Goal: Task Accomplishment & Management: Complete application form

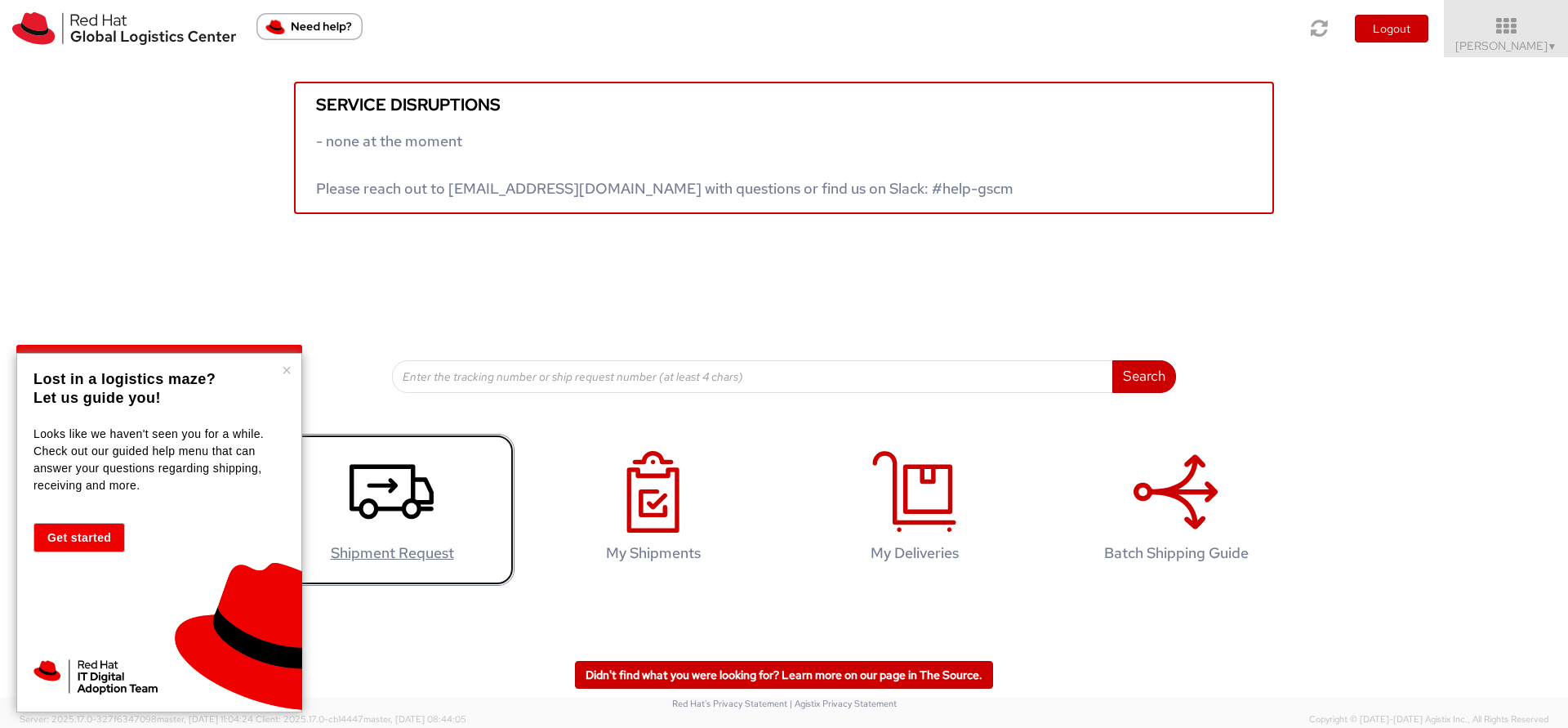
click at [392, 478] on use at bounding box center [391, 491] width 84 height 55
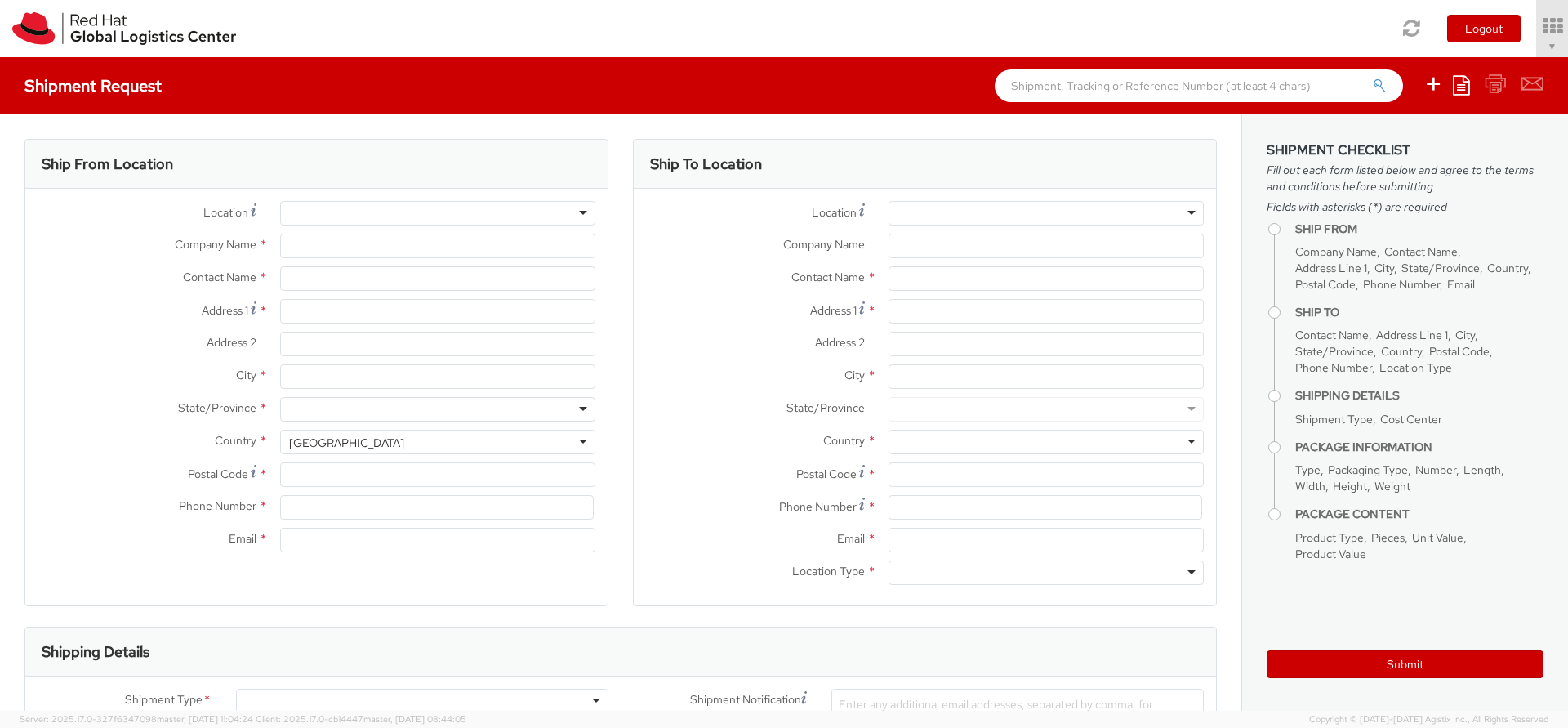
select select "701"
select select
type input "Red Hat Israel Ltd."
type input "[PERSON_NAME]"
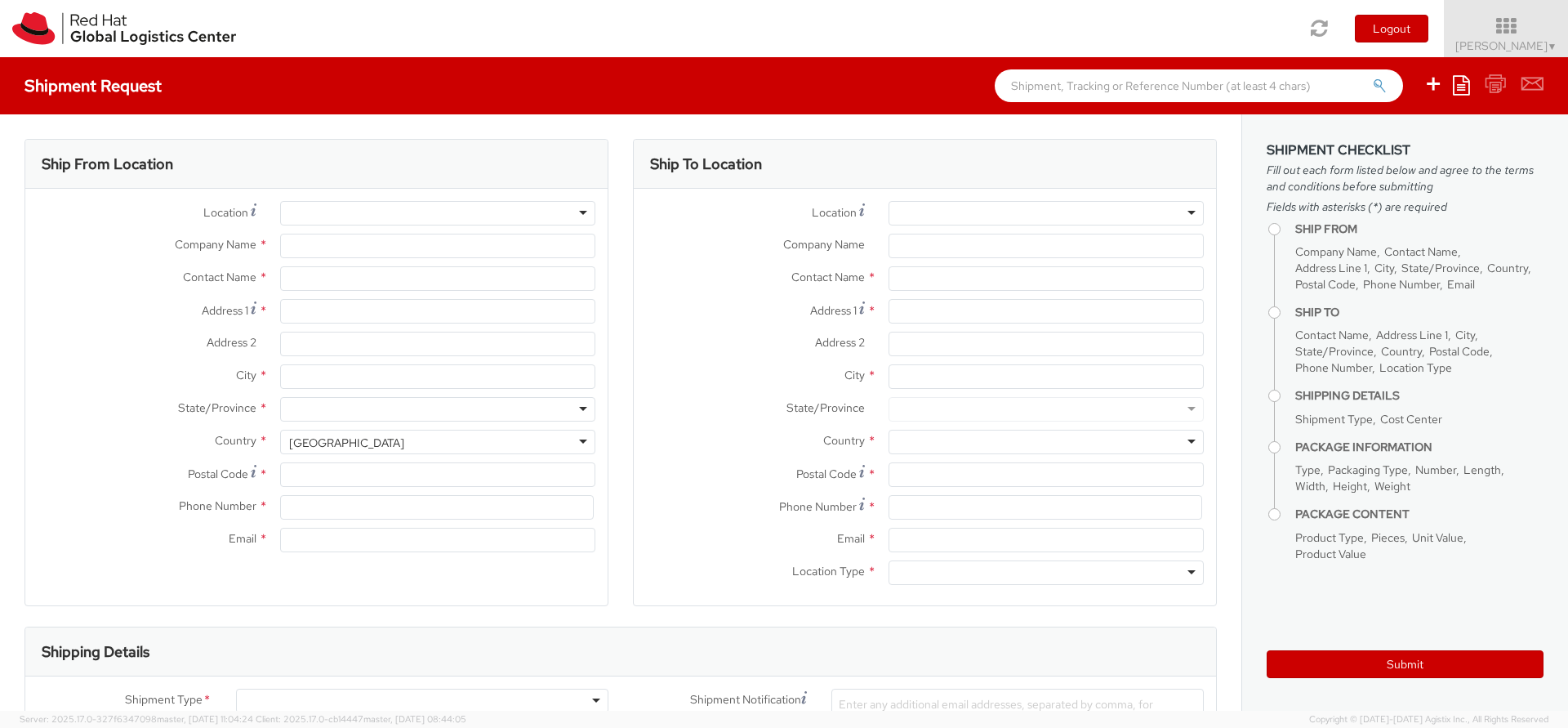
type input "8 Ha'Pnina Street"
type input "15th floor"
type input "RA'ANANA"
type input "4321545"
type input "nnakash@redhat.com"
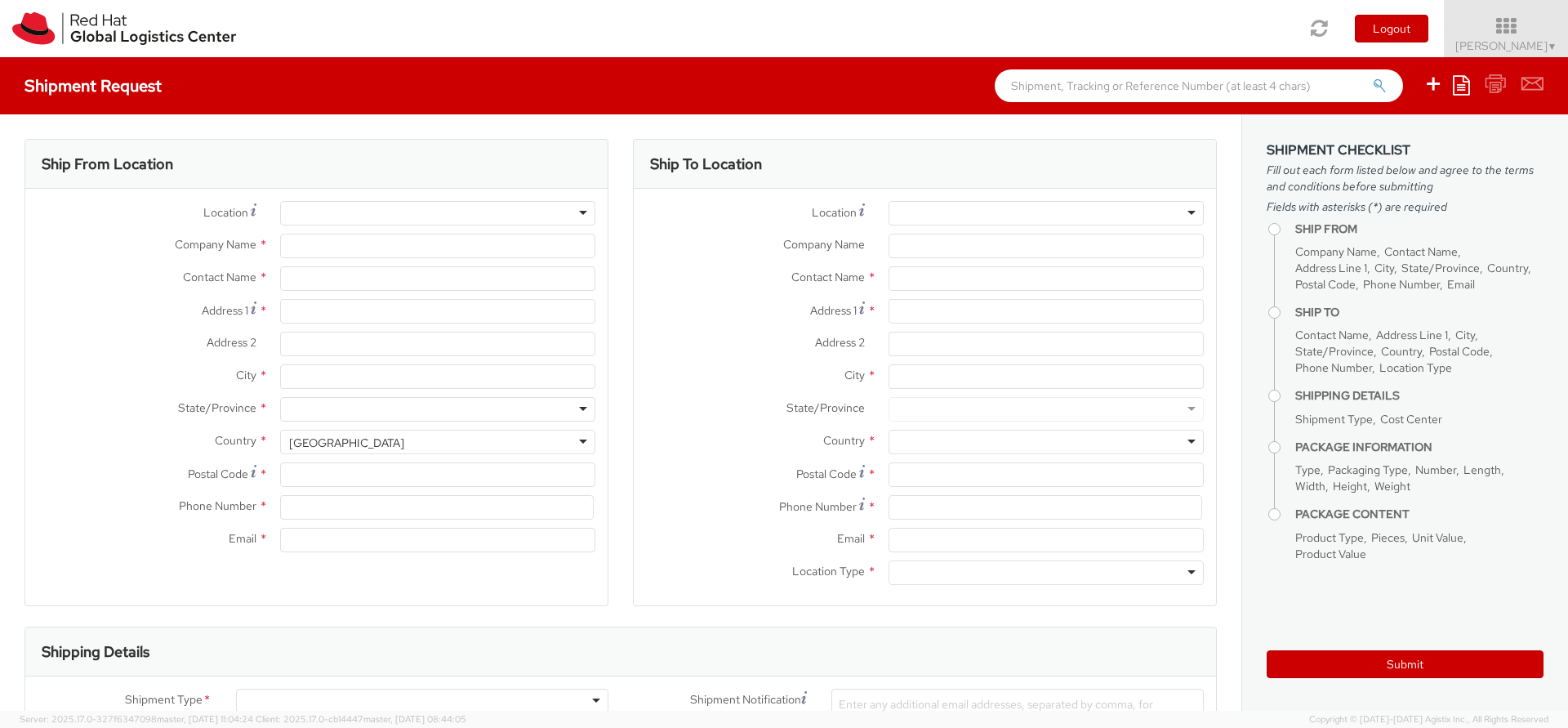
select select "CM"
select select "KGS"
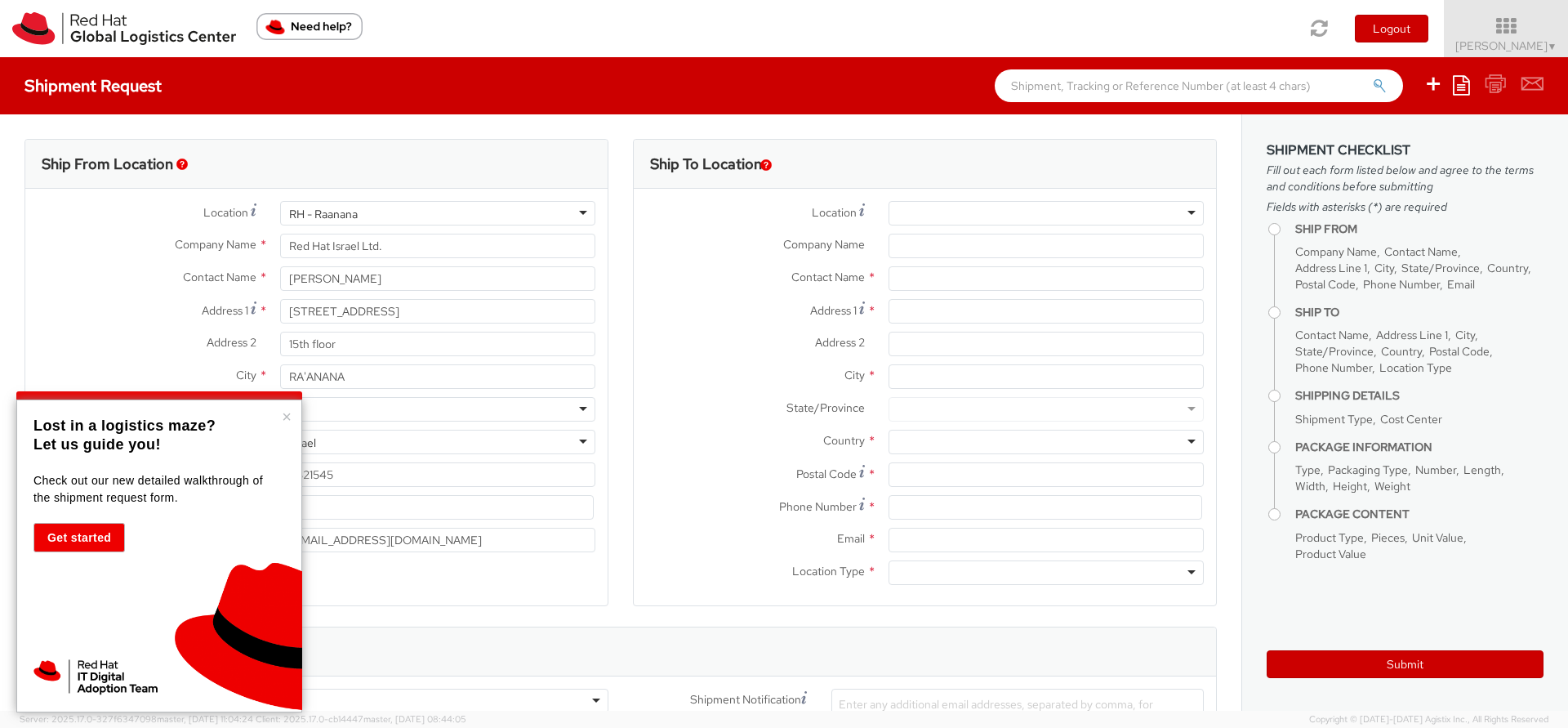
click at [388, 210] on div "RH - Raanana" at bounding box center [437, 213] width 315 height 25
click at [393, 210] on div "RH - Raanana" at bounding box center [437, 213] width 315 height 25
click at [426, 159] on div "Ship From Location" at bounding box center [315, 164] width 582 height 49
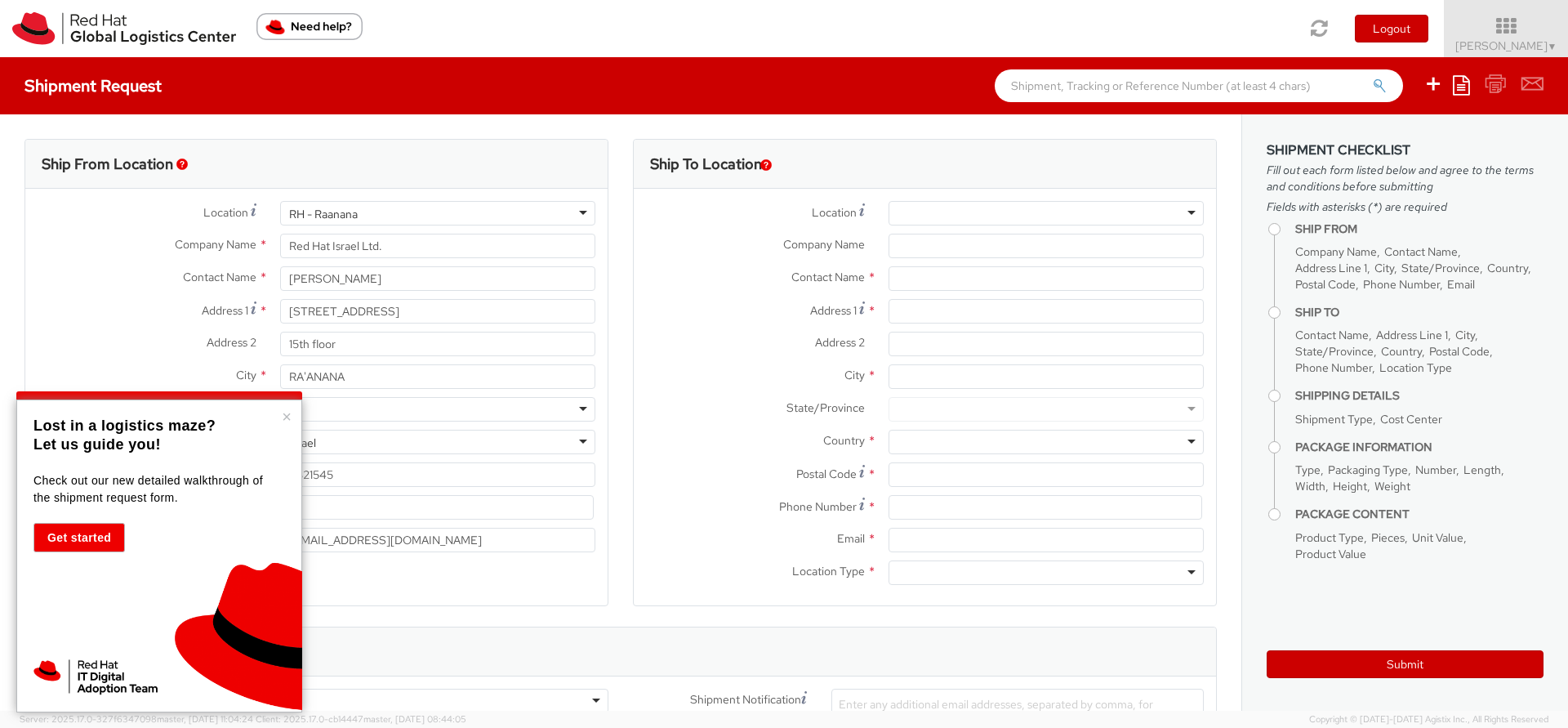
click at [398, 213] on div "RH - Raanana" at bounding box center [437, 213] width 315 height 25
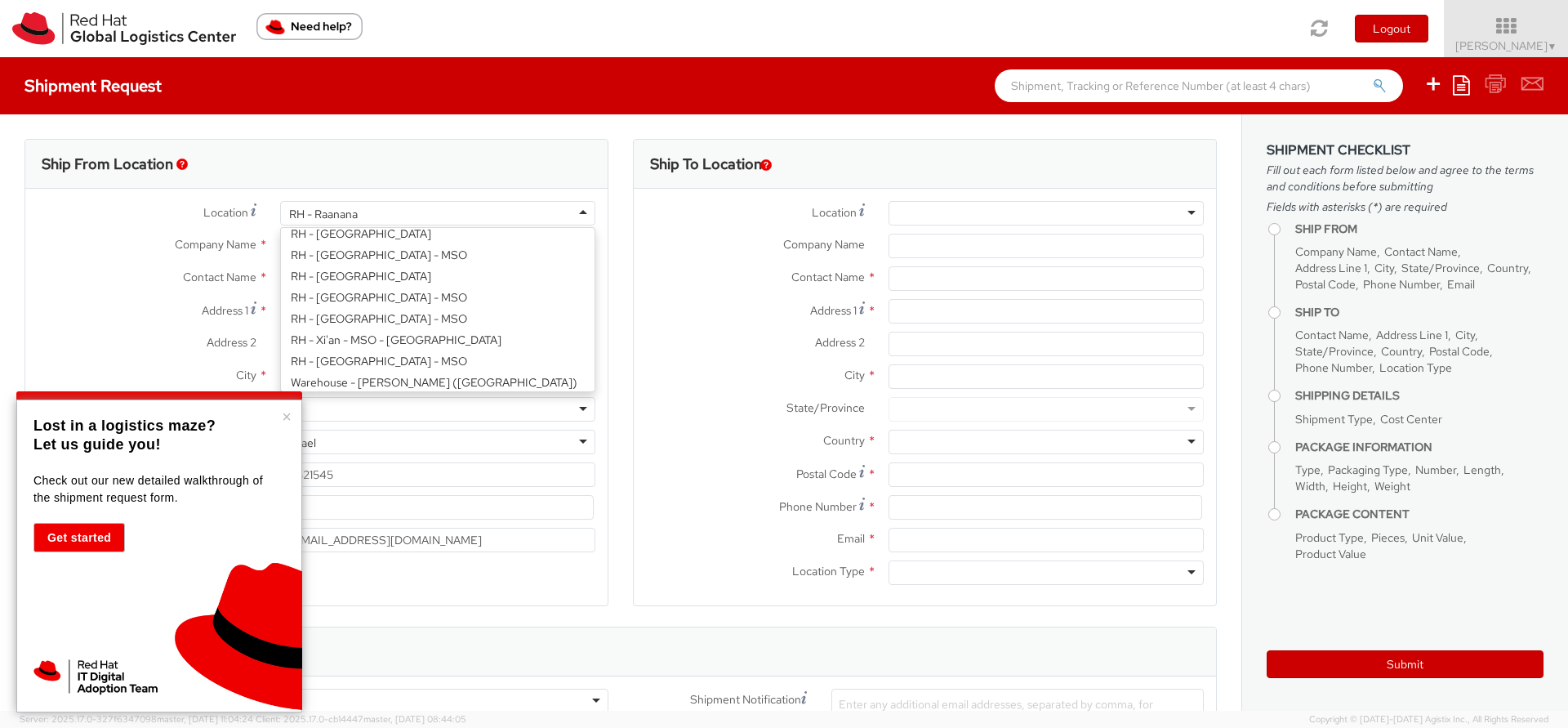
scroll to position [2796, 0]
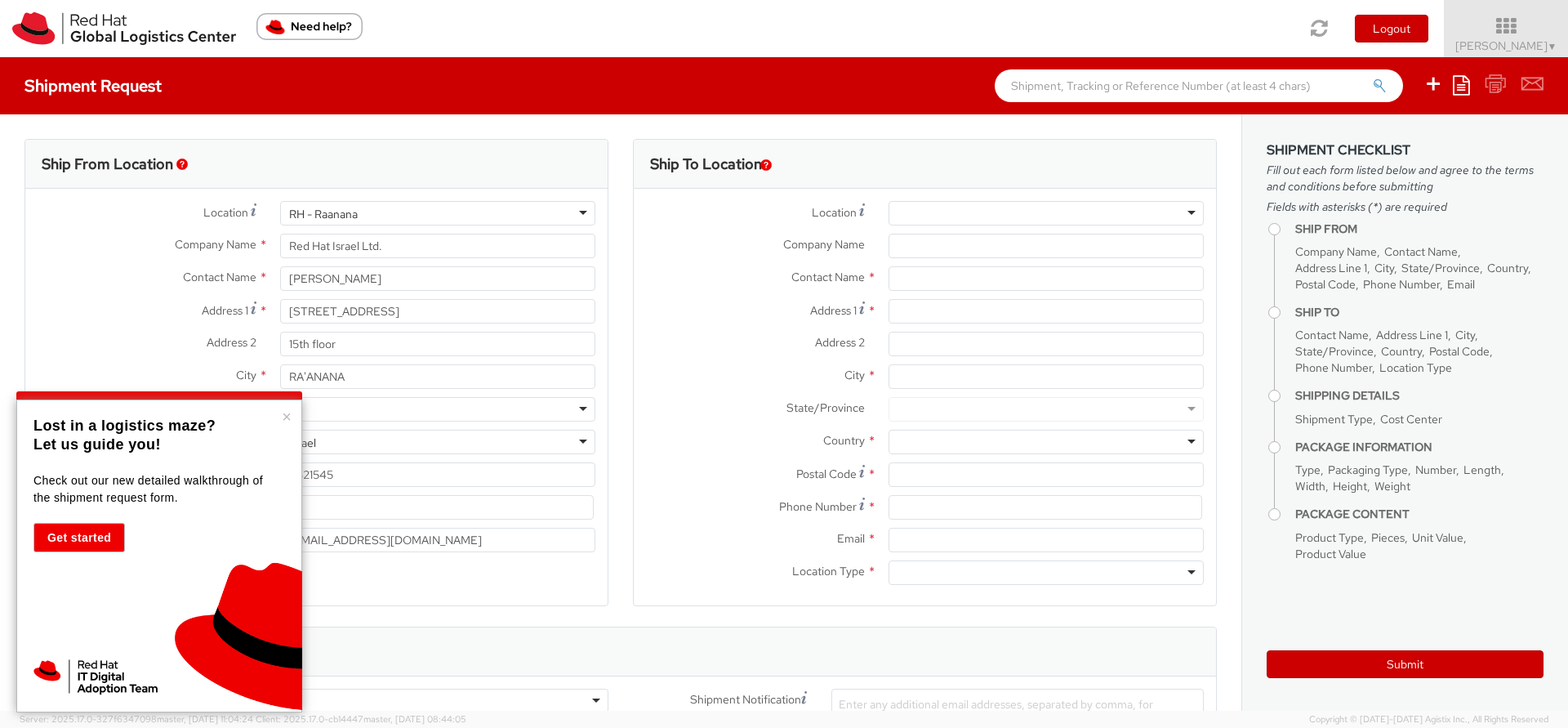
click at [422, 491] on div "Postal Code * 4321545" at bounding box center [315, 478] width 582 height 32
click at [437, 241] on input "Red Hat Israel Ltd." at bounding box center [437, 246] width 315 height 25
click at [286, 417] on button "×" at bounding box center [286, 417] width 10 height 17
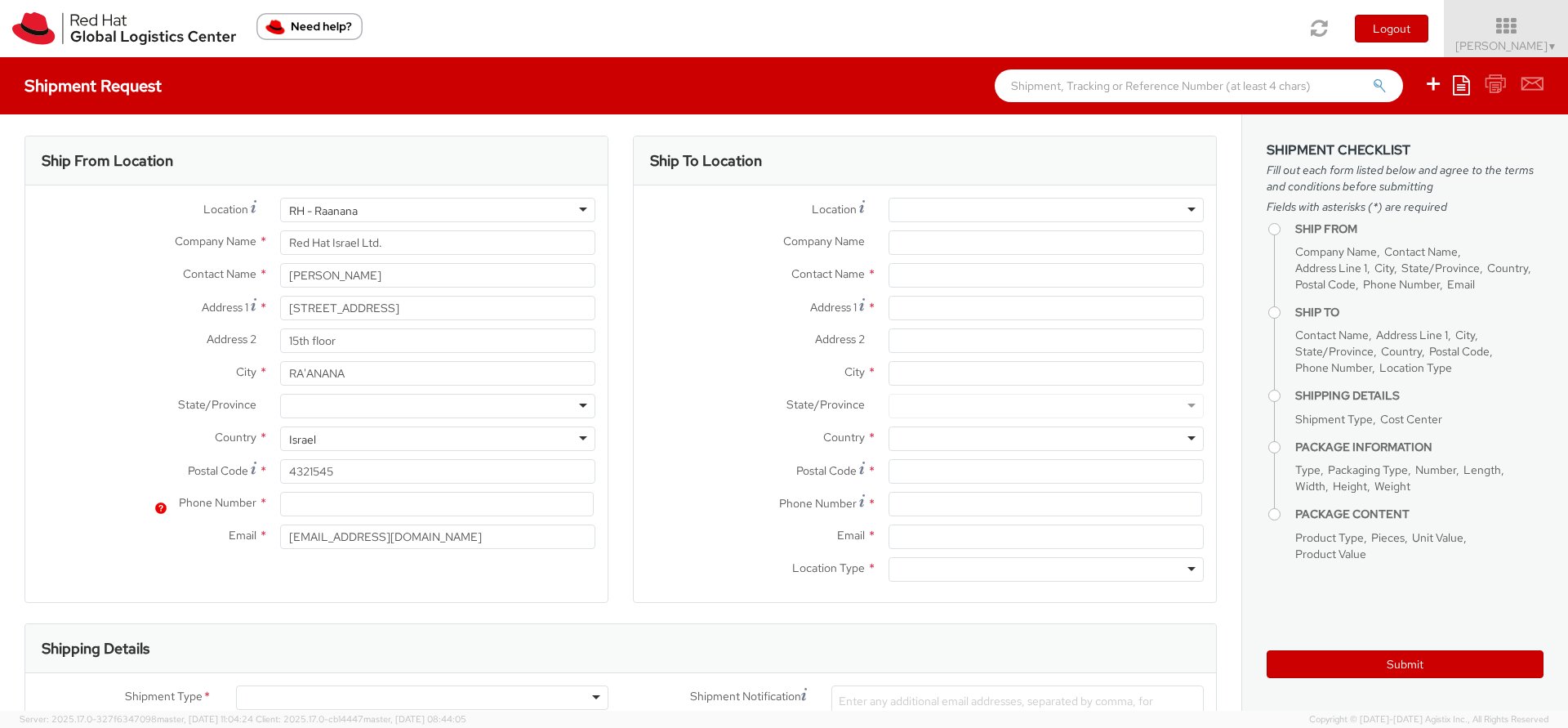
scroll to position [0, 0]
click at [423, 217] on div "RH - Raanana" at bounding box center [437, 213] width 315 height 25
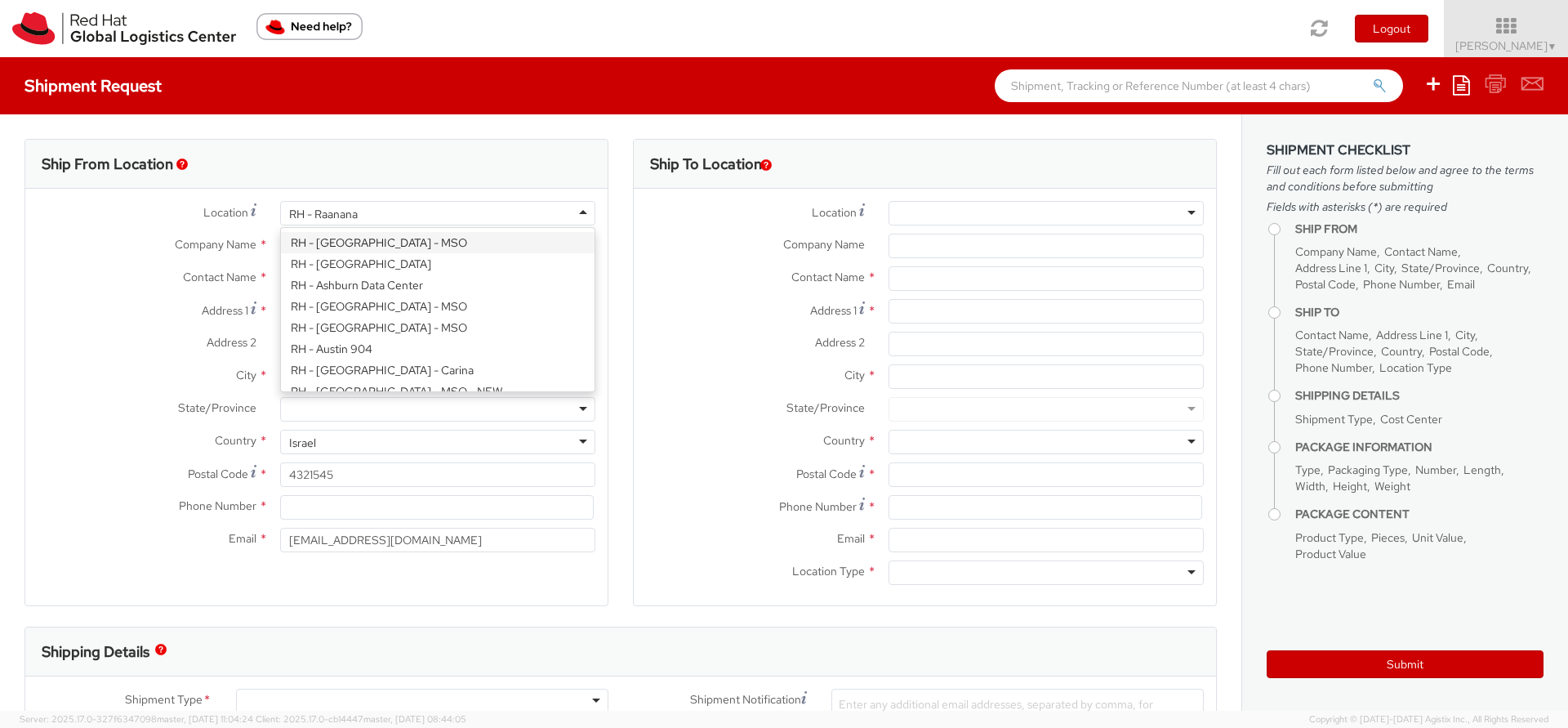
click at [79, 259] on div "Company Name * Red Hat Israel Ltd." at bounding box center [315, 249] width 582 height 32
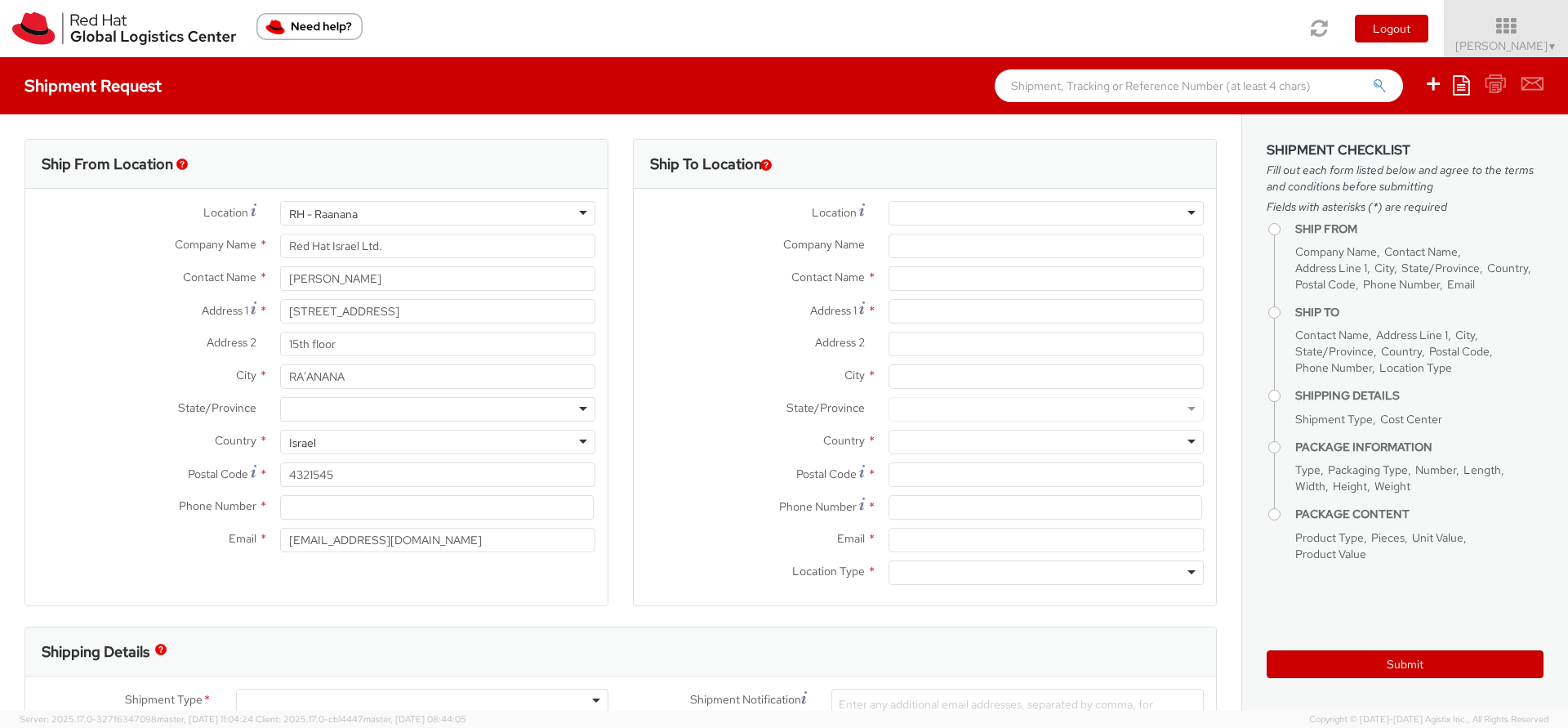
click at [407, 210] on div "RH - Raanana" at bounding box center [437, 213] width 315 height 25
click at [161, 220] on label "Location *" at bounding box center [146, 212] width 242 height 22
click at [423, 239] on input "Red Hat Israel Ltd." at bounding box center [437, 246] width 315 height 25
drag, startPoint x: 392, startPoint y: 308, endPoint x: 250, endPoint y: 304, distance: 142.1
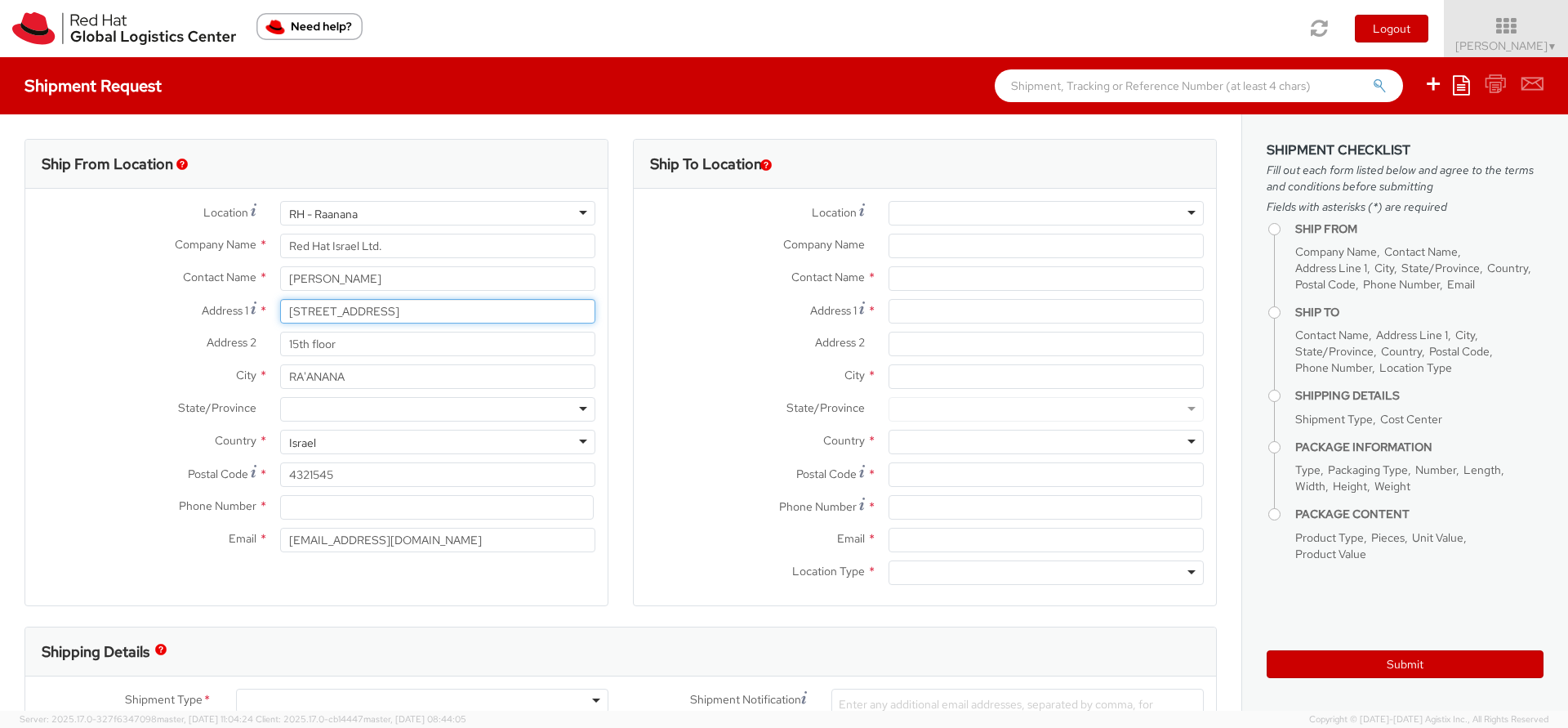
click at [250, 304] on div "Address 1 * 8 Ha'Pnina Street" at bounding box center [315, 311] width 582 height 25
type input "45"
type input "45A Hafetz Haim"
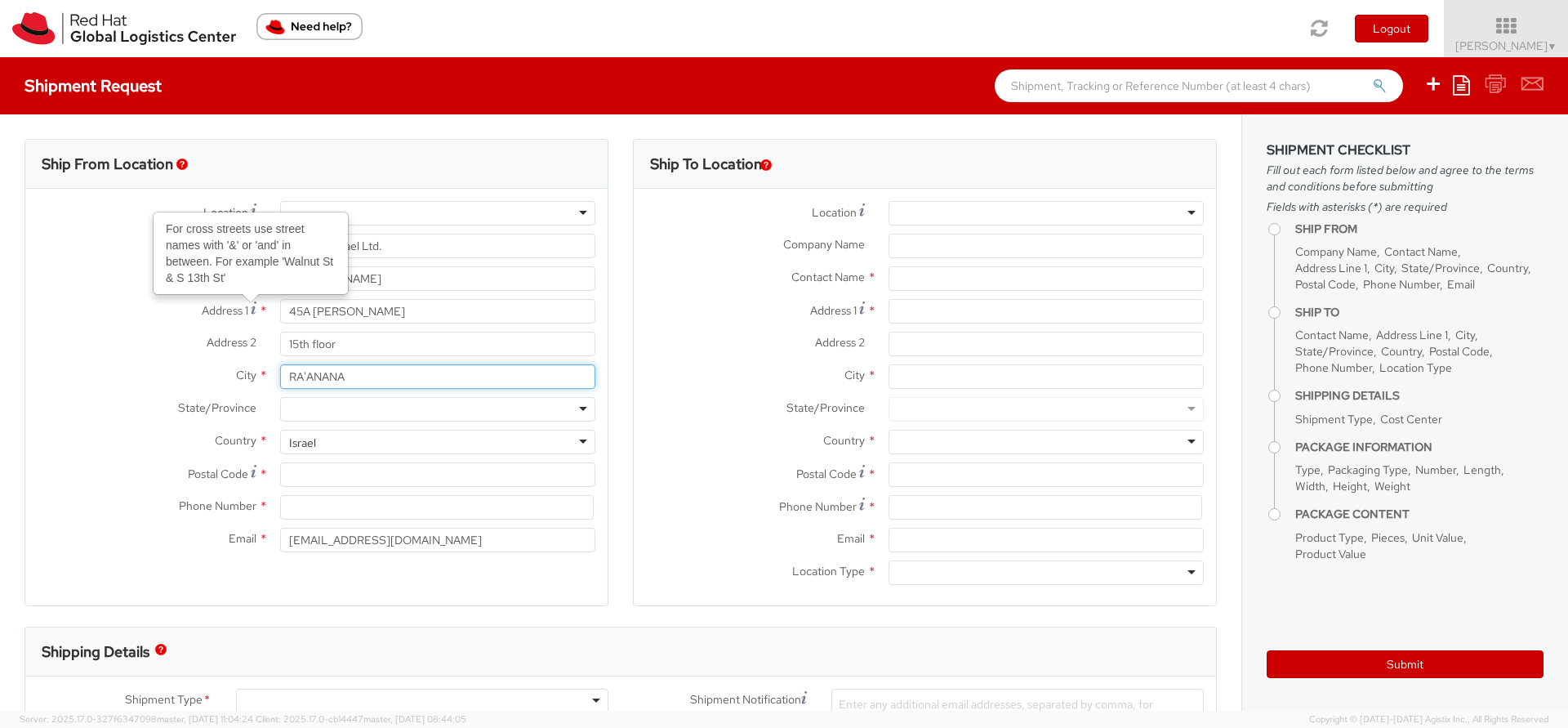
drag, startPoint x: 354, startPoint y: 377, endPoint x: 172, endPoint y: 365, distance: 182.4
click at [172, 365] on div "City * RA'ANANA" at bounding box center [315, 377] width 582 height 25
type input "Petah Tikva"
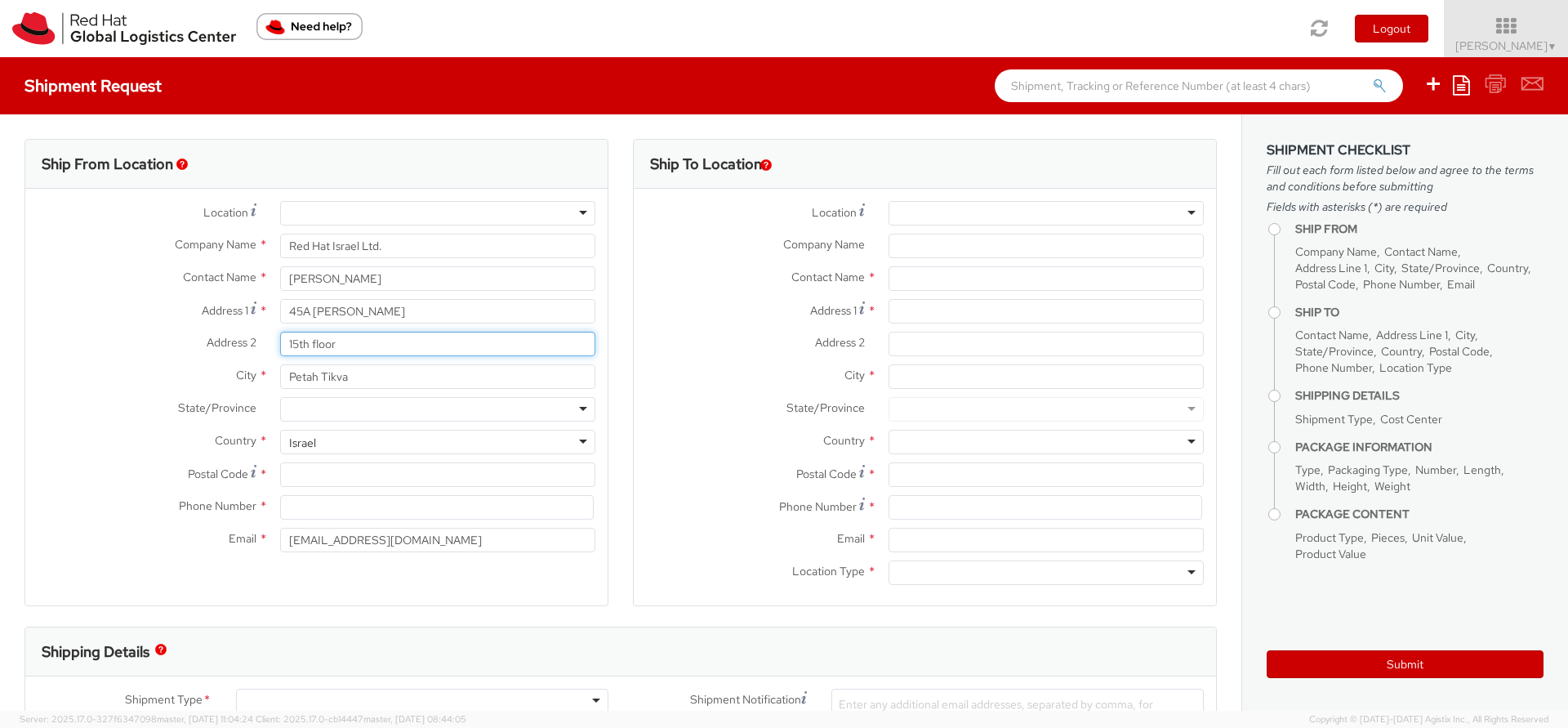
drag, startPoint x: 388, startPoint y: 344, endPoint x: 169, endPoint y: 345, distance: 219.0
click at [169, 345] on div "Address 2 * 15th floor" at bounding box center [315, 344] width 582 height 25
type input "6th floor"
click at [354, 413] on div at bounding box center [437, 409] width 315 height 25
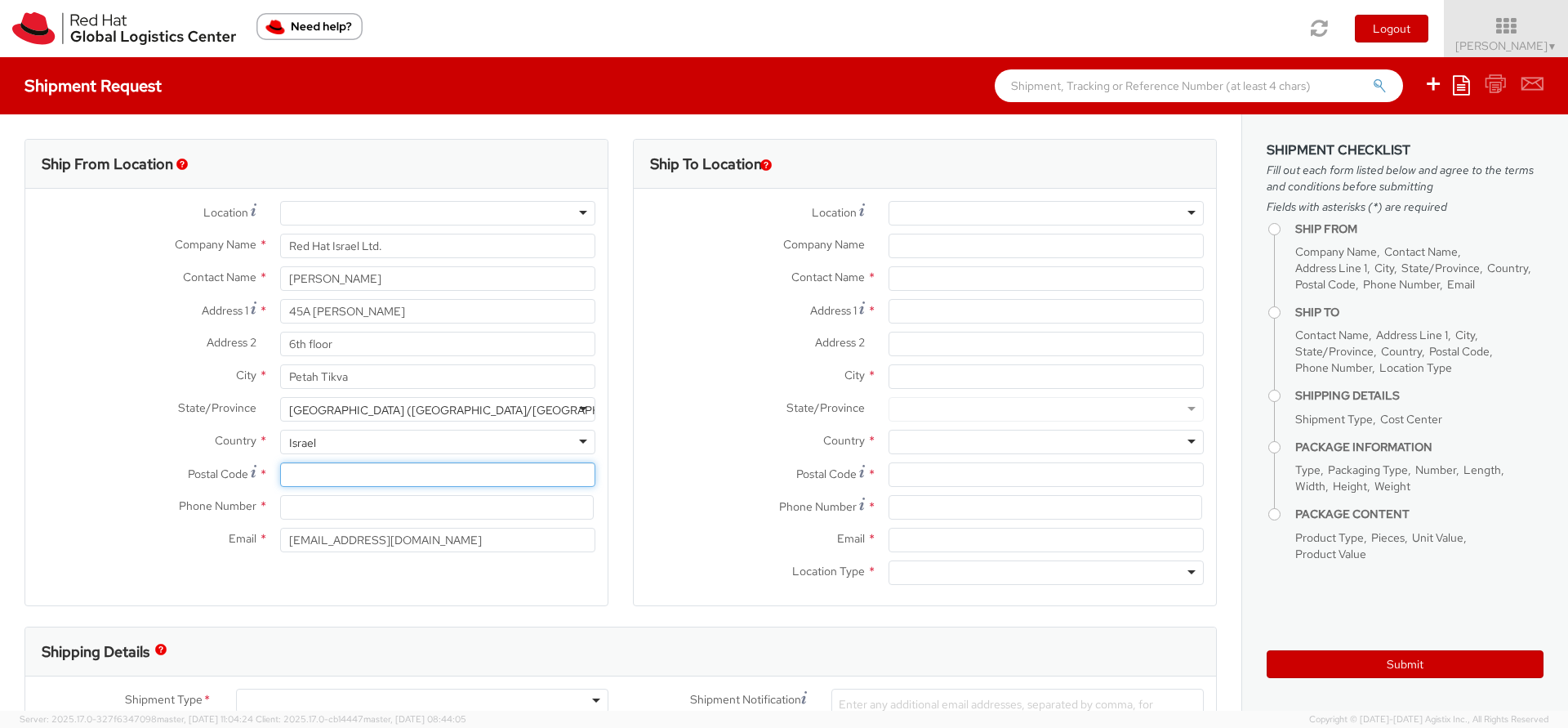
click at [325, 474] on input "Postal Code *" at bounding box center [437, 475] width 315 height 25
paste input "4935527"
type input "4935527"
click at [347, 510] on input at bounding box center [437, 507] width 314 height 25
type input "0545663767"
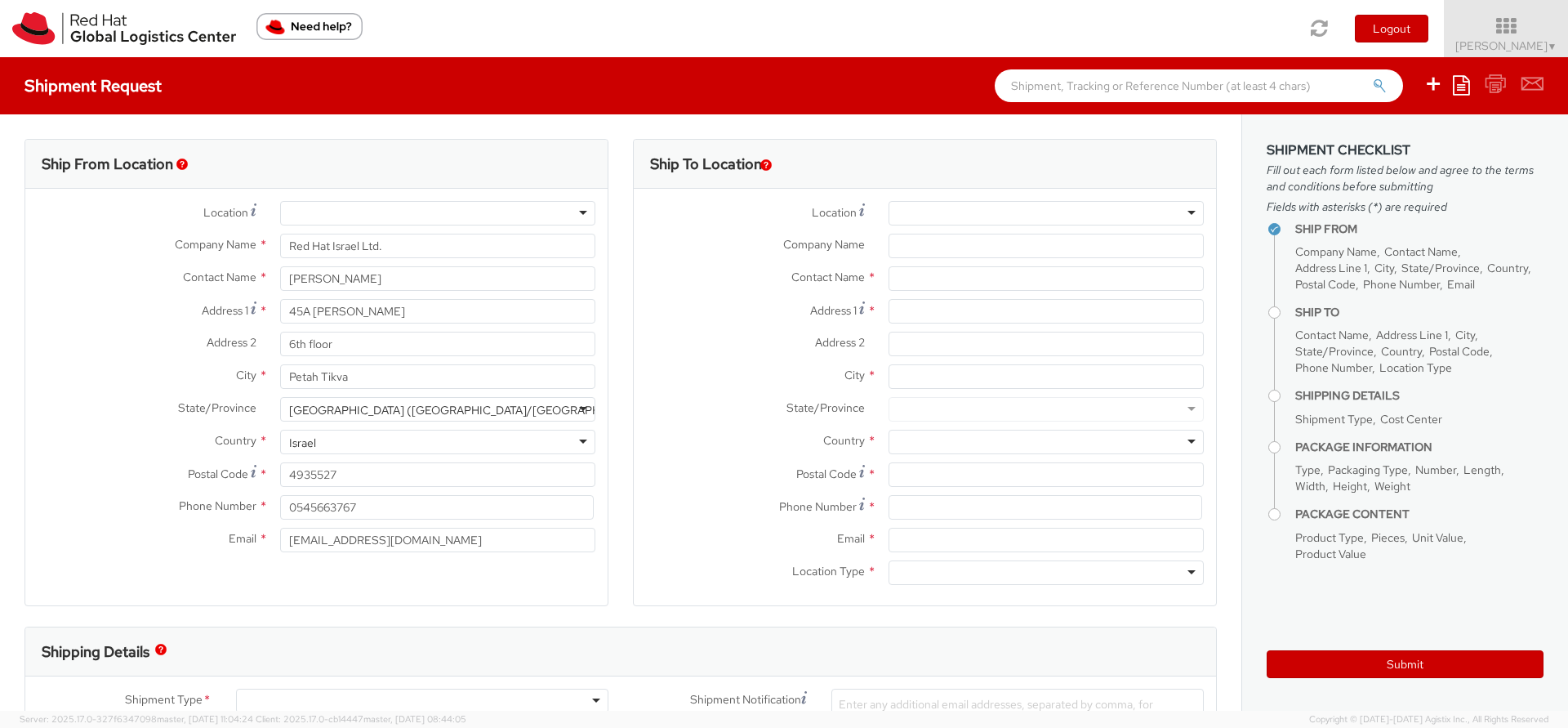
click at [1003, 221] on div at bounding box center [1046, 213] width 315 height 25
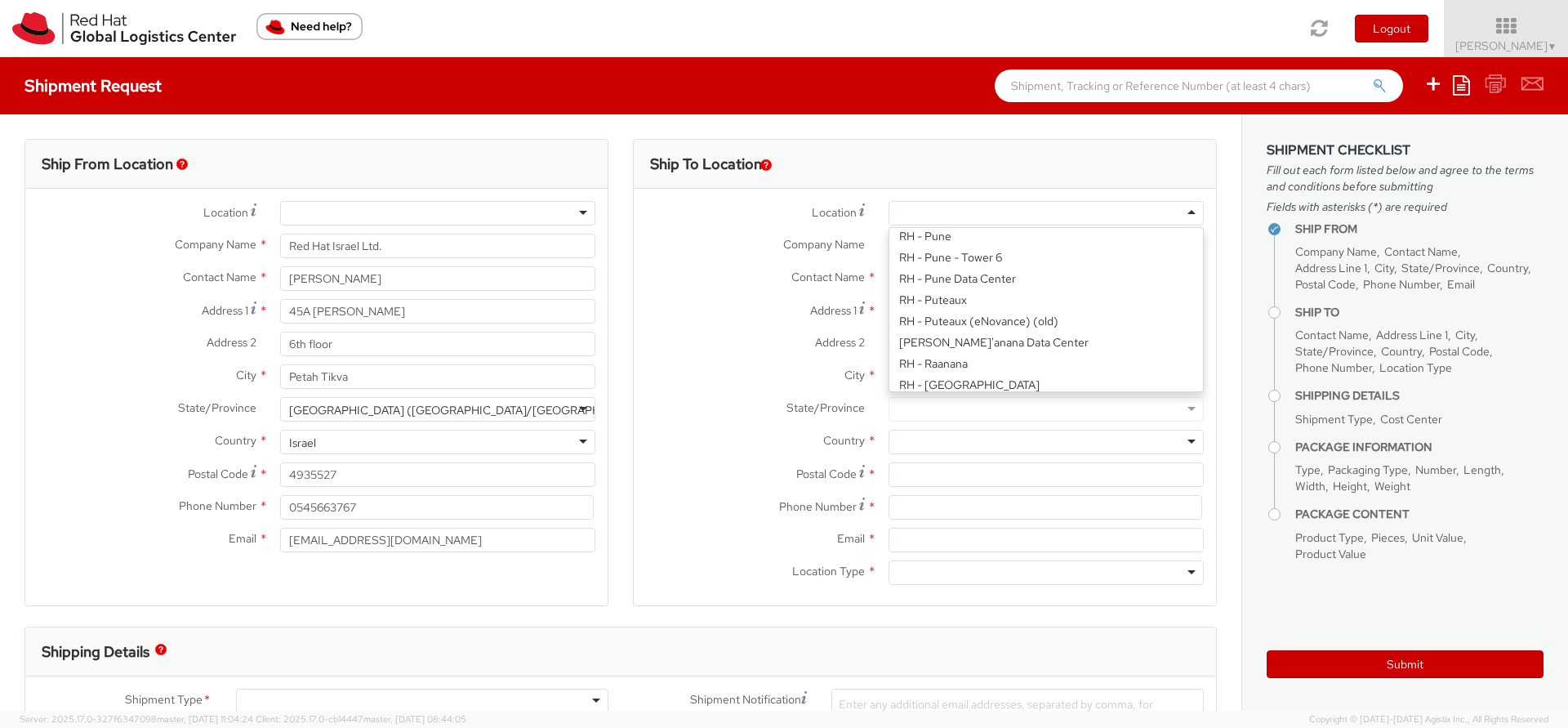
scroll to position [2058, 0]
type input "Red Hat Israel Ltd."
type input "8 Ha'Pnina Street"
type input "15th floor"
type input "RA'ANANA"
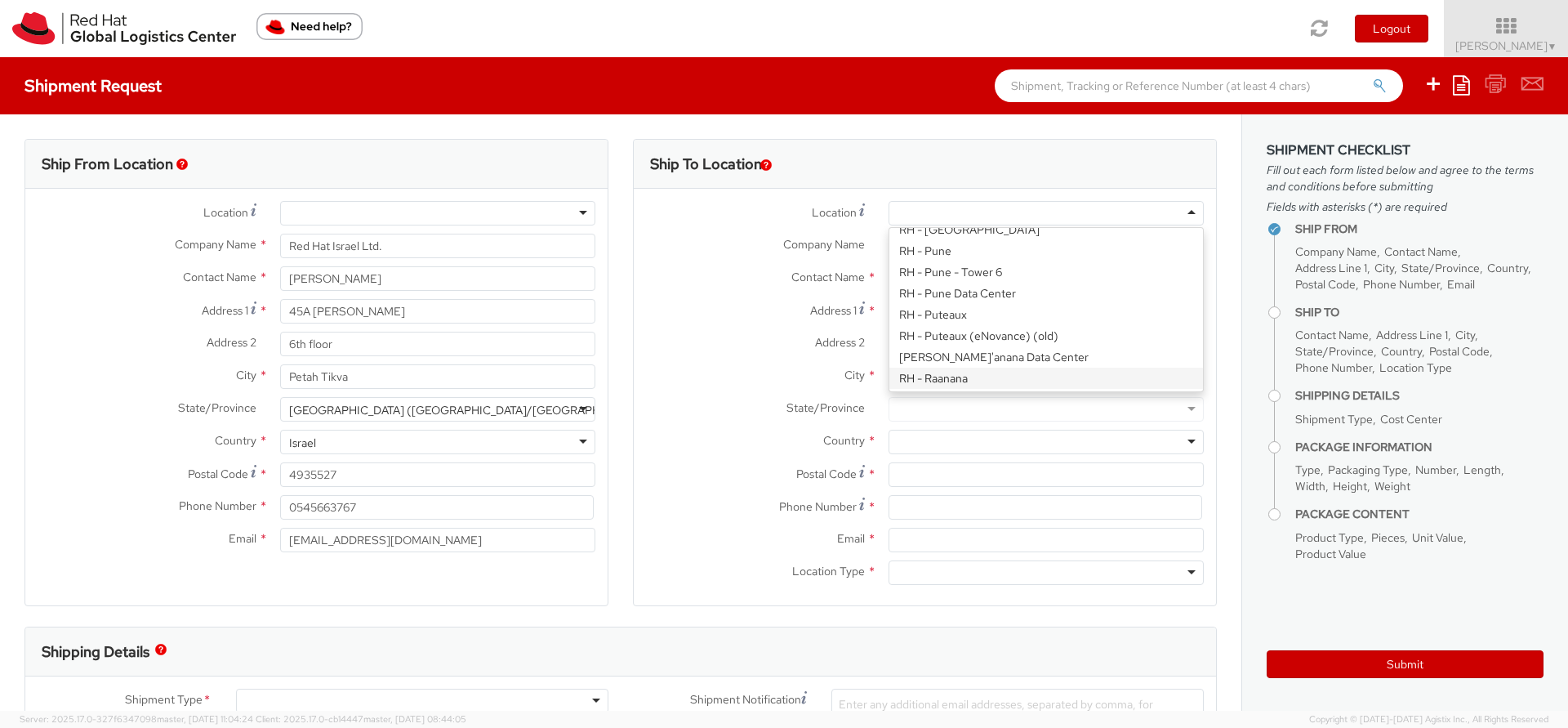
type input "4321545"
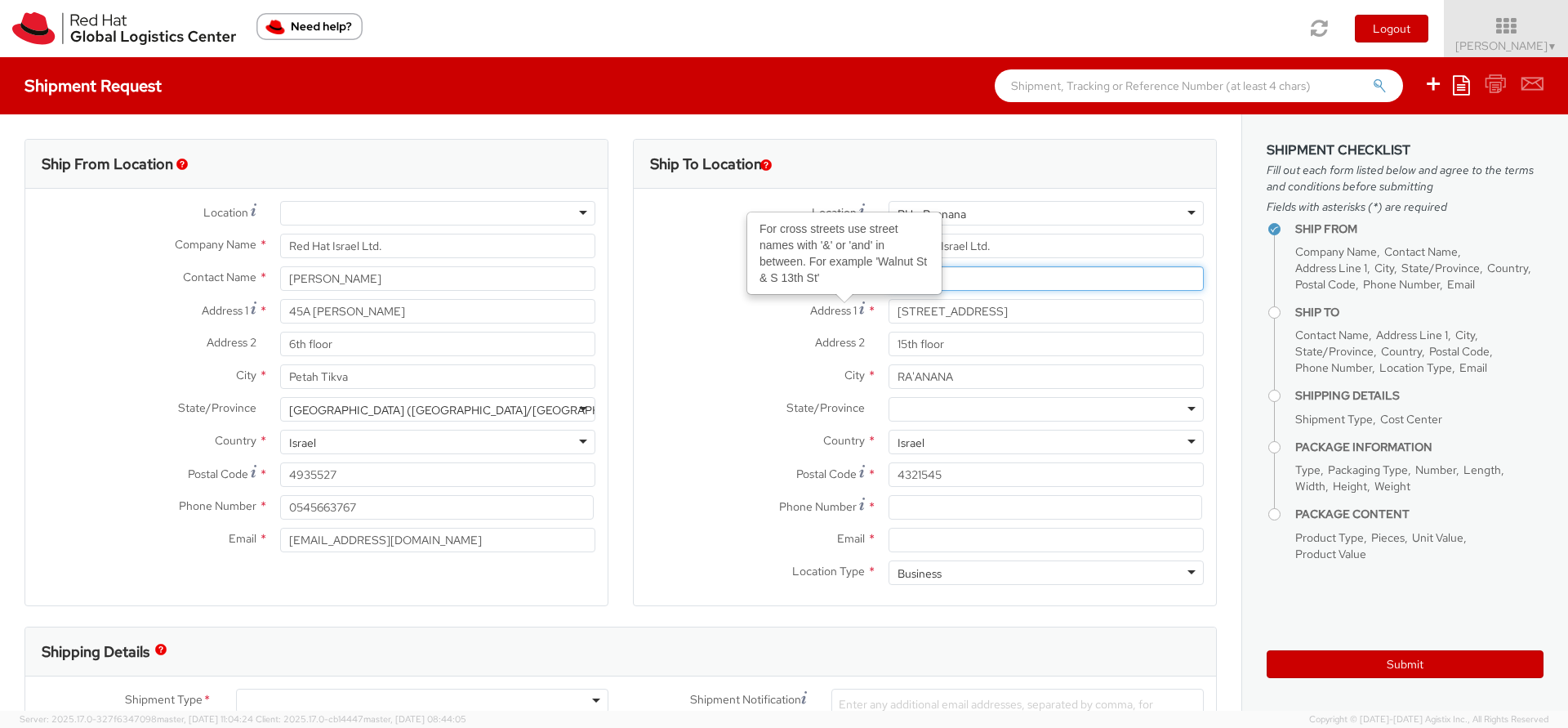
click at [1038, 280] on input "text" at bounding box center [1046, 279] width 315 height 25
paste input "Hat IT - Endpoint Systems"
click at [901, 277] on input "Hat IT - Endpoint Systems" at bounding box center [1046, 279] width 315 height 25
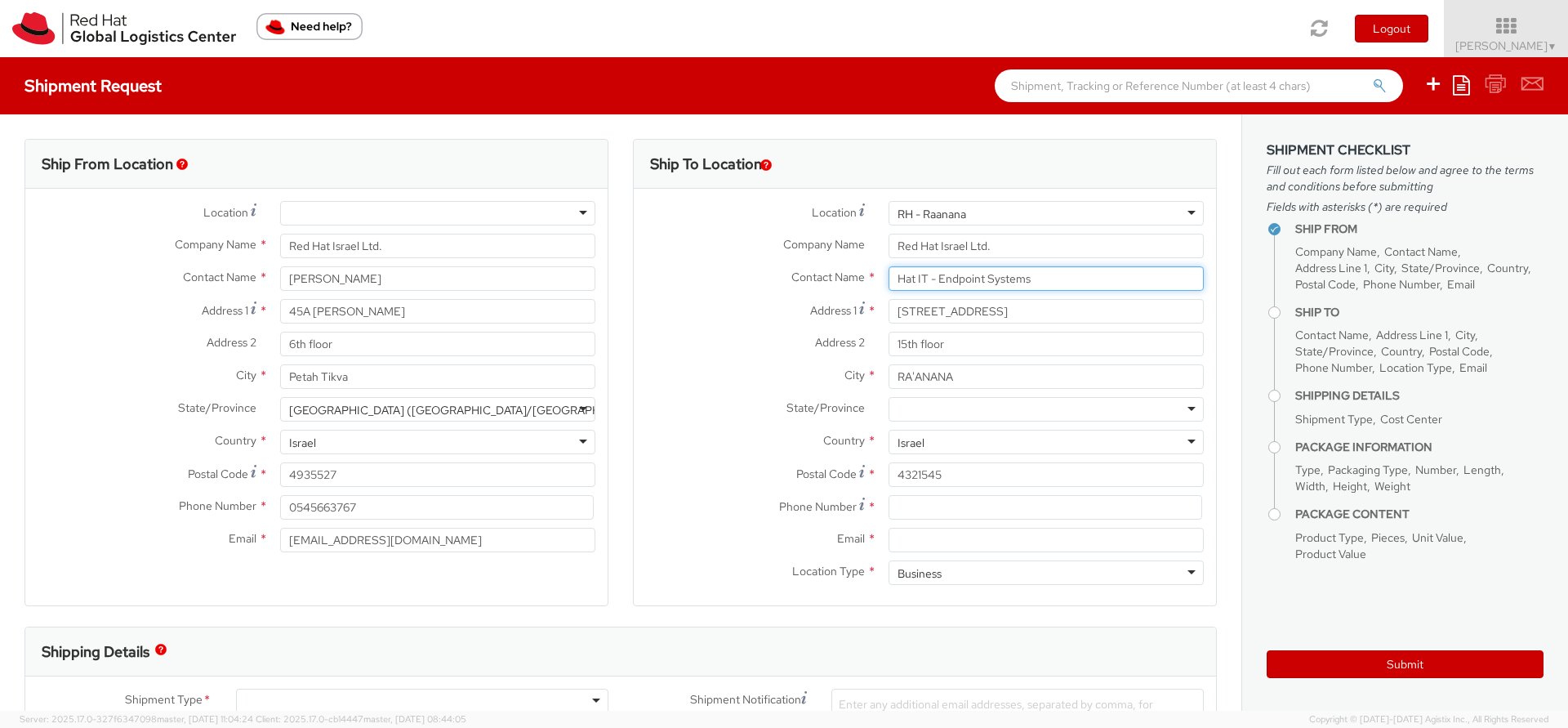
paste input "Red"
type input "Red Hat IT - Endpoint Systems"
click at [935, 516] on input at bounding box center [1045, 507] width 314 height 25
paste input "972 9 7692222"
type input "972 9 7692222"
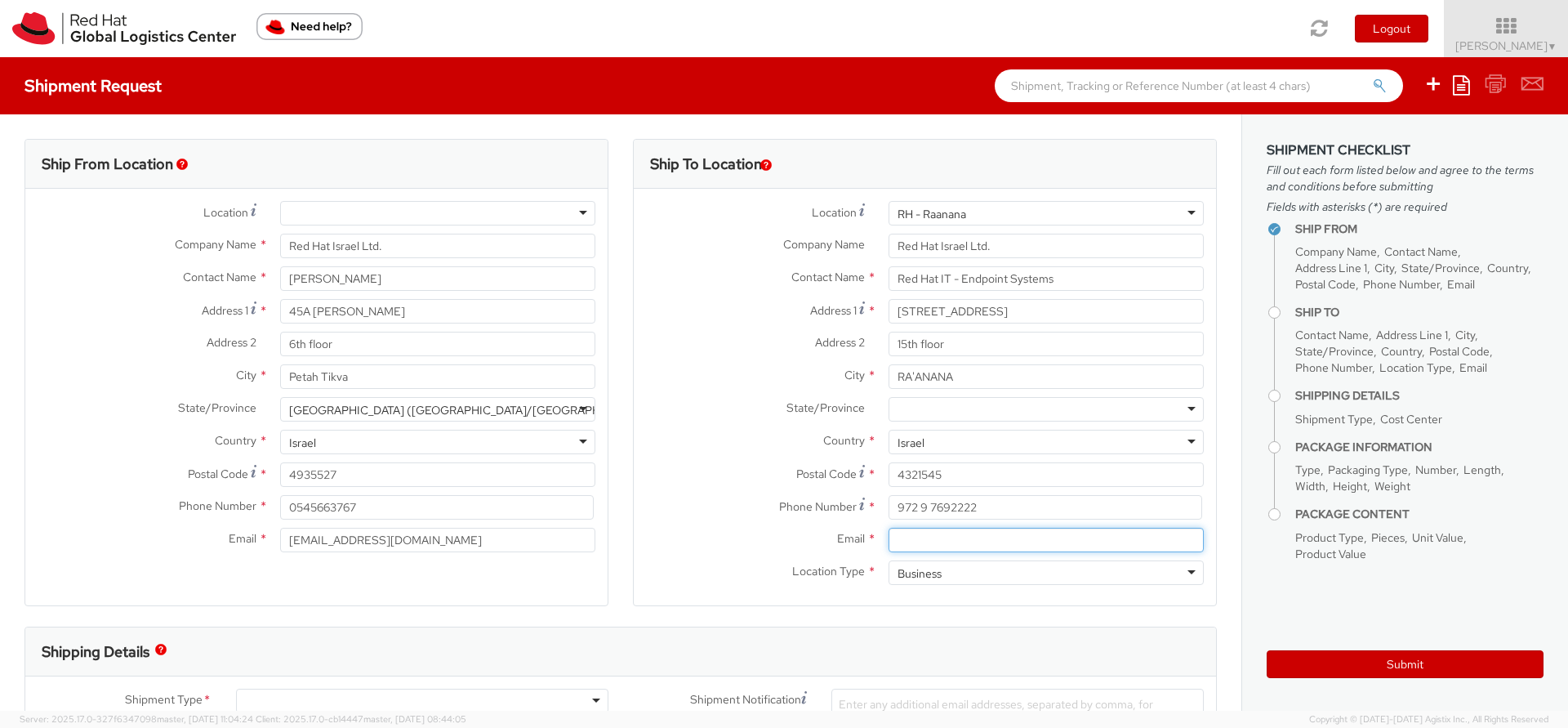
click at [906, 540] on input "Email *" at bounding box center [1046, 540] width 315 height 25
paste input "laptop-return@redhat.com"
click at [891, 510] on input "972 9 7692222" at bounding box center [1045, 507] width 314 height 25
click at [890, 529] on input "laptop-return@redhat.com" at bounding box center [1046, 540] width 315 height 25
type input "laptop-return@redhat.com"
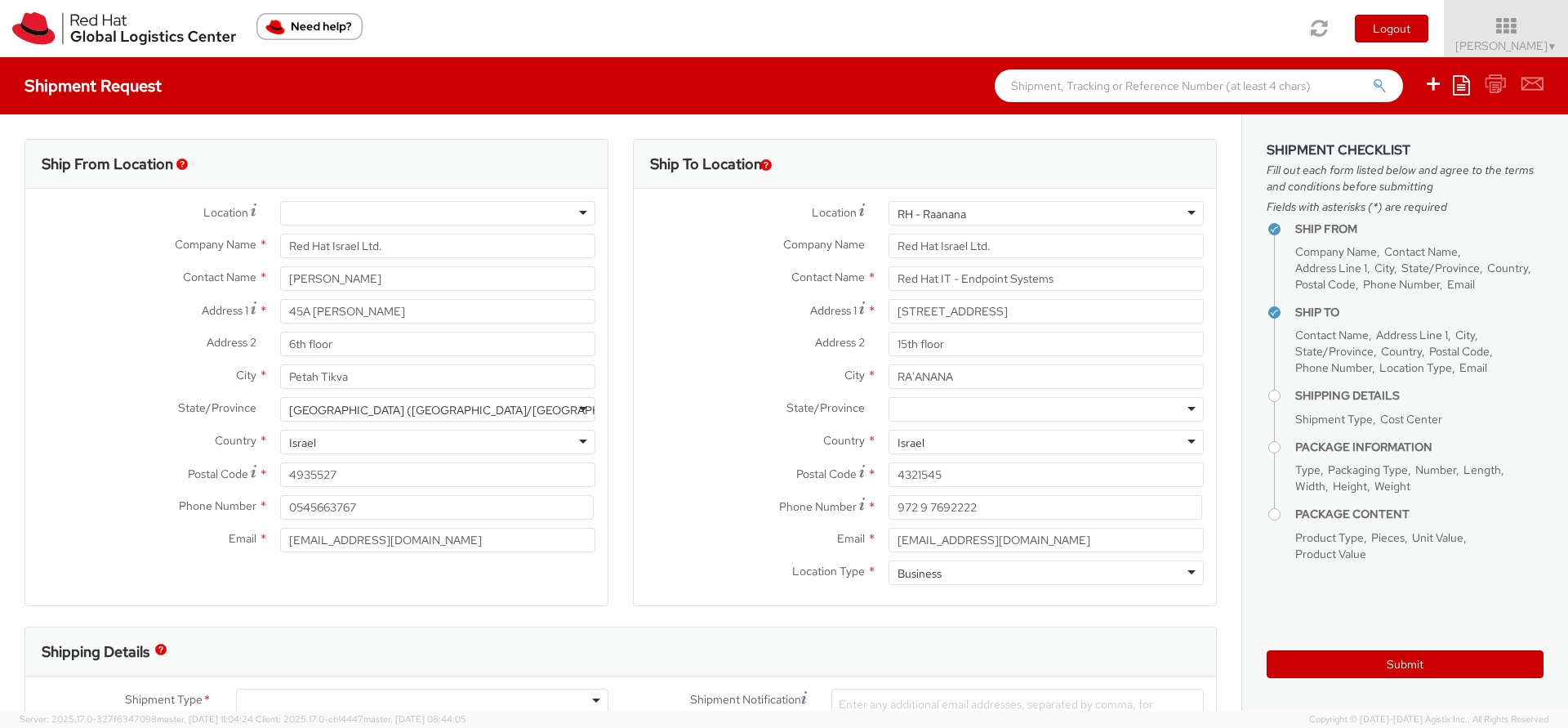
click at [728, 563] on label "Location Type *" at bounding box center [755, 571] width 242 height 22
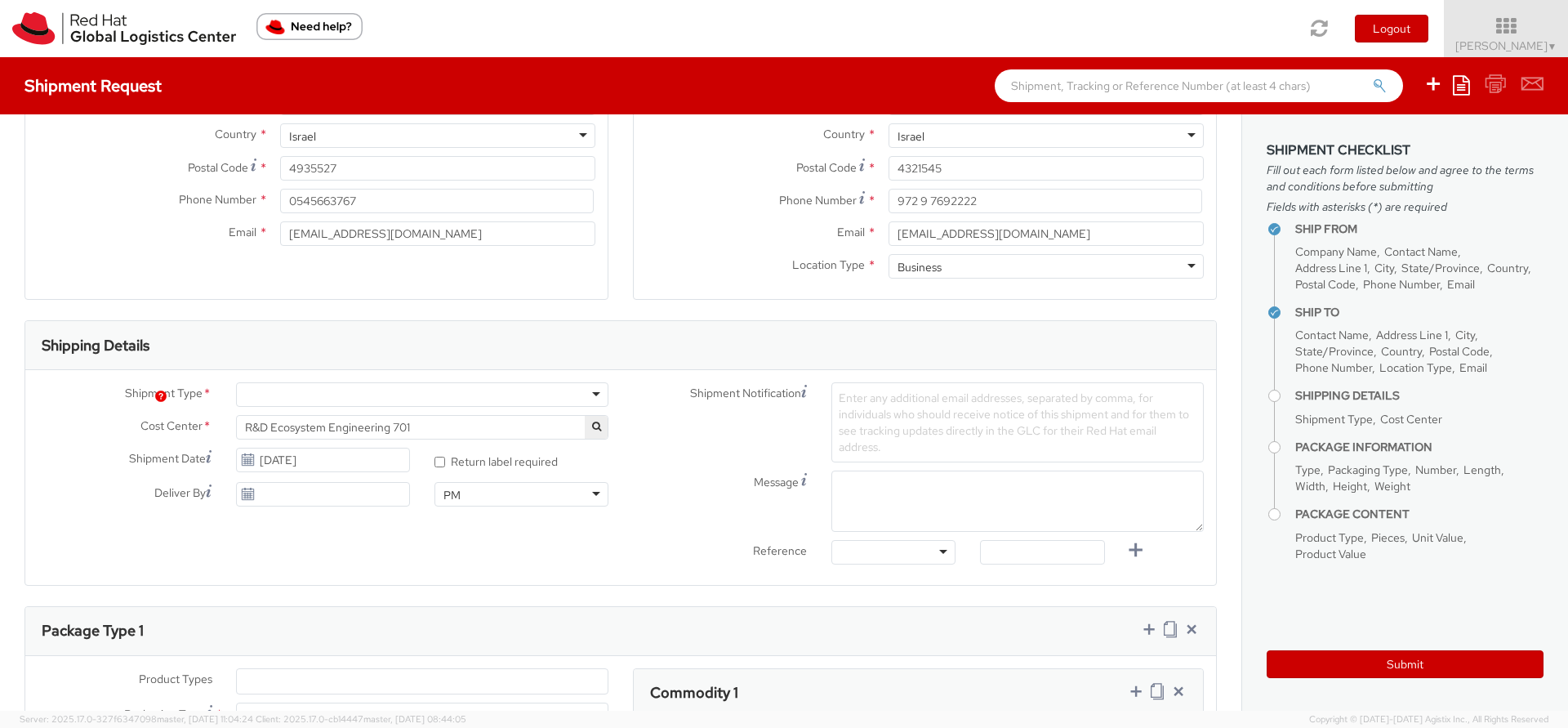
scroll to position [441, 0]
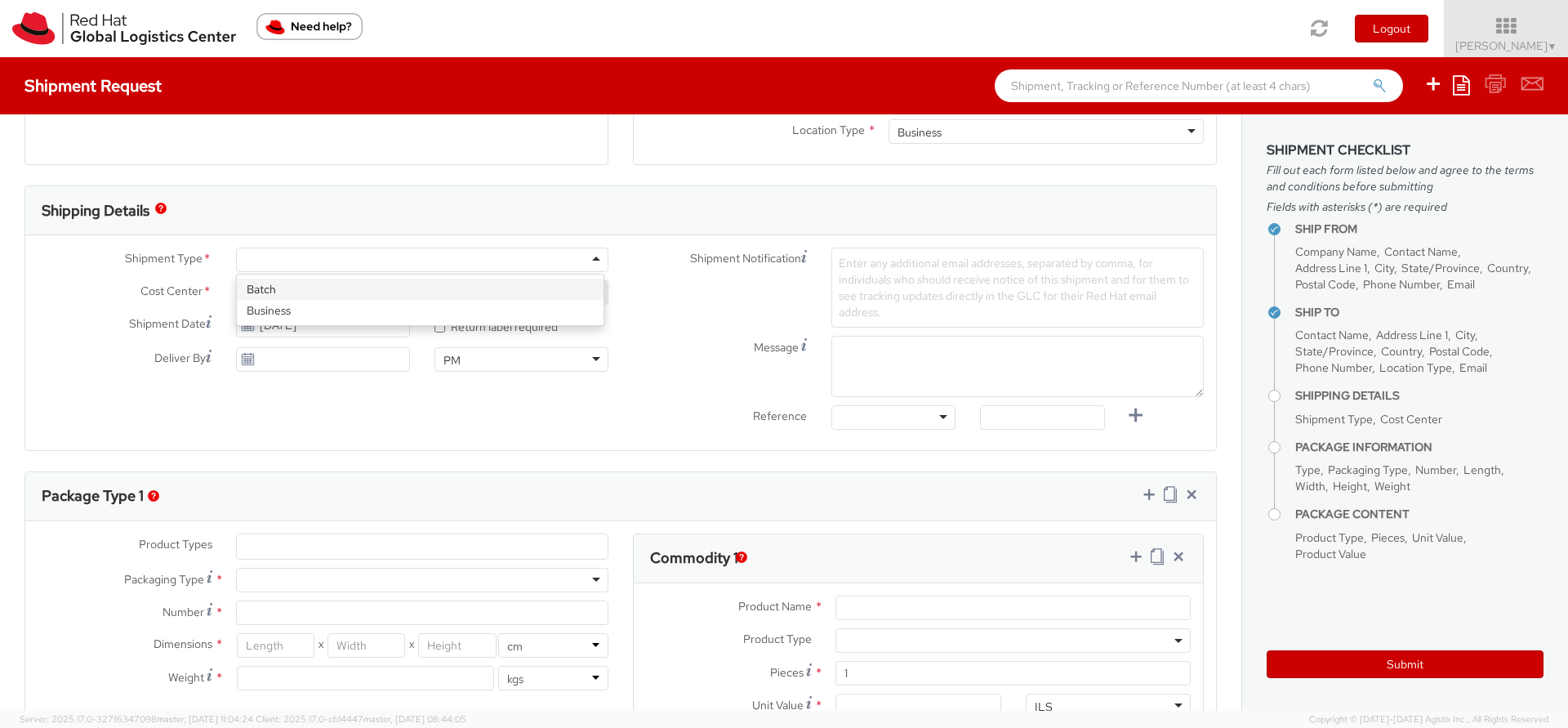
click at [332, 250] on div at bounding box center [422, 260] width 373 height 25
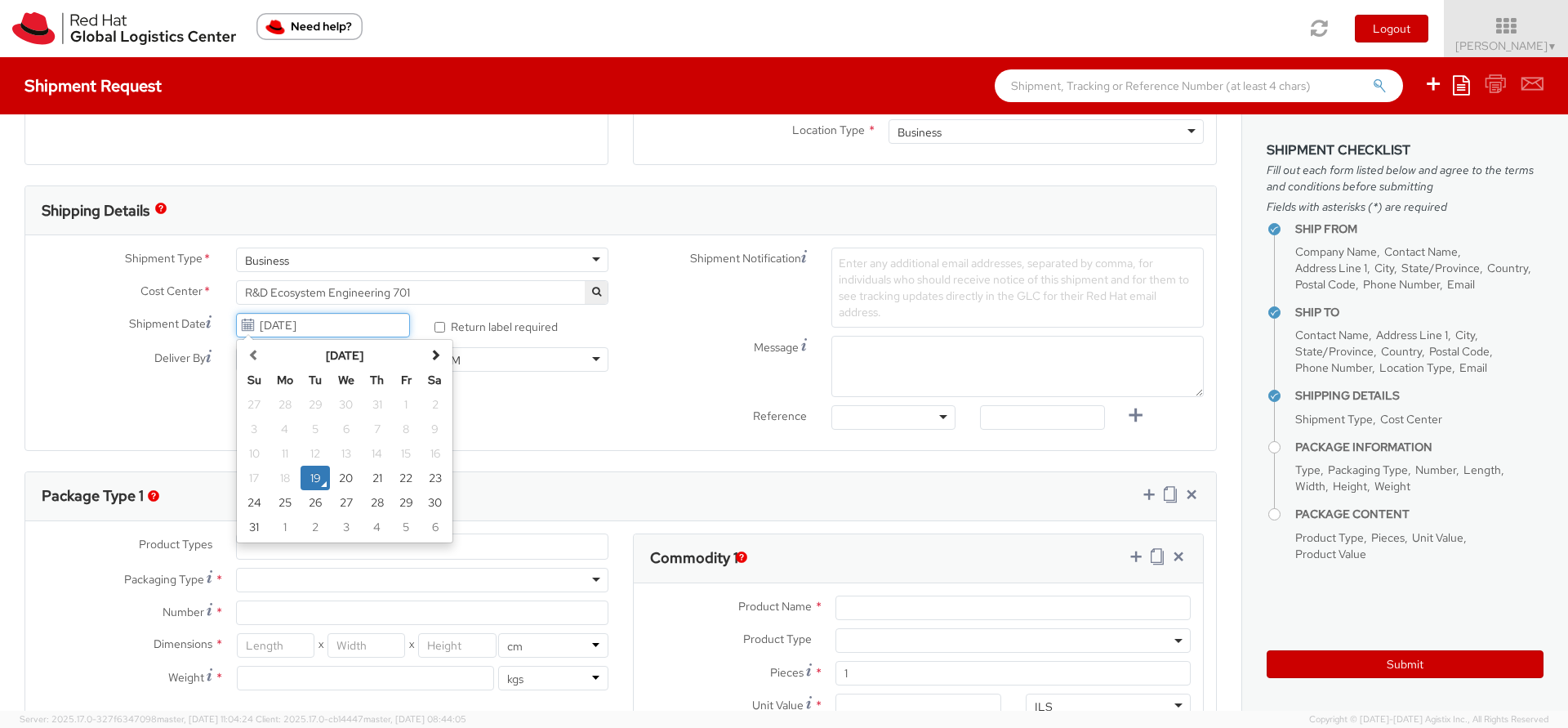
click at [354, 325] on input "08/19/2025" at bounding box center [323, 325] width 174 height 25
click at [153, 417] on div "Shipment Type * Business Business Batch Business Cost Center * R&D Ecosystem En…" at bounding box center [620, 342] width 1190 height 190
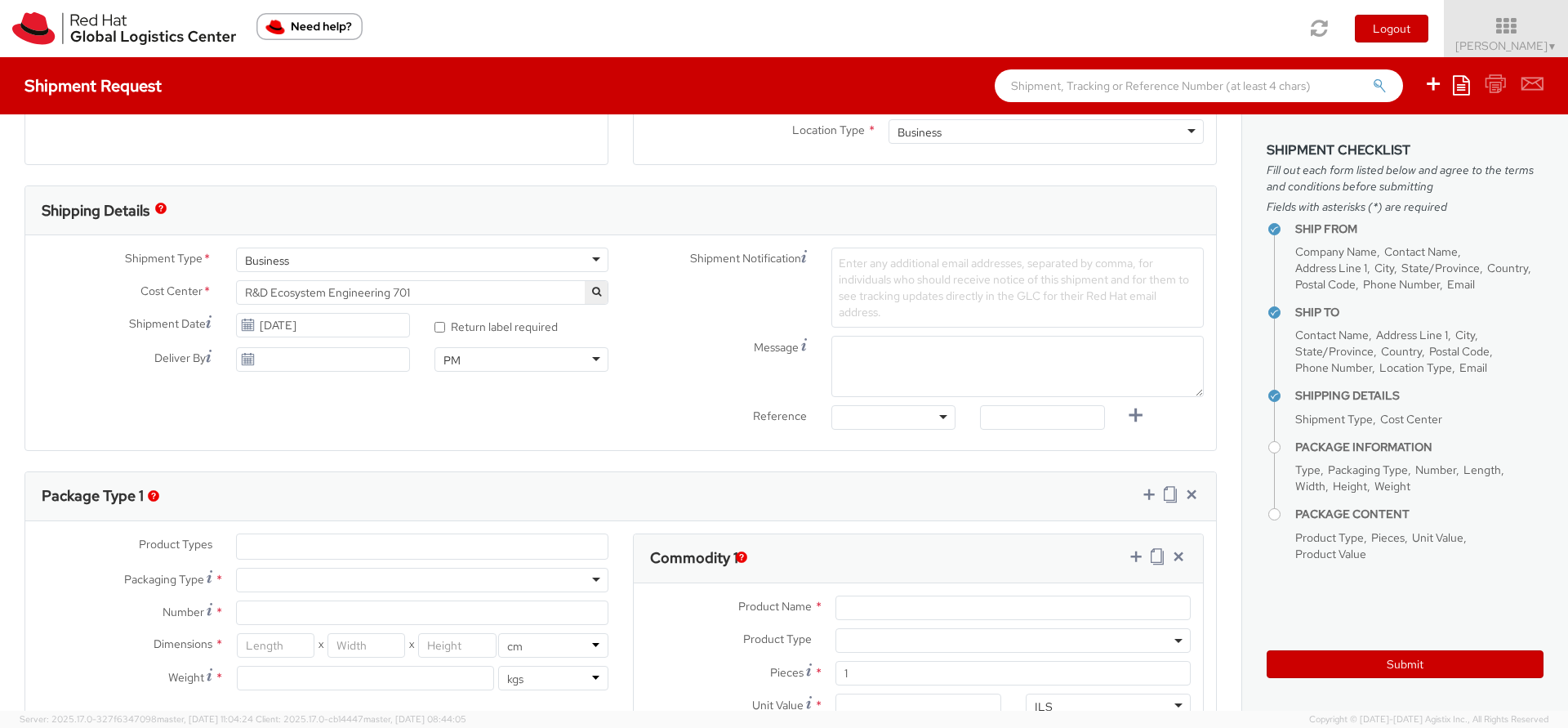
click at [423, 291] on span "R&D Ecosystem Engineering 701" at bounding box center [422, 292] width 354 height 15
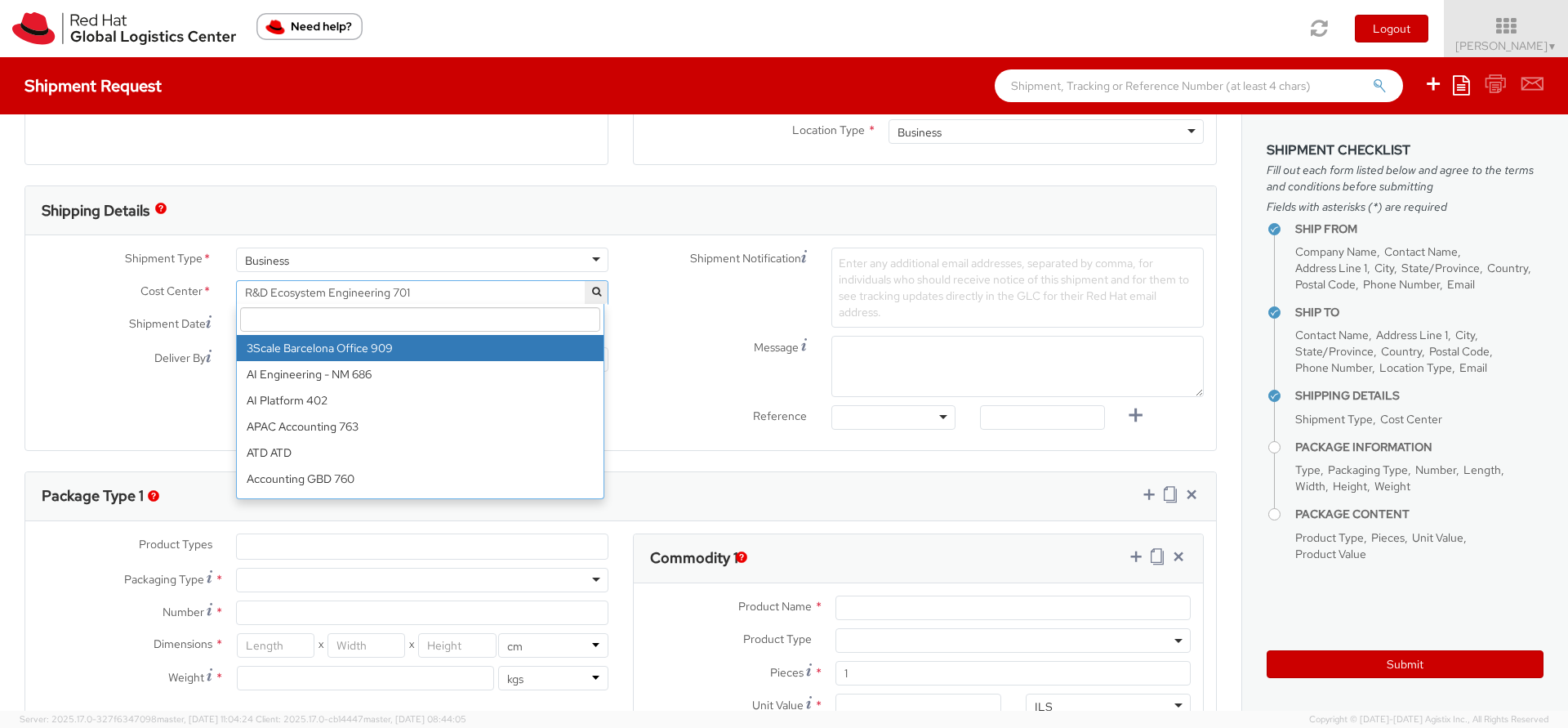
click at [350, 319] on input "search" at bounding box center [420, 320] width 360 height 25
paste input "IT Fixed Assets and Contracts 850"
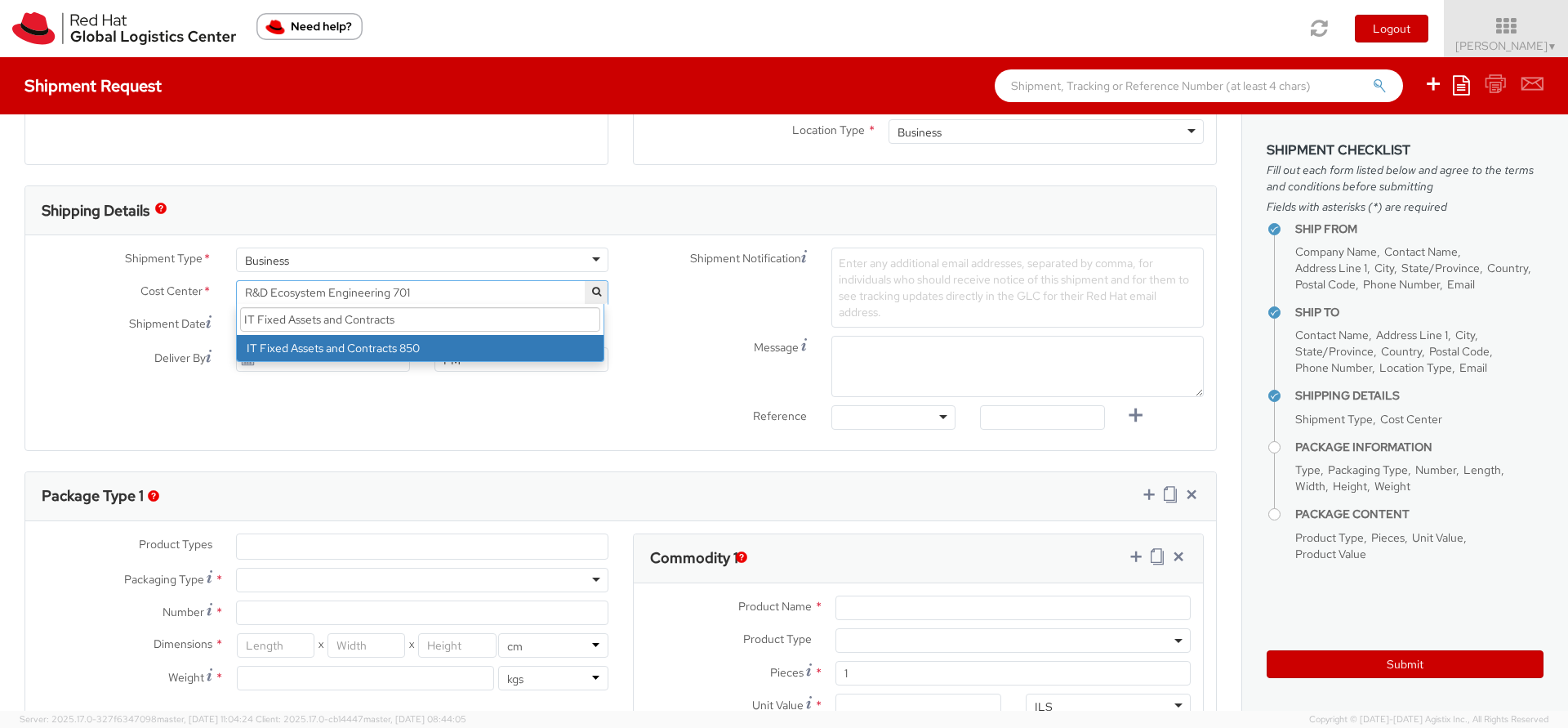
type input "IT Fixed Assets and Contracts"
select select "850"
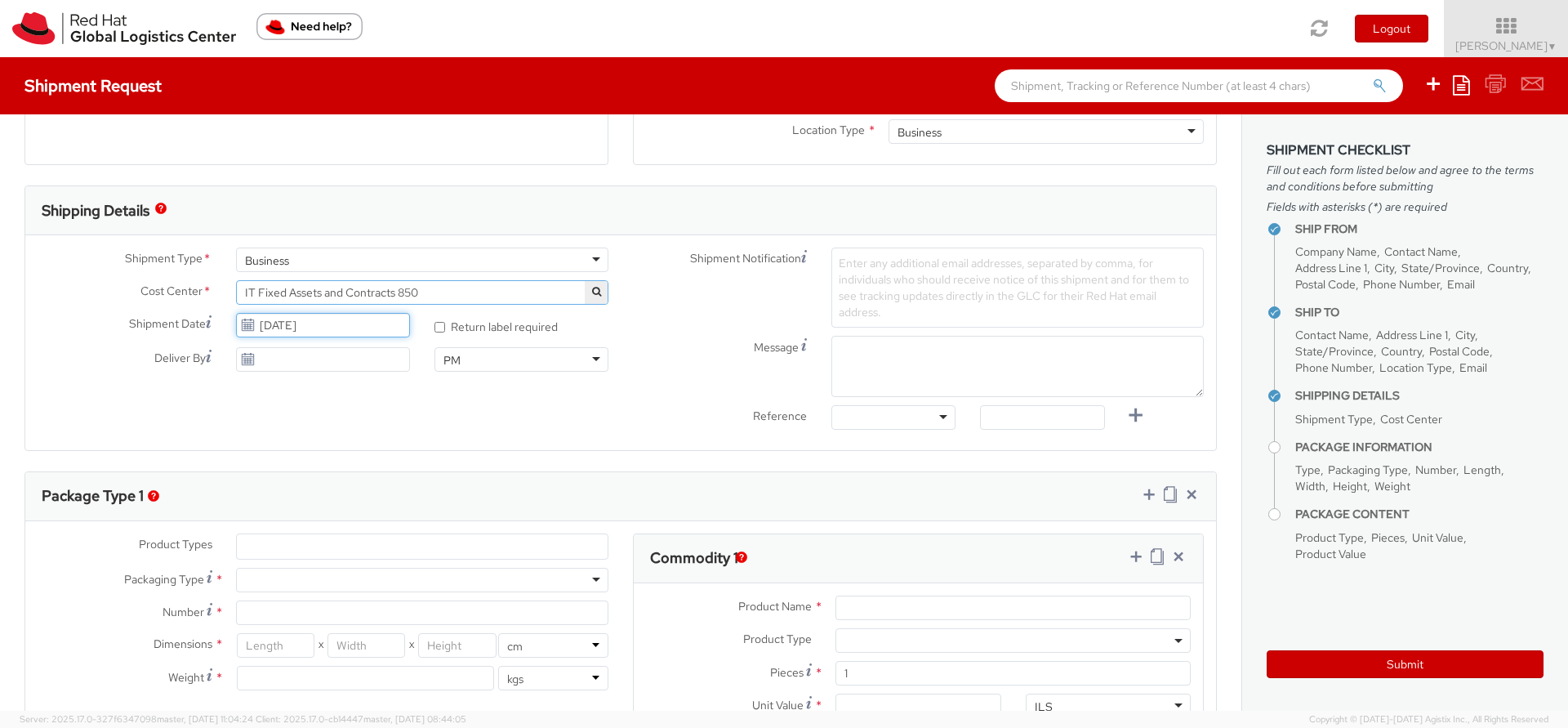
click at [369, 324] on input "08/19/2025" at bounding box center [323, 325] width 174 height 25
click at [579, 447] on div "Shipment Type * Business Business Batch Business Cost Center * R&D Ecosystem En…" at bounding box center [620, 342] width 1190 height 215
click at [206, 323] on icon at bounding box center [208, 322] width 6 height 13
click at [236, 323] on input "08/19/2025" at bounding box center [323, 325] width 174 height 25
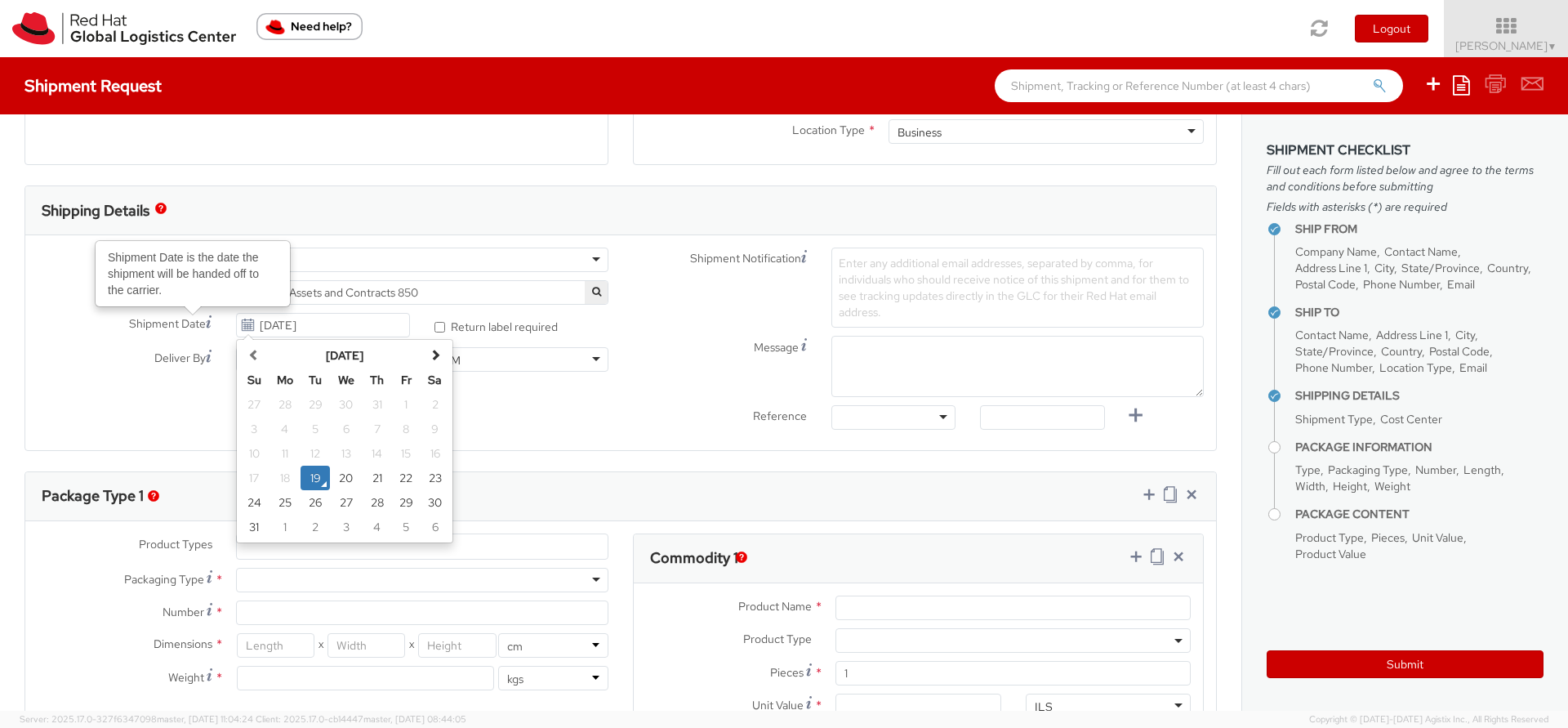
click at [116, 364] on label "Deliver By" at bounding box center [124, 357] width 198 height 20
click at [236, 364] on input "Deliver By" at bounding box center [323, 359] width 174 height 25
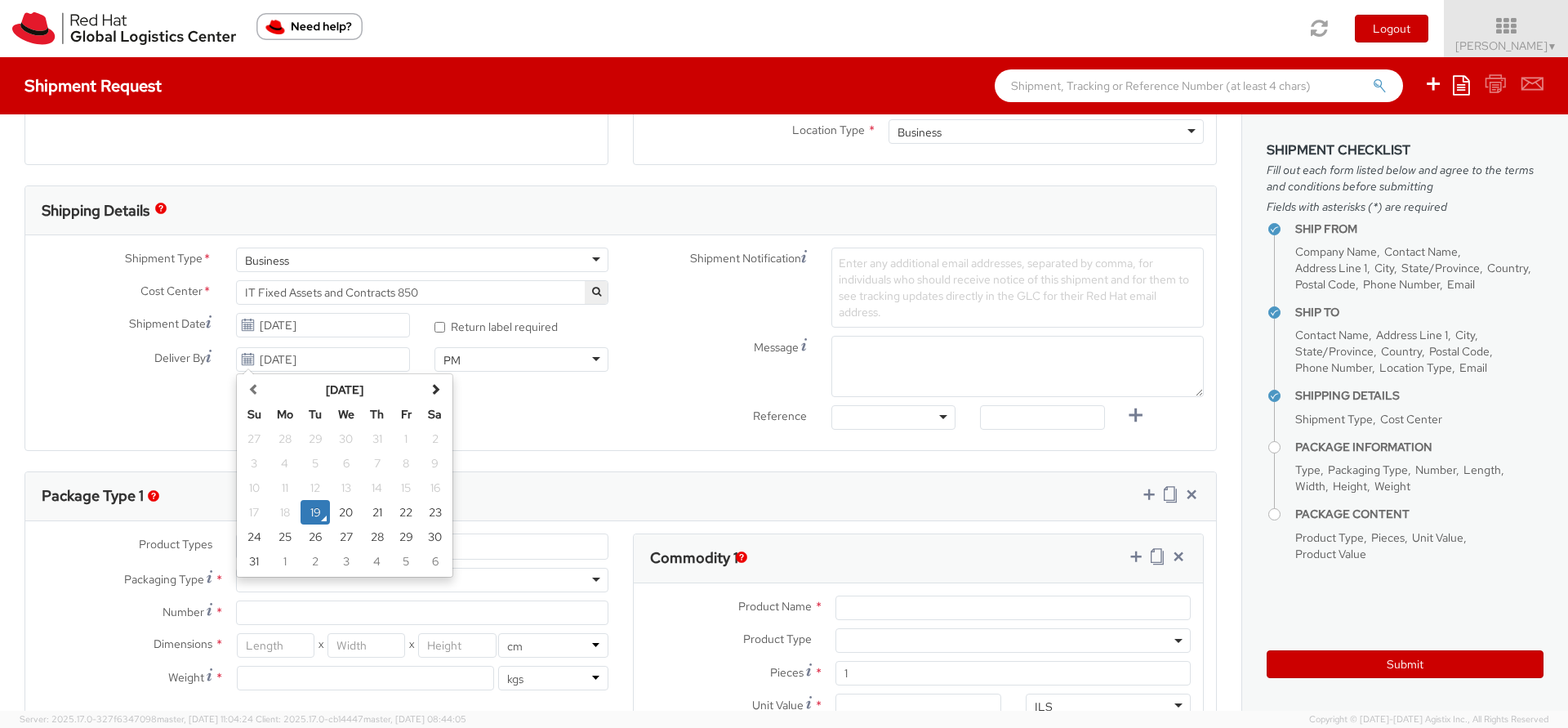
click at [618, 456] on div "Ship From Location Location * RH - Amsterdam - MSO RH - Amsterdam Data Center R…" at bounding box center [620, 397] width 1241 height 1449
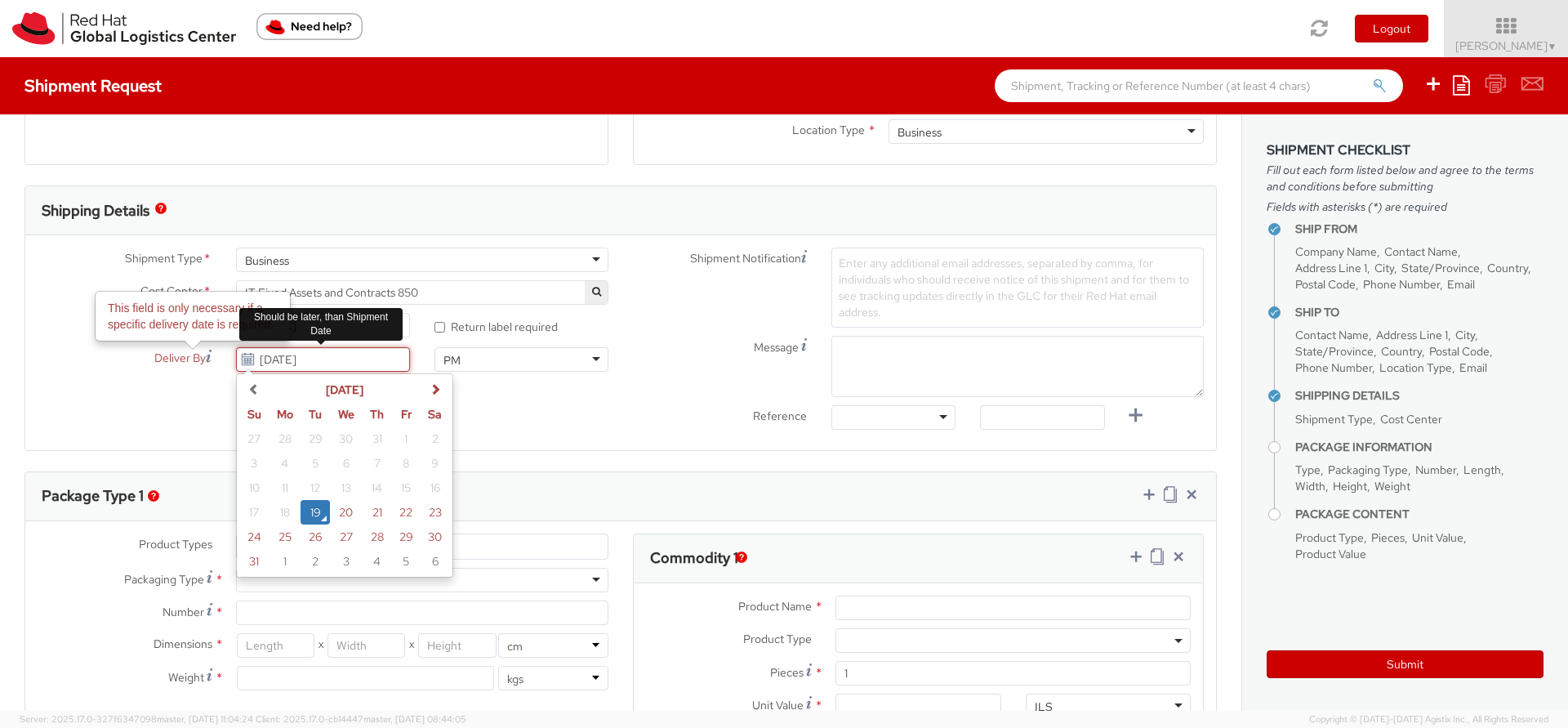
click at [359, 352] on input "08/19/2025" at bounding box center [323, 359] width 174 height 25
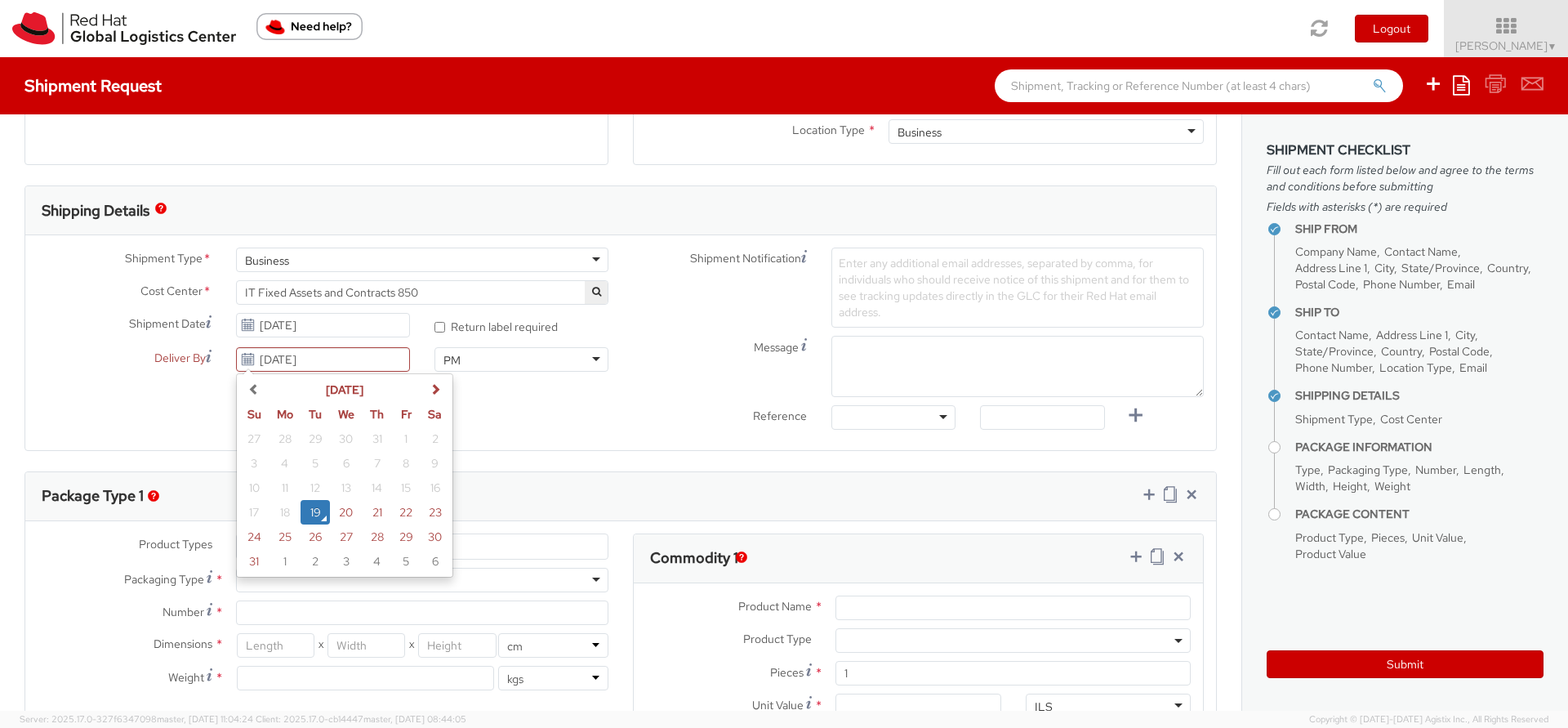
click at [169, 421] on div "Shipment Type * Business Business Batch Business Cost Center * R&D Ecosystem En…" at bounding box center [620, 342] width 1190 height 190
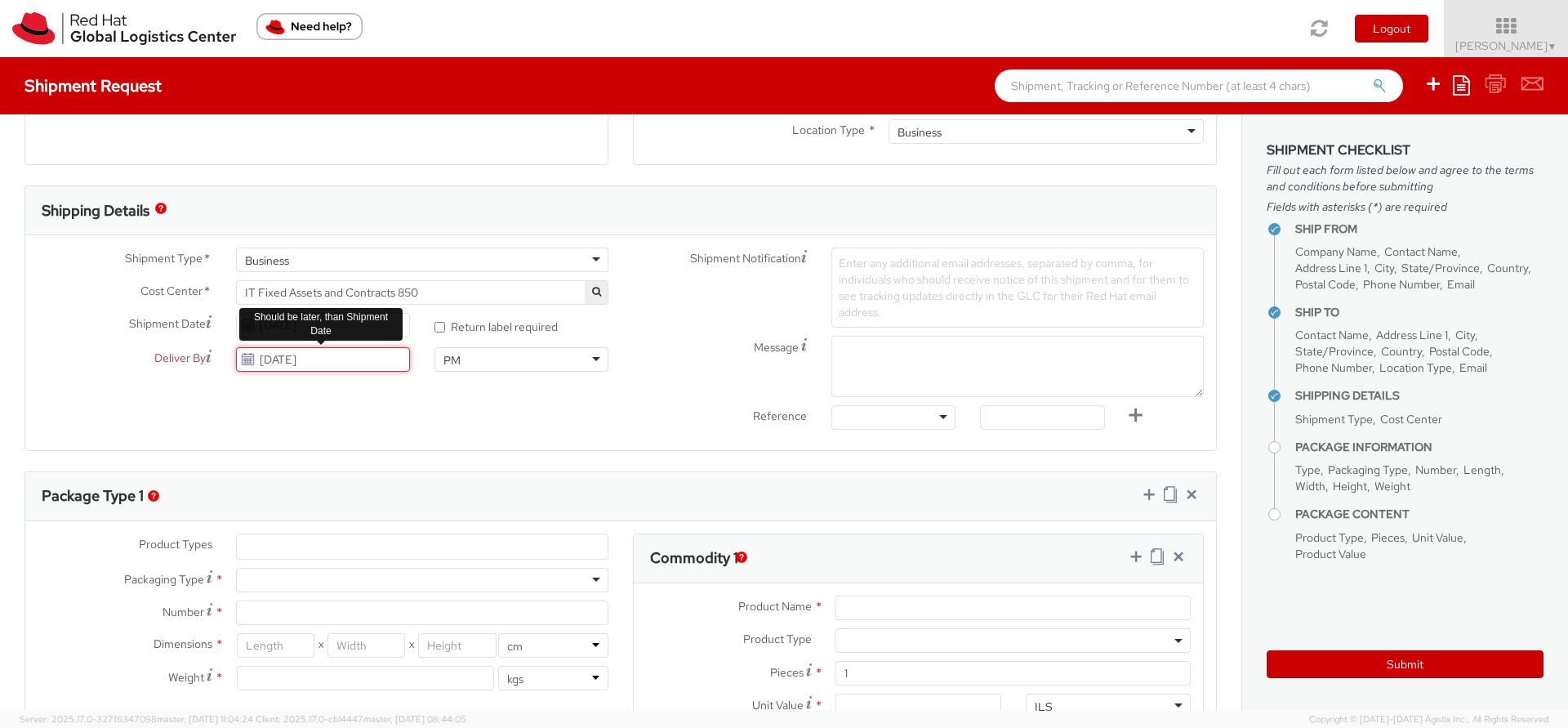
click at [330, 359] on input "08/19/2025" at bounding box center [323, 359] width 174 height 25
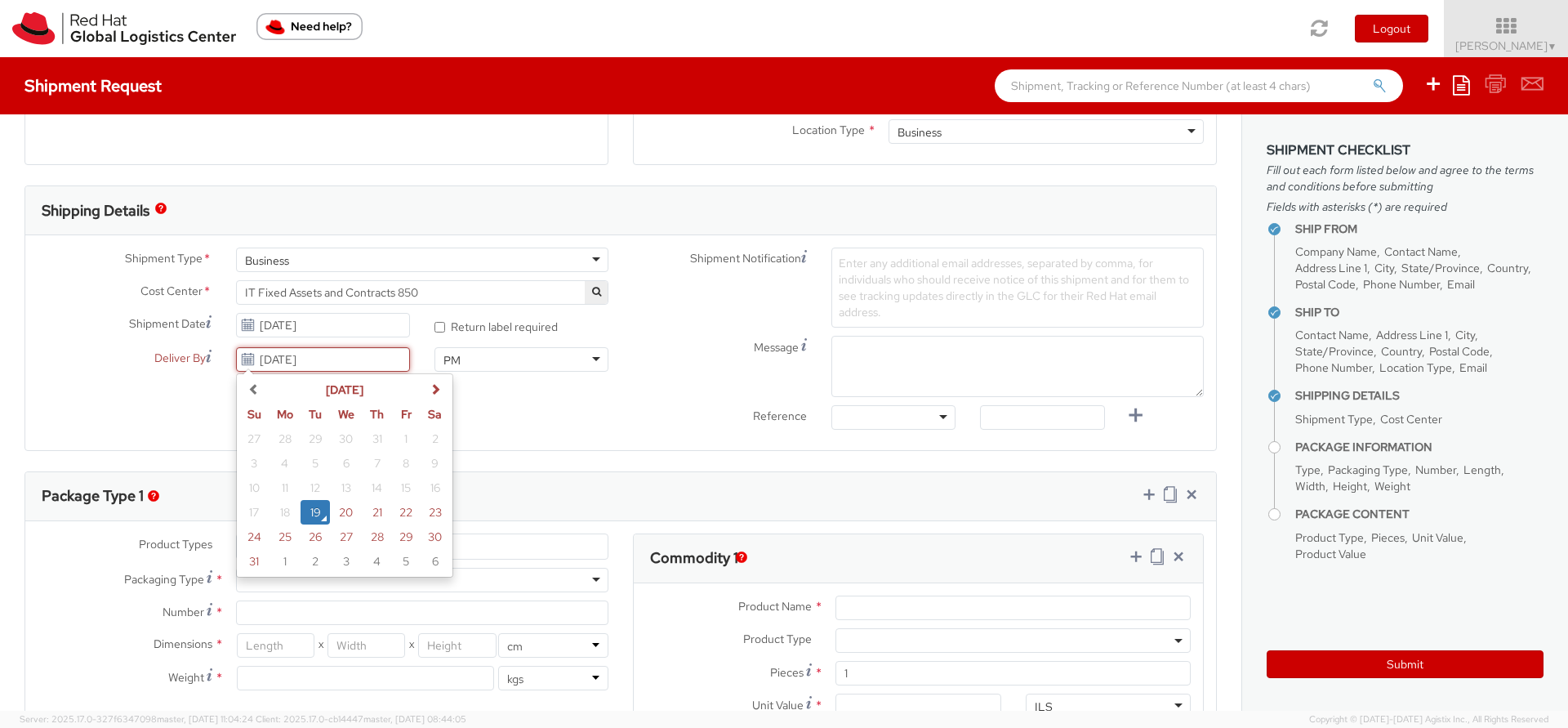
drag, startPoint x: 333, startPoint y: 358, endPoint x: 136, endPoint y: 371, distance: 197.4
click at [136, 371] on div "Deliver By This field is only necessary if a specific delivery date is required…" at bounding box center [223, 359] width 397 height 25
type input "0"
click at [134, 438] on div "Shipment Type * Business Business Batch Business Cost Center * R&D Ecosystem En…" at bounding box center [620, 342] width 1190 height 215
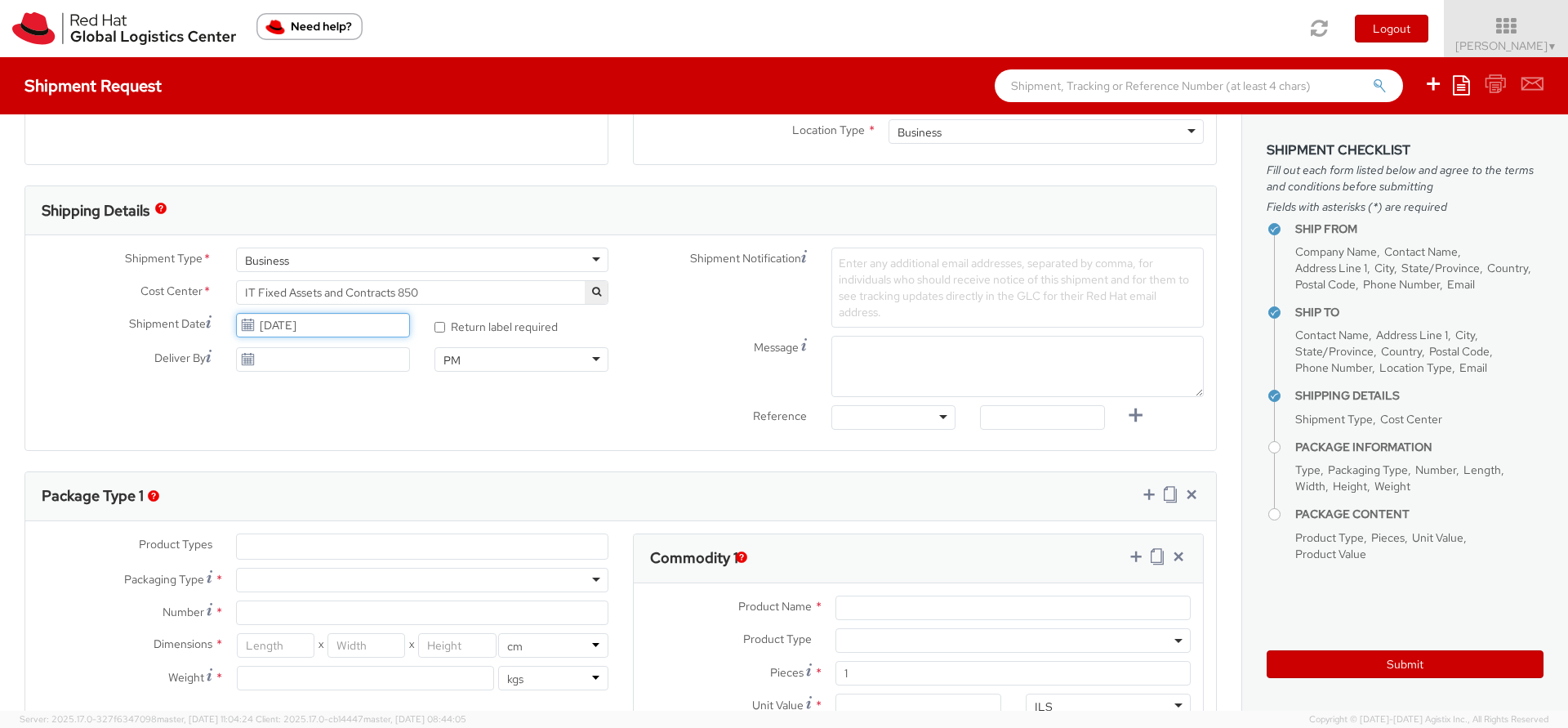
click at [338, 320] on input "08/19/2025" at bounding box center [323, 325] width 174 height 25
click at [355, 324] on input "08/19/2025" at bounding box center [323, 325] width 174 height 25
click at [252, 496] on td "24" at bounding box center [254, 502] width 28 height 25
type input "08/24/2025"
type input "08/19/2025"
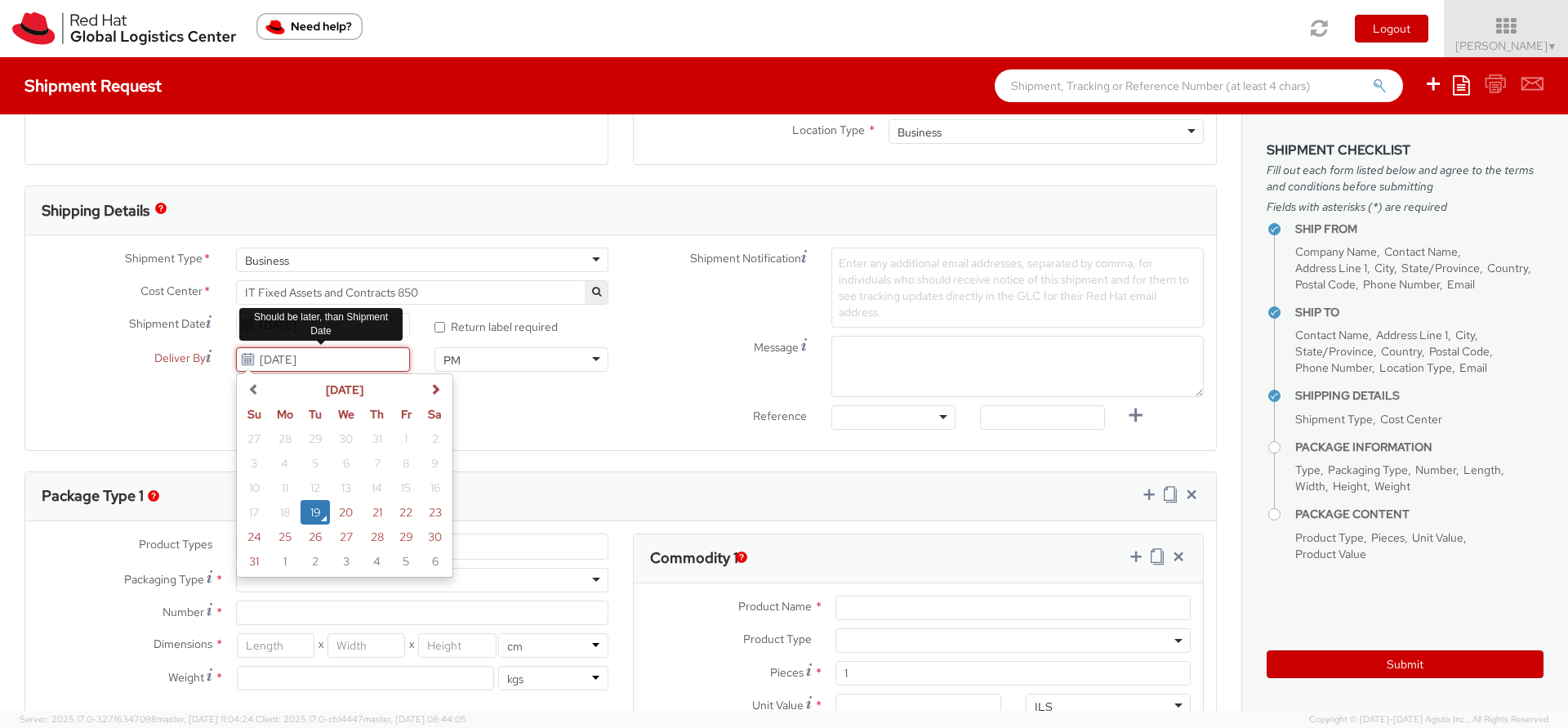
click at [306, 365] on input "08/19/2025" at bounding box center [323, 359] width 174 height 25
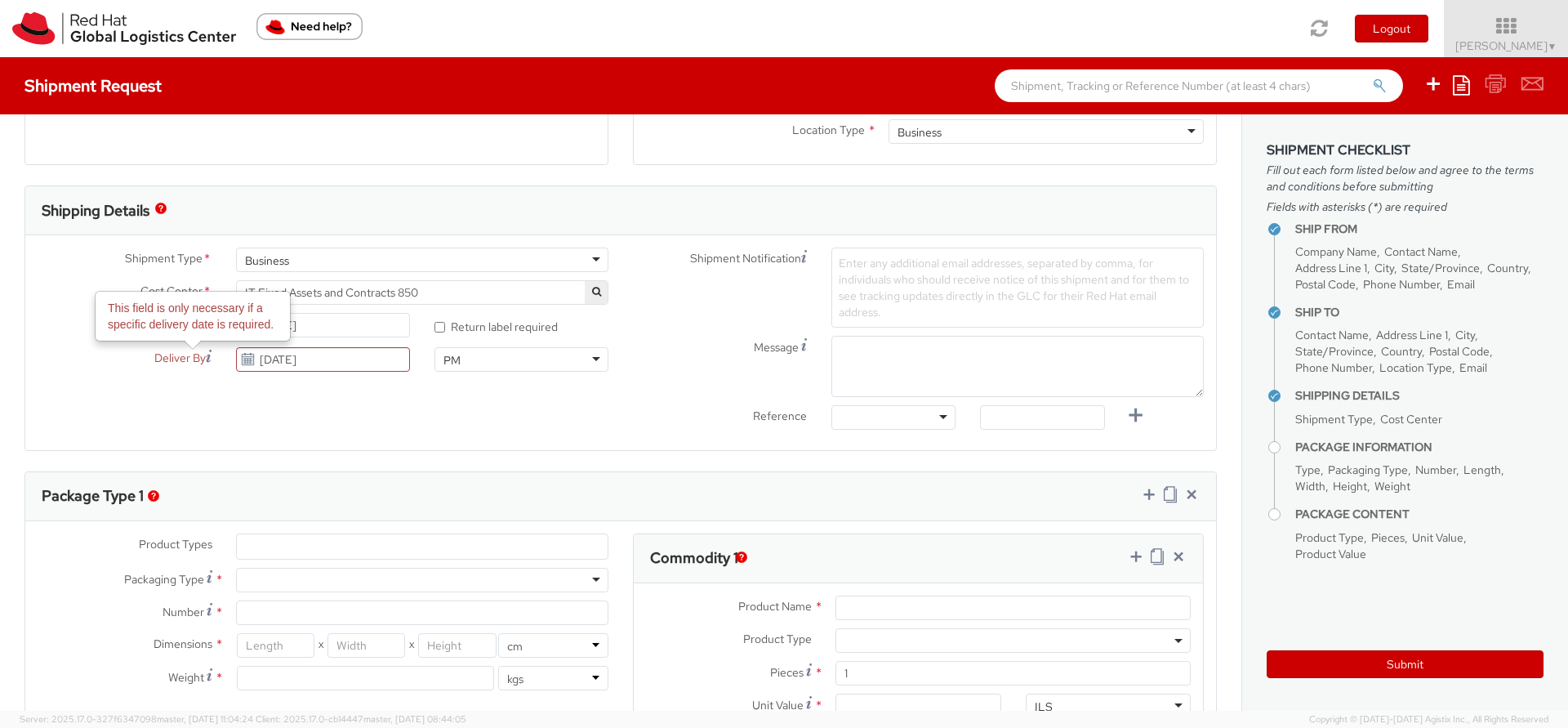
drag, startPoint x: 361, startPoint y: 344, endPoint x: 150, endPoint y: 369, distance: 212.5
click at [150, 369] on div "Shipment Type * Business Business Batch Business Cost Center * R&D Ecosystem En…" at bounding box center [322, 313] width 595 height 132
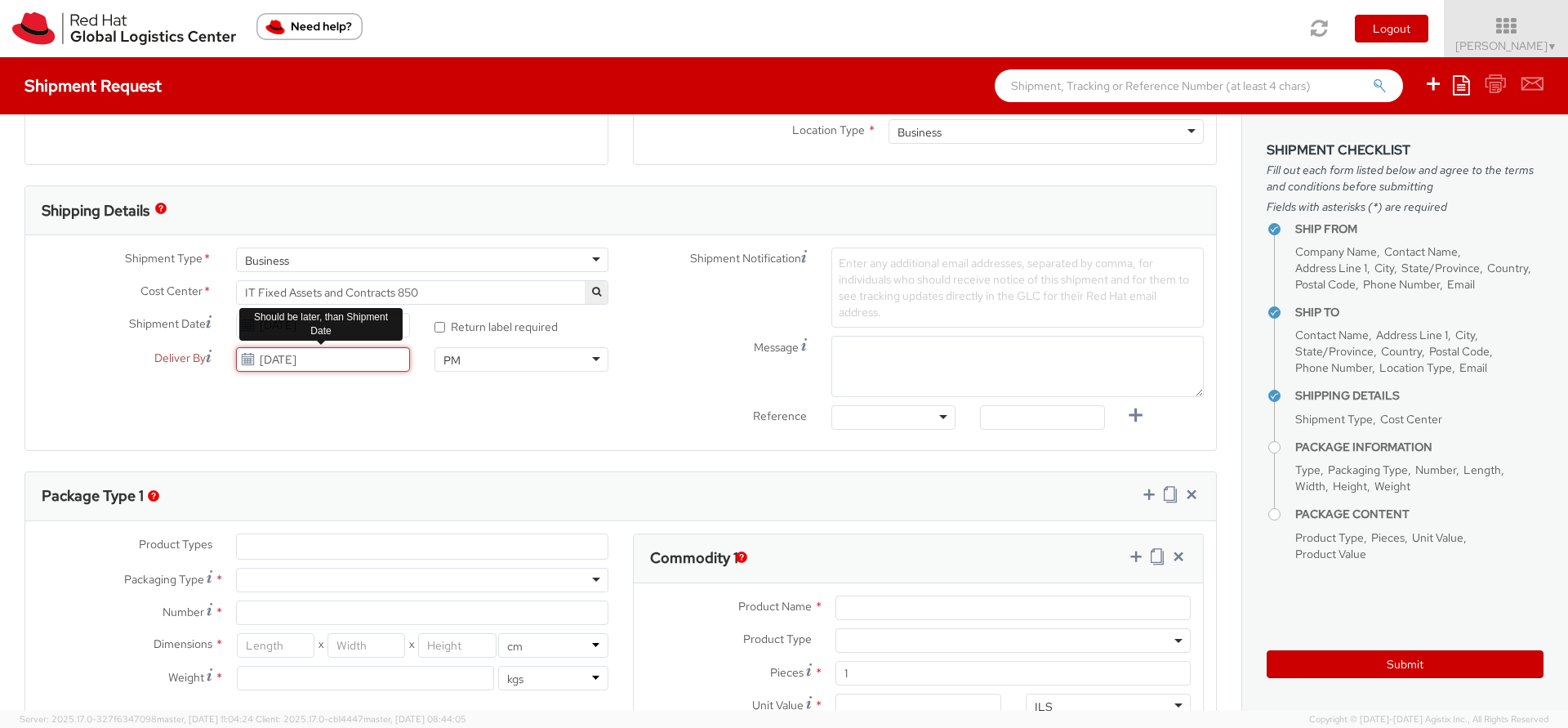
click at [314, 354] on input "08/19/2025" at bounding box center [323, 359] width 174 height 25
drag, startPoint x: 338, startPoint y: 355, endPoint x: 252, endPoint y: 358, distance: 86.1
click at [252, 358] on div "08/19/2025 August 2025 Su Mo Tu We Th Fr Sa 27 28 29 30 31 1 2 3 4 5 6 7 8 9 10…" at bounding box center [323, 359] width 174 height 25
click at [145, 423] on div "Shipment Type * Business Business Batch Business Cost Center * R&D Ecosystem En…" at bounding box center [620, 342] width 1190 height 190
click at [872, 416] on div at bounding box center [893, 418] width 125 height 25
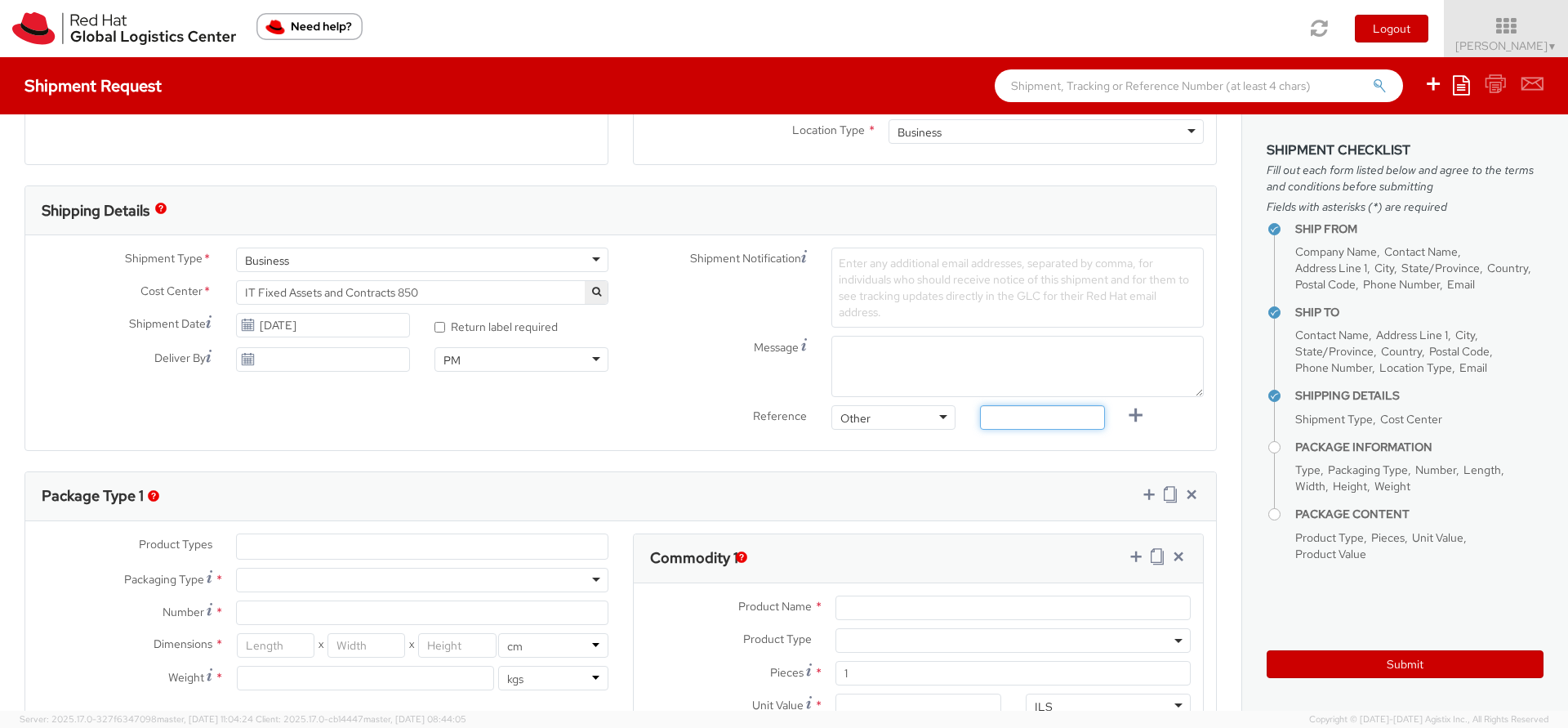
click at [995, 412] on input "text" at bounding box center [1043, 418] width 125 height 25
paste input "RPCI"
type input "RPCI"
click at [1082, 443] on div "Shipment Type * Business Business Batch Business Cost Center * R&D Ecosystem En…" at bounding box center [620, 342] width 1190 height 215
click at [925, 280] on span "Enter any additional email addresses, separated by comma, for individuals who s…" at bounding box center [1014, 287] width 350 height 64
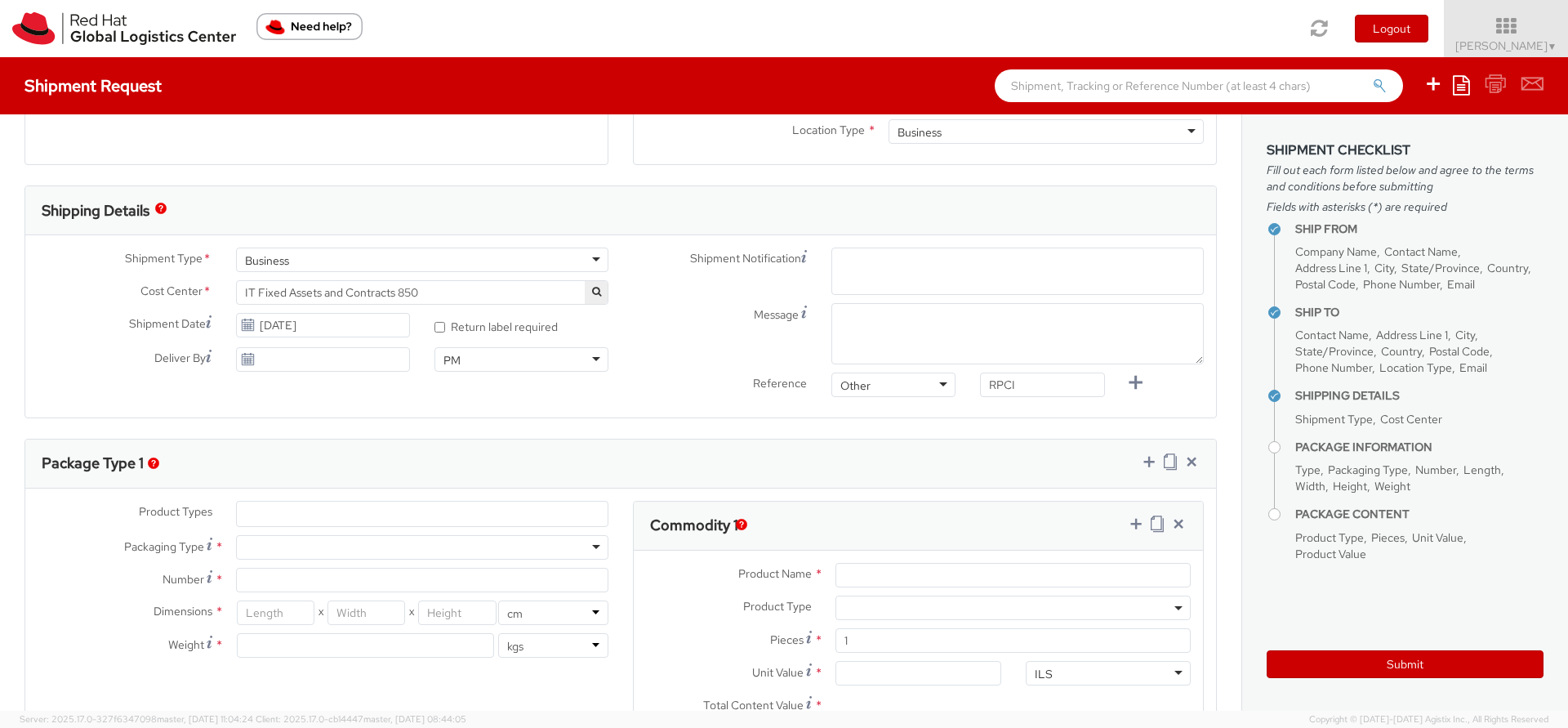
paste input "nhayes@redhat.com"
type input "nhayes@redhat.com"
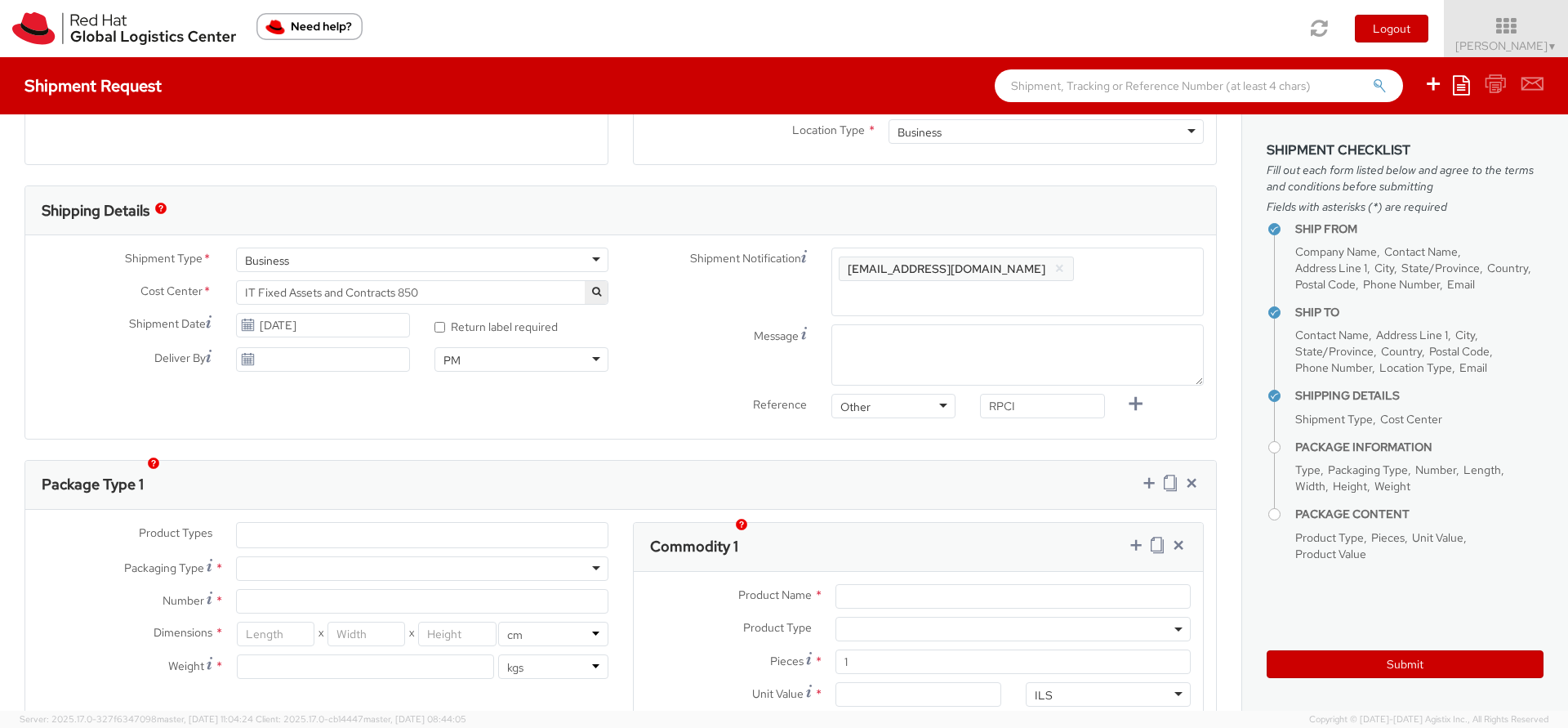
click at [867, 265] on div "Enter any additional email addresses, separated by comma, for individuals who s…" at bounding box center [1017, 281] width 373 height 69
click at [657, 325] on div "Message" at bounding box center [918, 355] width 595 height 61
click at [915, 327] on textarea "Message" at bounding box center [1017, 355] width 373 height 61
type textarea "Pickup Time: Morning"
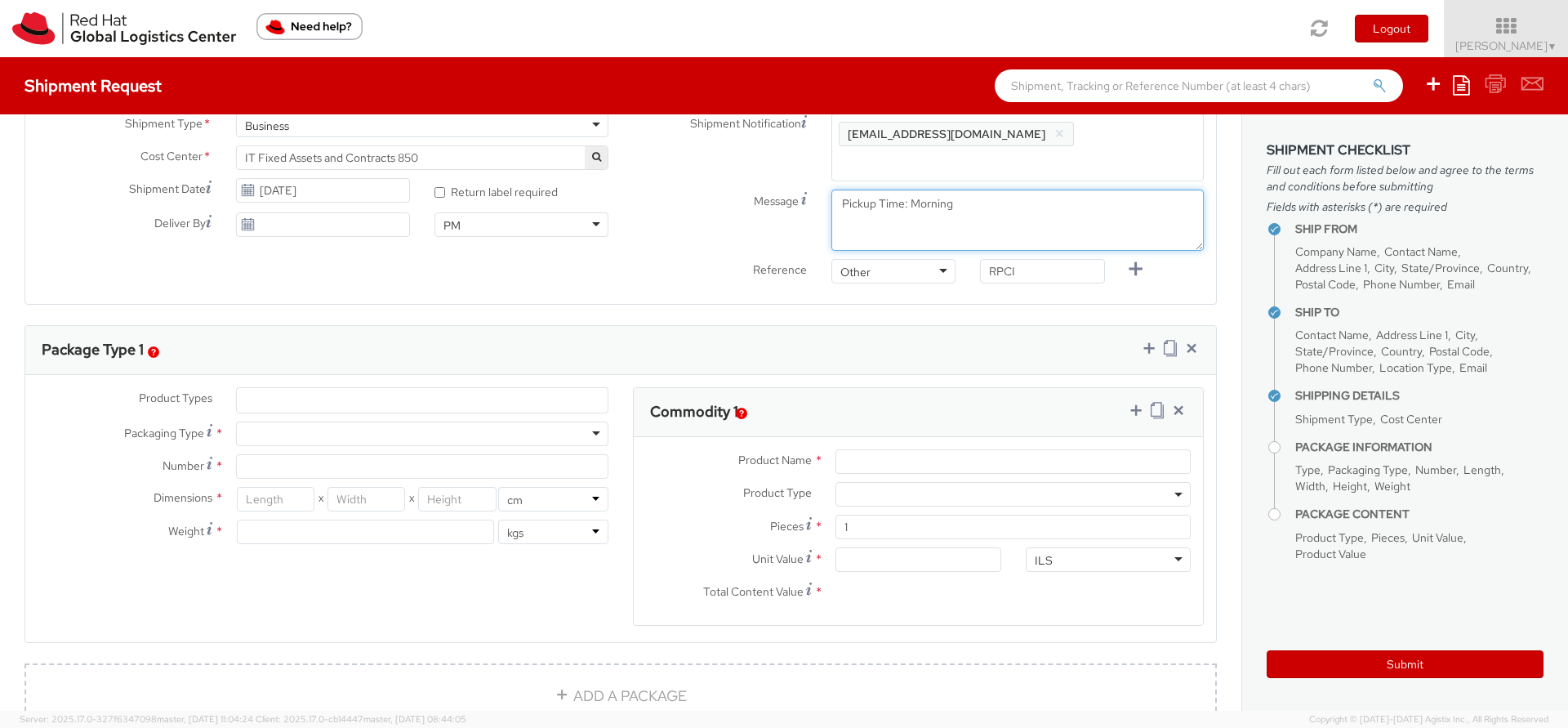
scroll to position [588, 0]
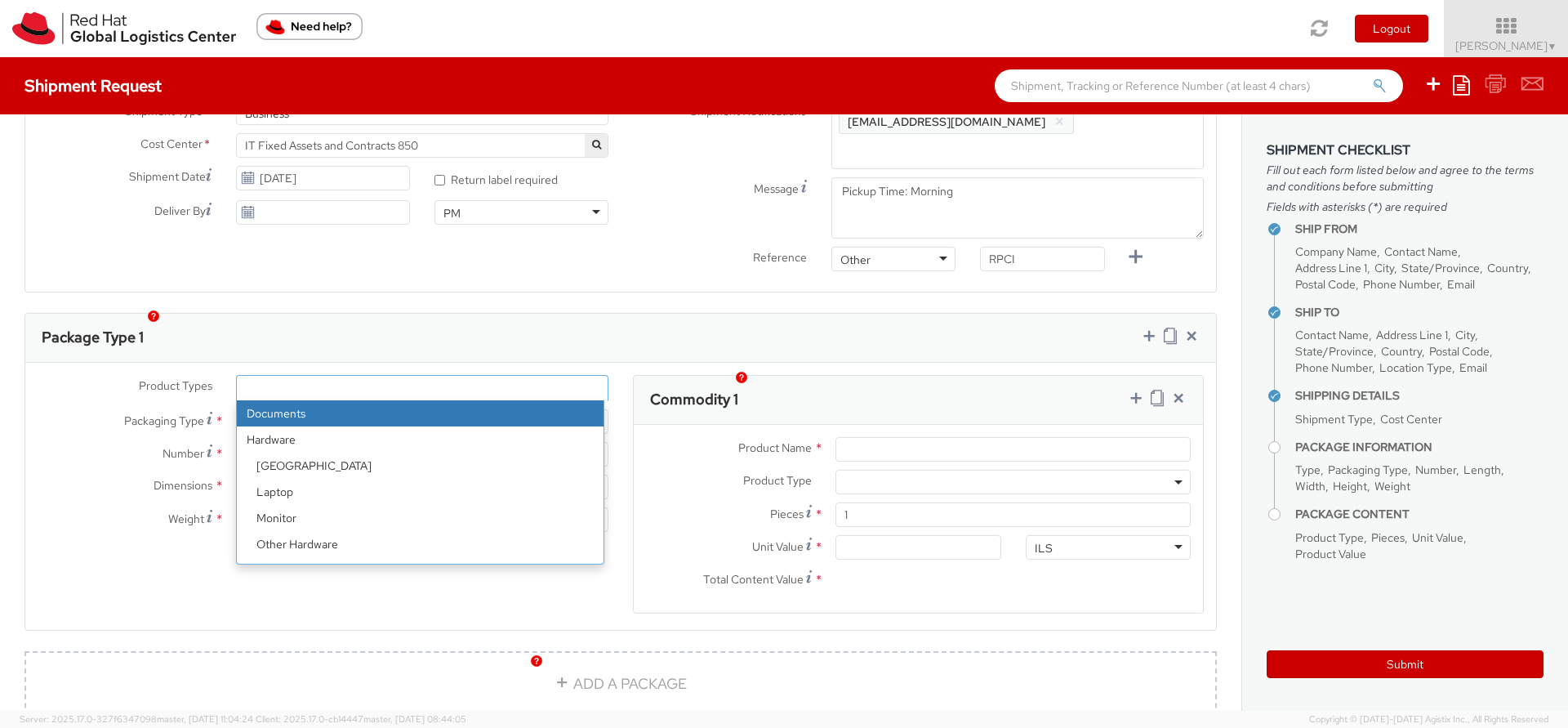
click at [339, 376] on ul at bounding box center [422, 388] width 371 height 25
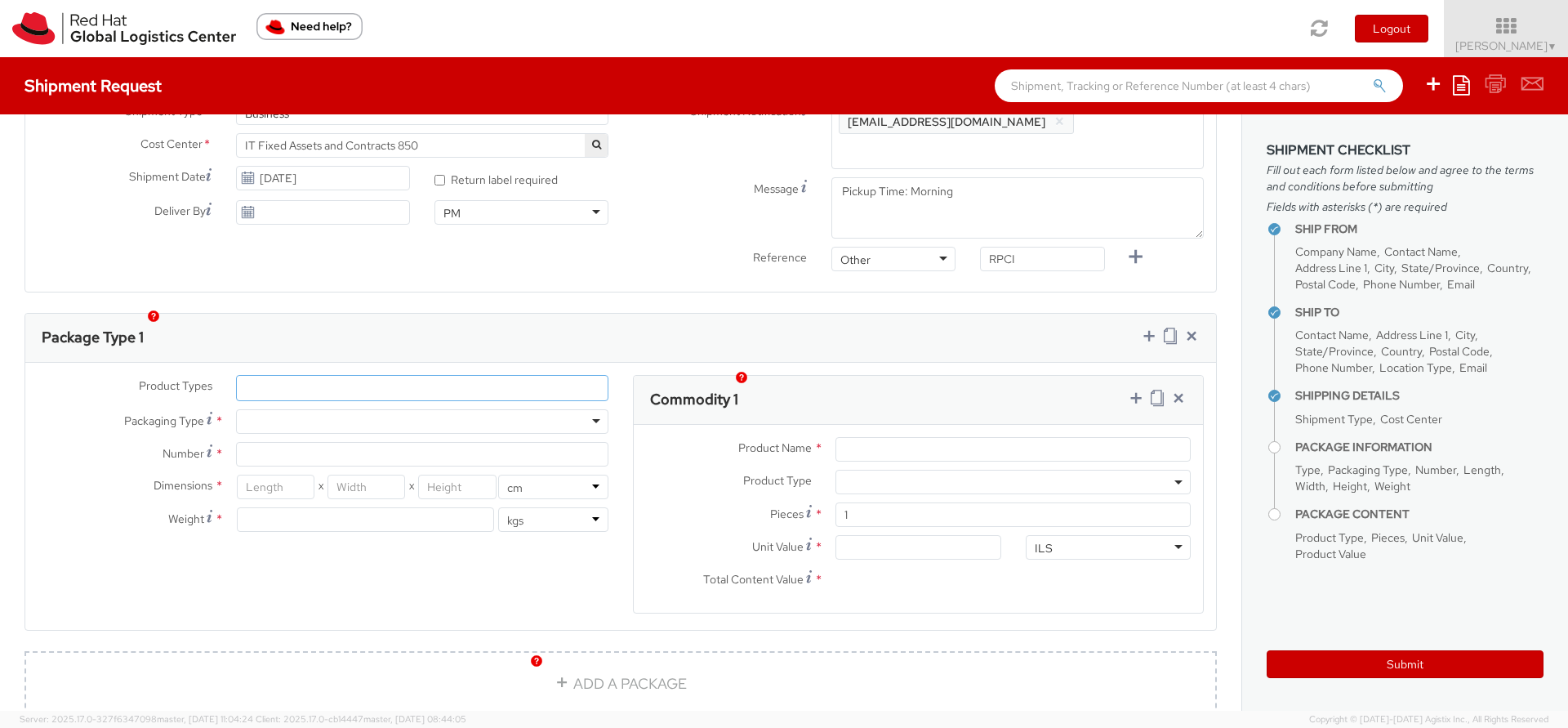
click at [339, 376] on ul at bounding box center [422, 388] width 371 height 25
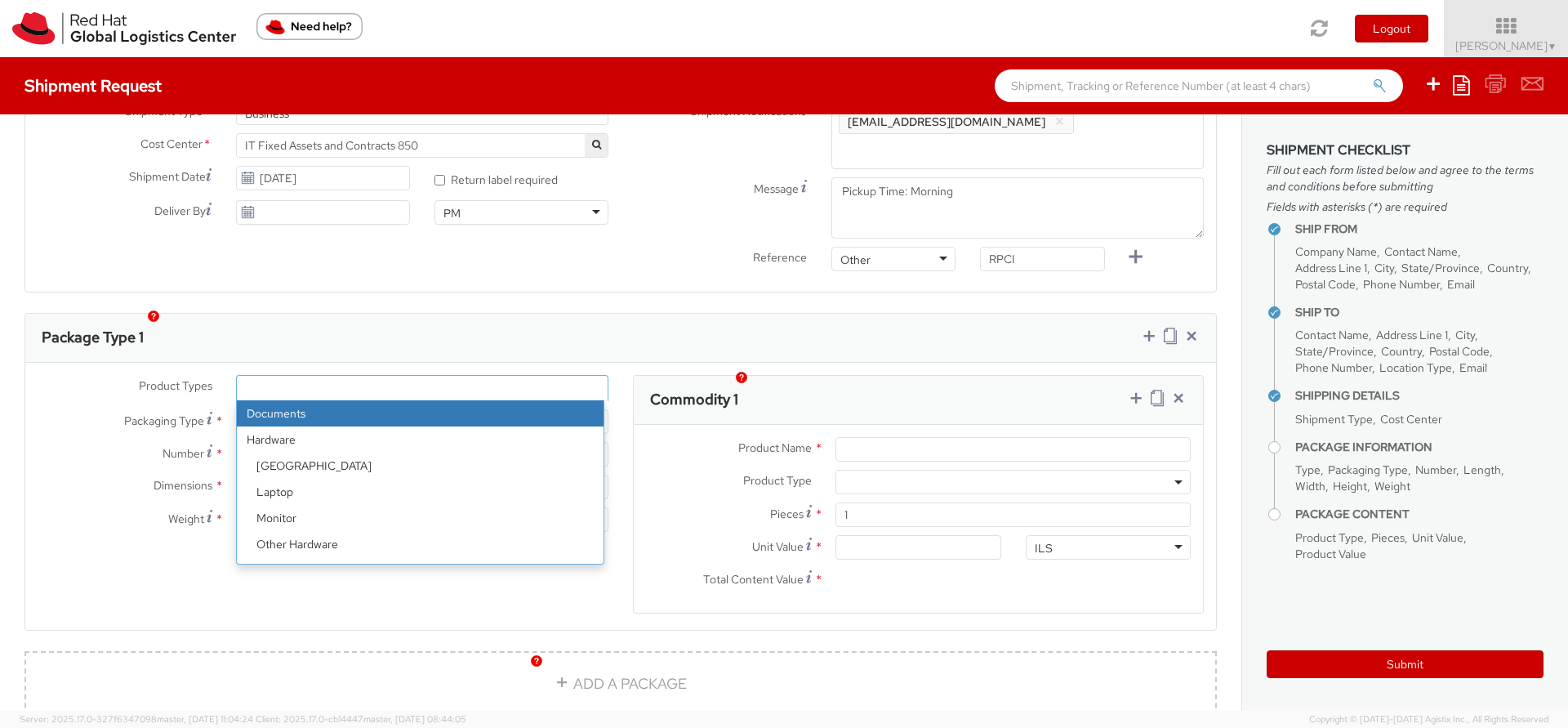
click at [313, 427] on strong "Hardware" at bounding box center [420, 439] width 367 height 26
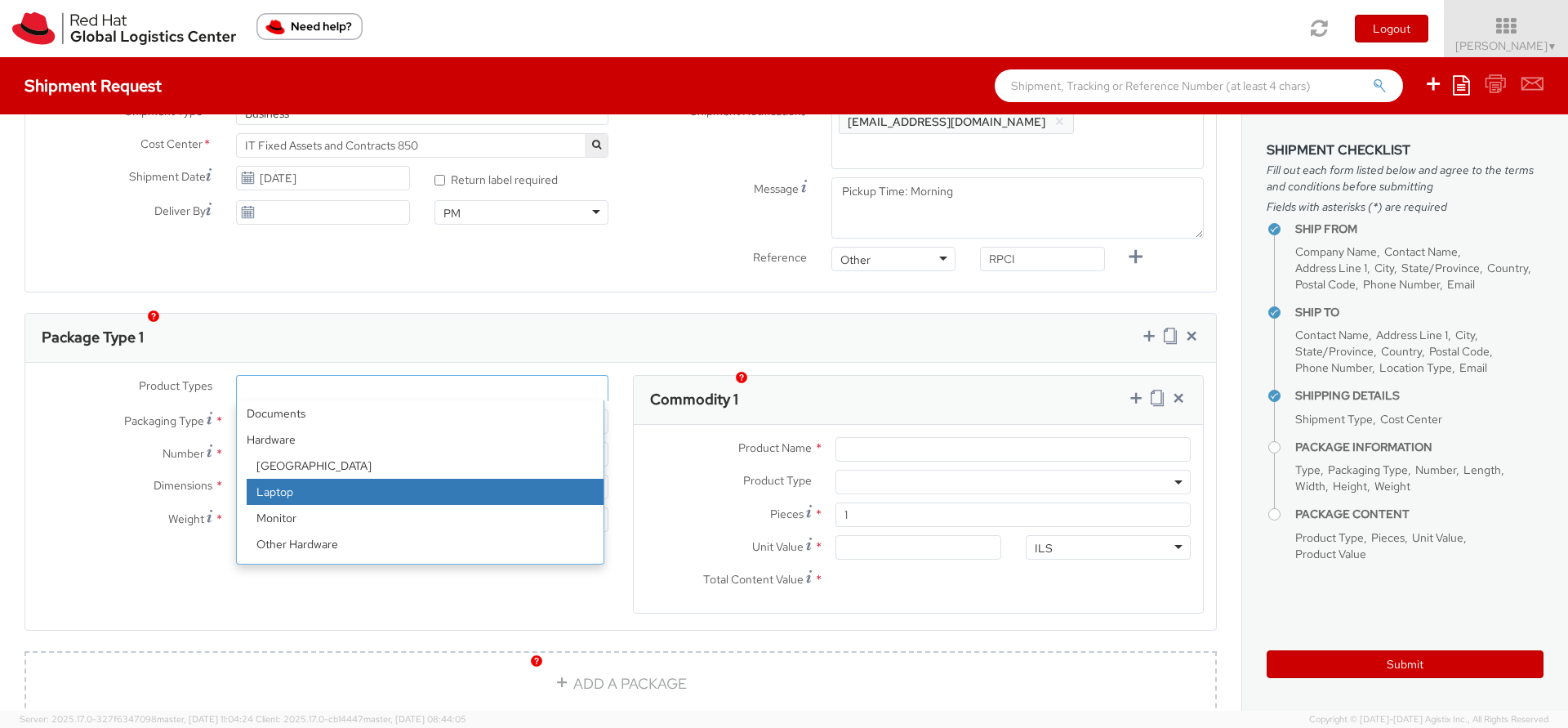
select select "LAPTOP"
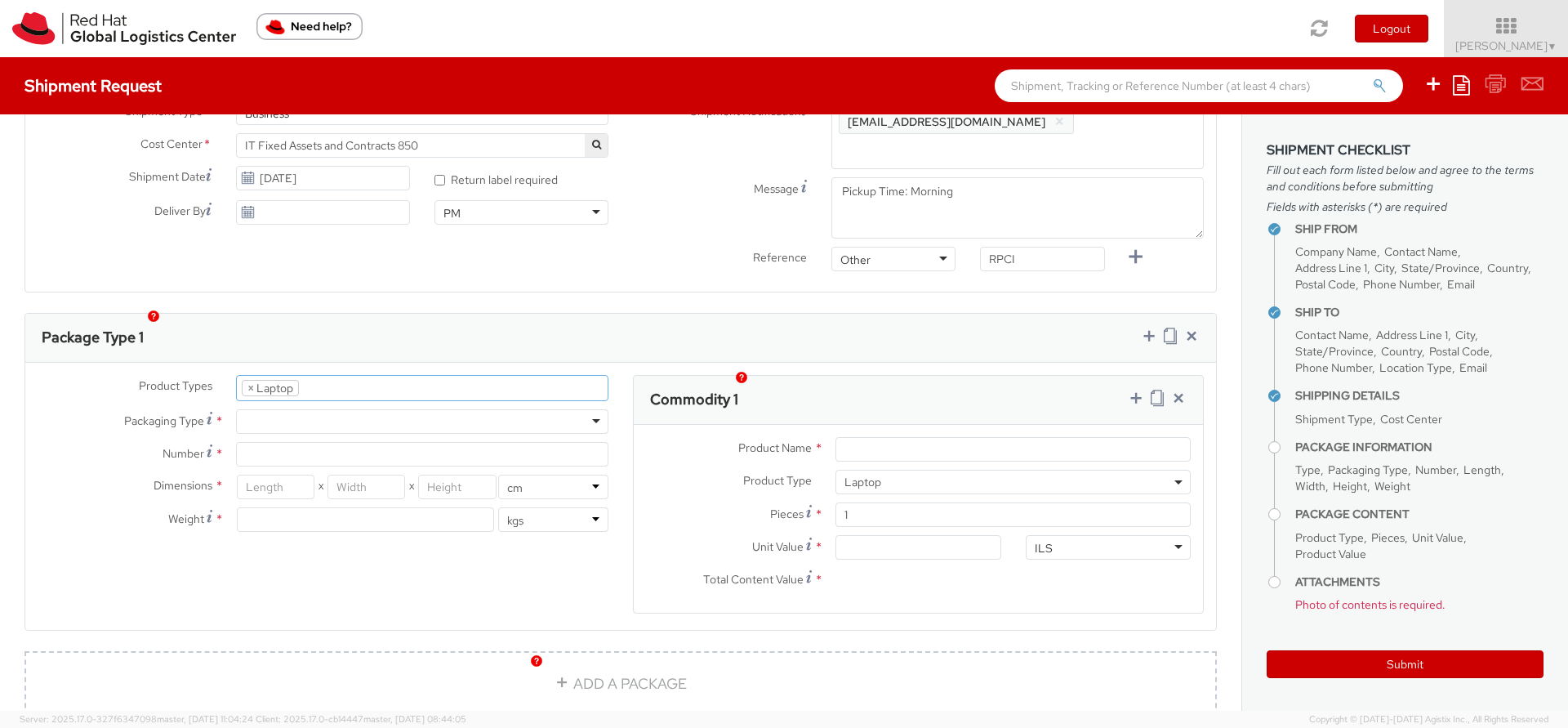
scroll to position [46, 0]
click at [335, 376] on ul "× Laptop" at bounding box center [422, 388] width 371 height 25
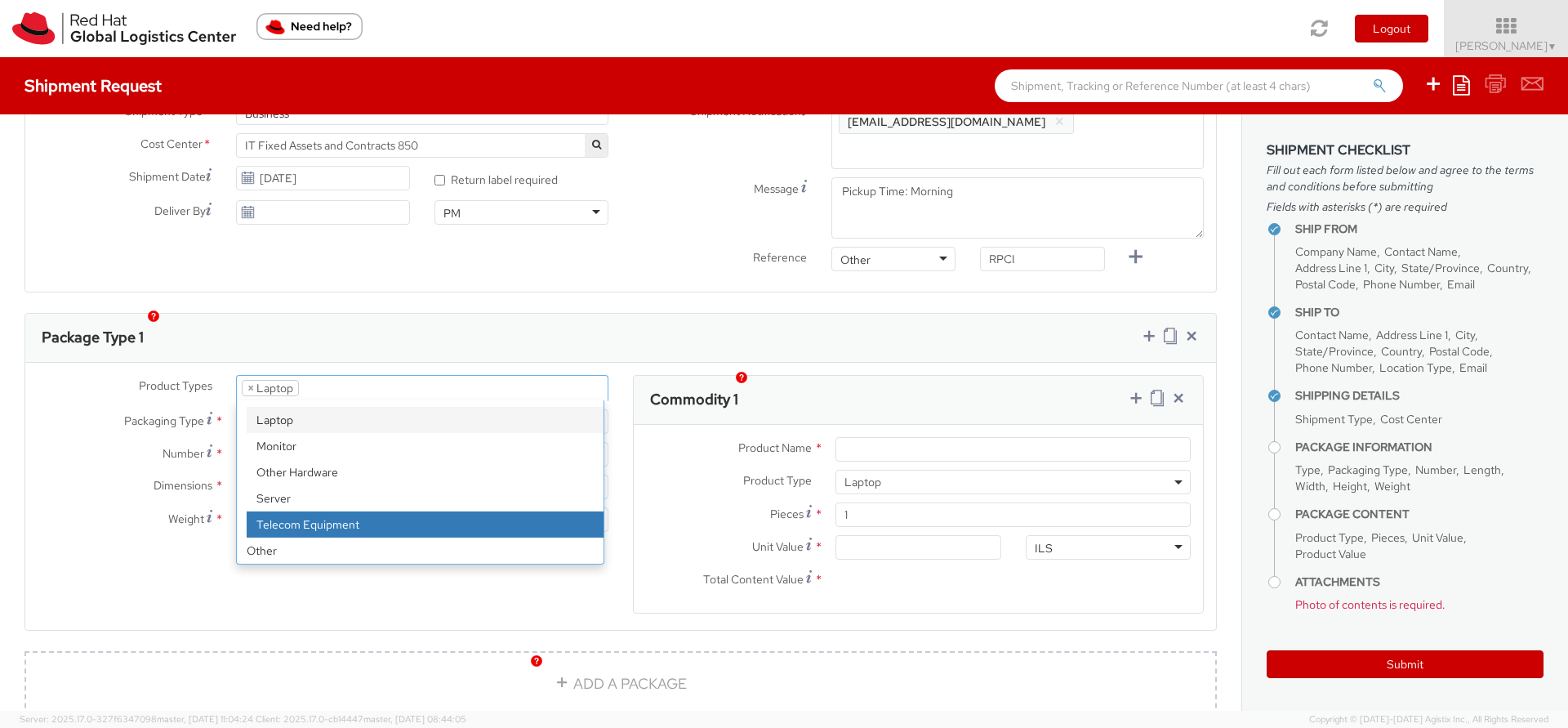
scroll to position [588, 0]
click at [55, 475] on label "Dimensions *" at bounding box center [124, 486] width 198 height 22
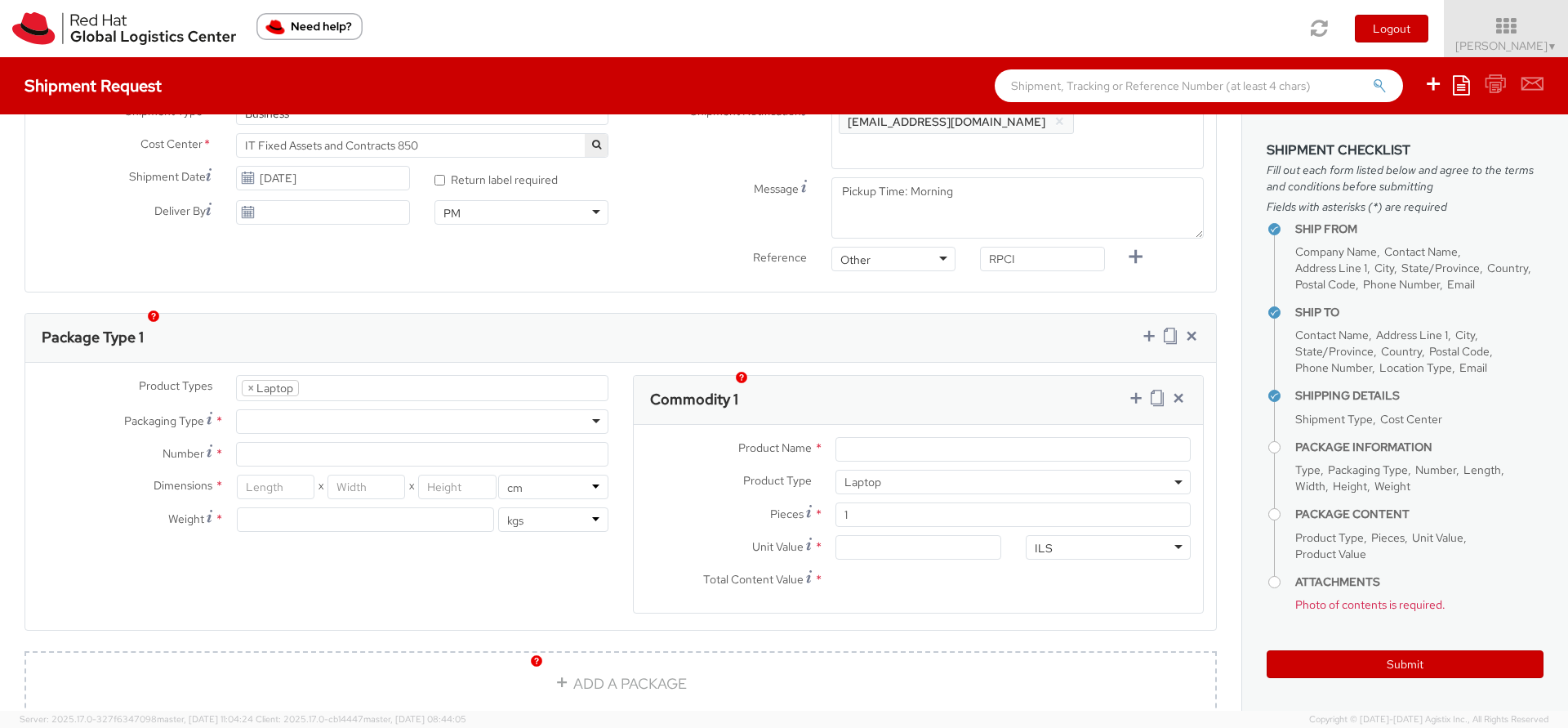
click at [388, 409] on div at bounding box center [422, 422] width 373 height 25
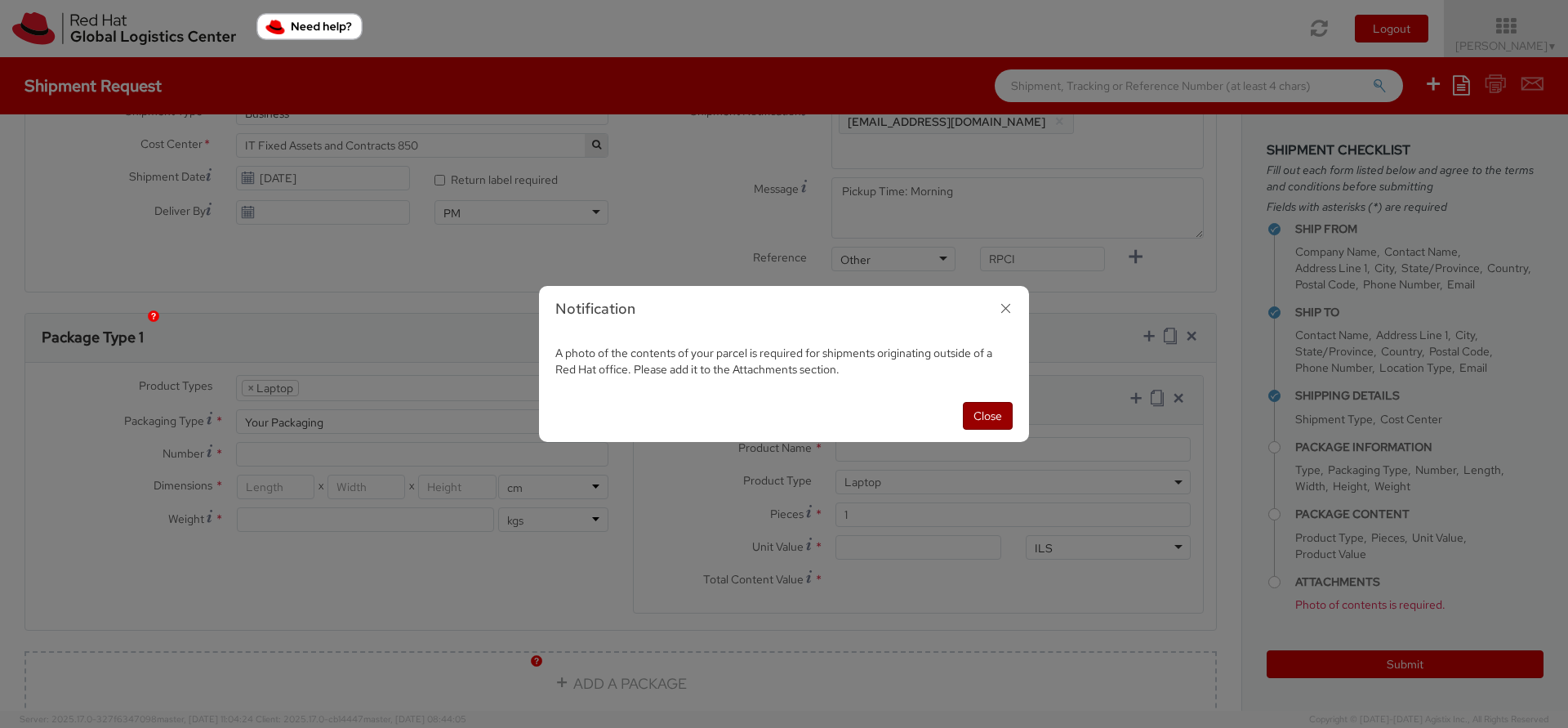
click at [978, 419] on button "Close" at bounding box center [988, 415] width 50 height 27
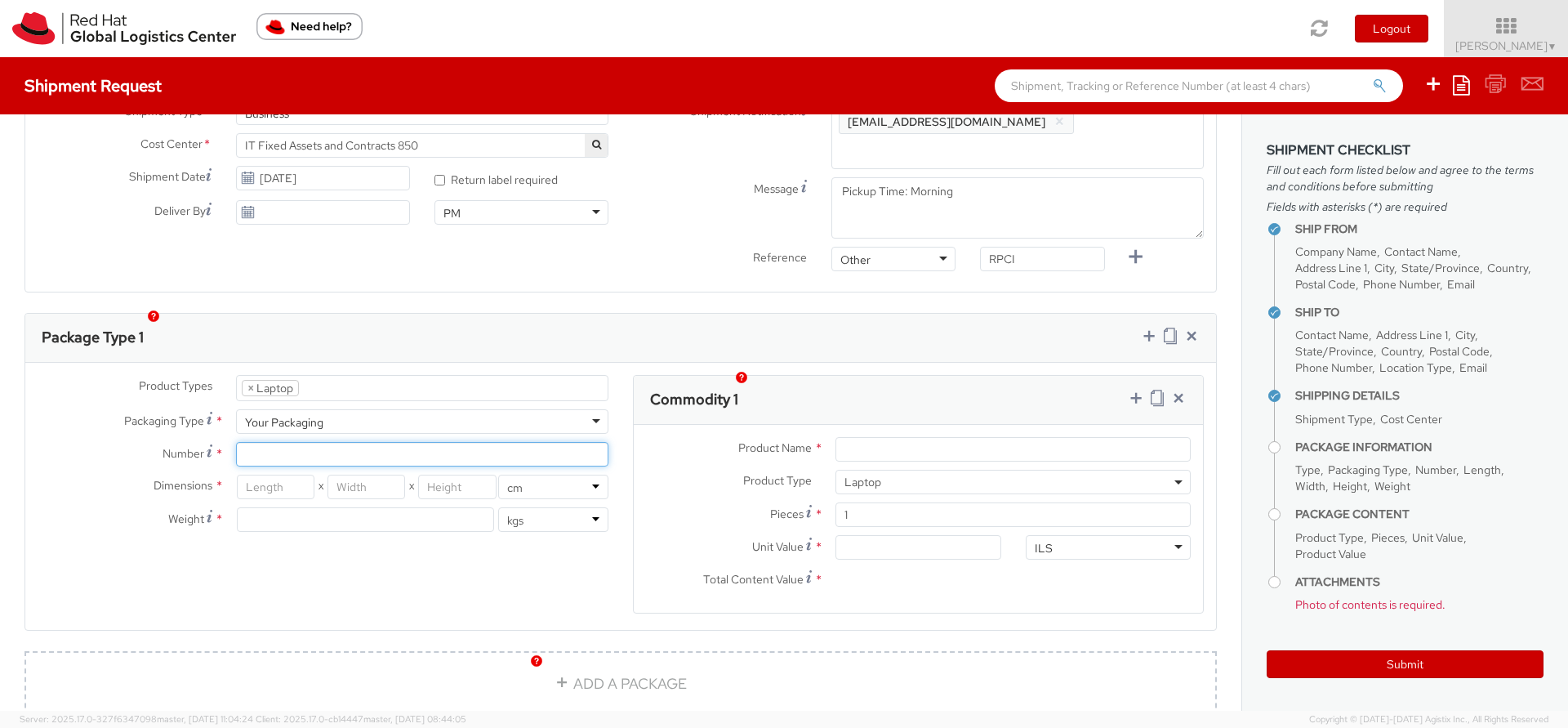
click at [315, 442] on input "Number *" at bounding box center [422, 454] width 373 height 25
type input "1"
click at [281, 475] on input "number" at bounding box center [275, 487] width 77 height 25
type input "52"
click at [335, 475] on input "number" at bounding box center [365, 487] width 77 height 25
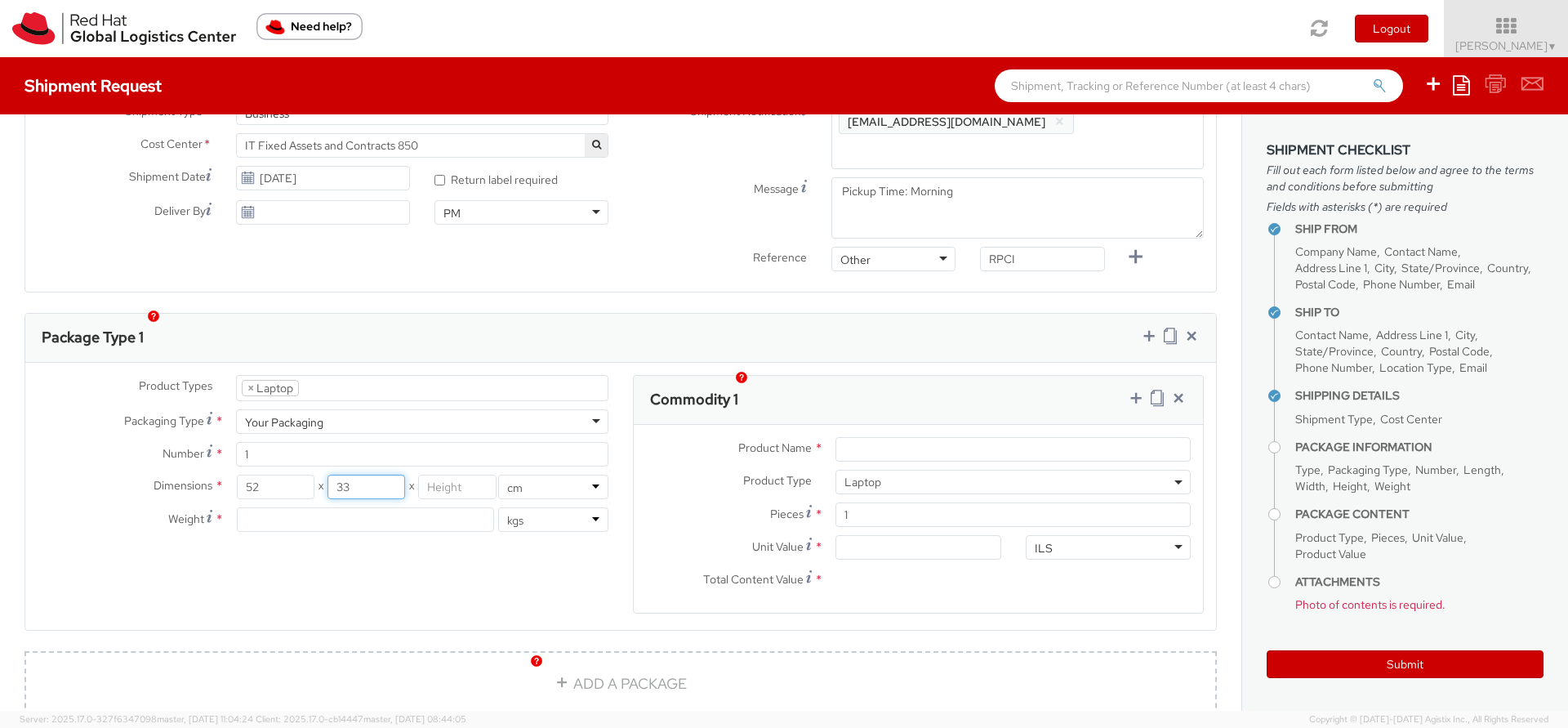
type input "33"
click at [436, 475] on input "number" at bounding box center [457, 487] width 77 height 25
type input "8"
click at [412, 507] on input "number" at bounding box center [365, 520] width 257 height 25
click at [339, 507] on input "number" at bounding box center [365, 520] width 257 height 25
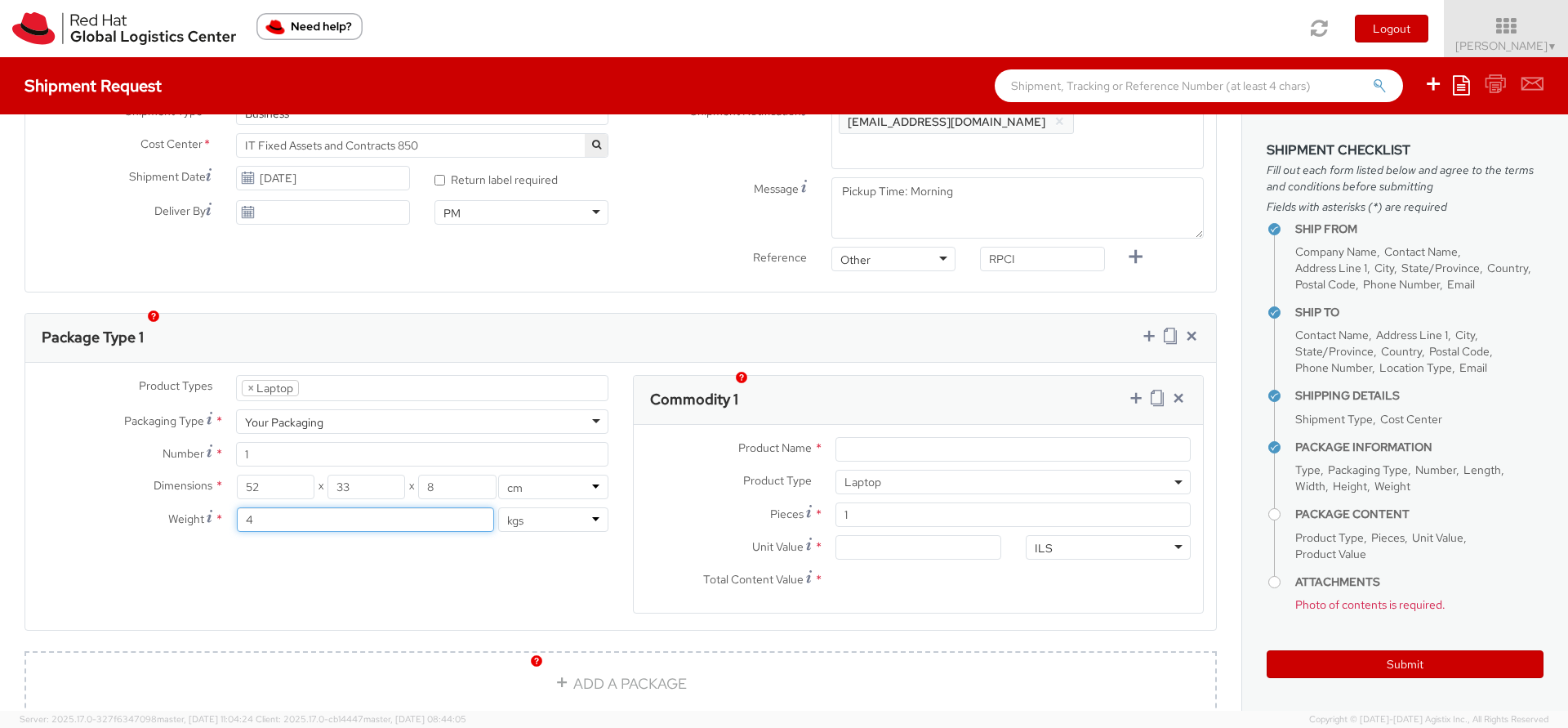
type input "4"
click at [486, 545] on div "Product Types * Documents Docking Station Laptop Monitor Other Hardware Server …" at bounding box center [620, 505] width 1190 height 259
click at [887, 437] on input "Product Name *" at bounding box center [1013, 449] width 355 height 25
type input "Lenovo Thinkpad P1 Gen 3"
click at [887, 535] on input "Unit Value *" at bounding box center [917, 547] width 165 height 25
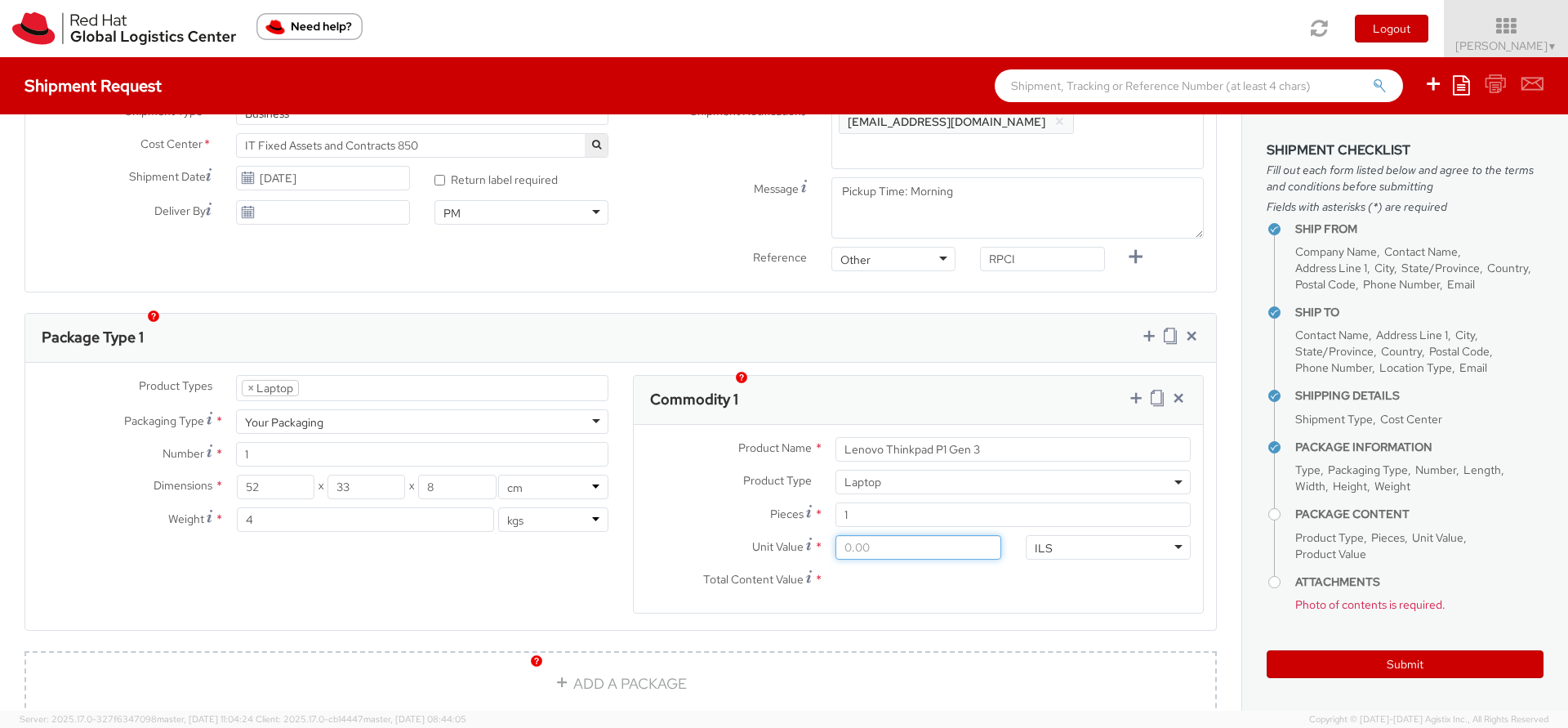
drag, startPoint x: 843, startPoint y: 524, endPoint x: 788, endPoint y: 517, distance: 55.4
click at [791, 535] on div "Unit Value *" at bounding box center [823, 547] width 379 height 25
type input "1.00"
type input "18.00"
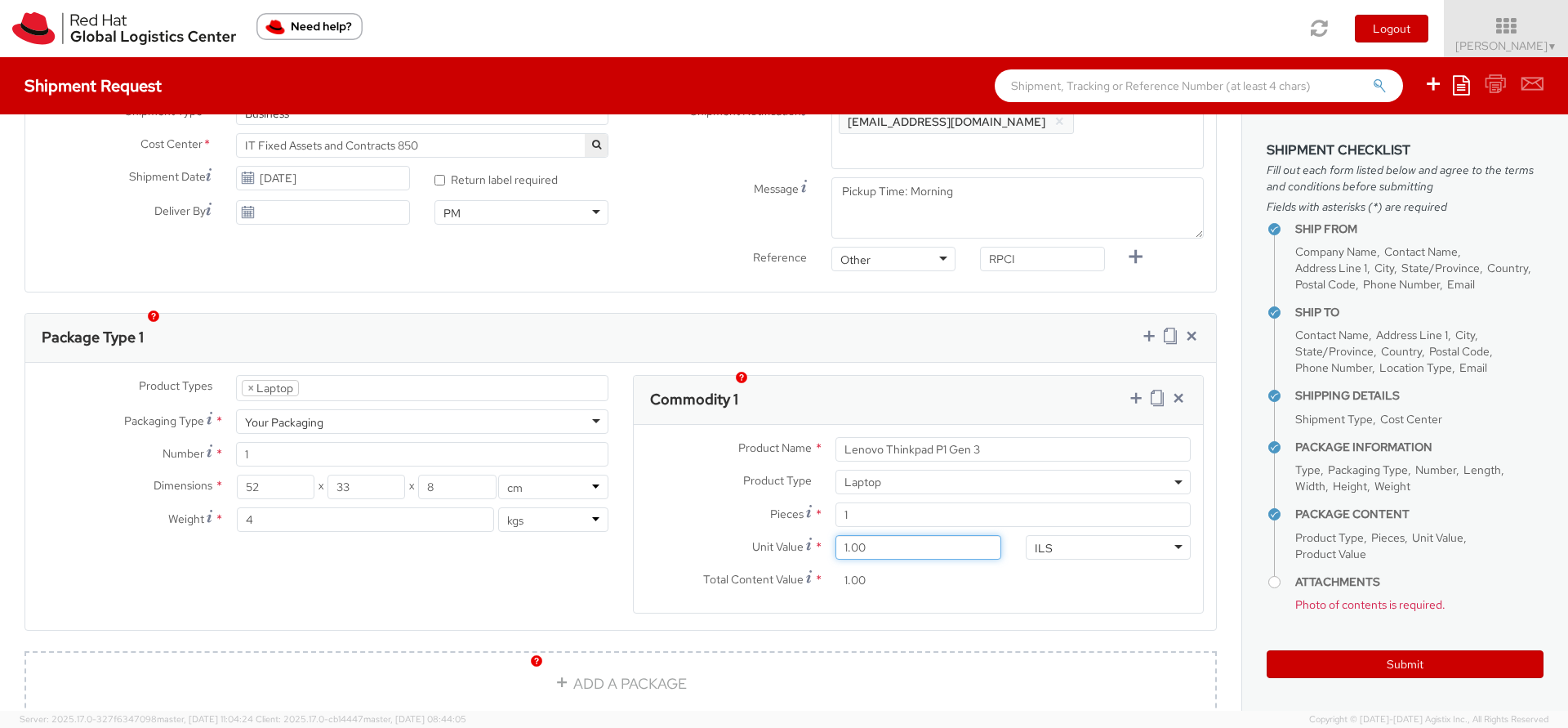
type input "18.00"
type input "180.00"
type input "1,800.00"
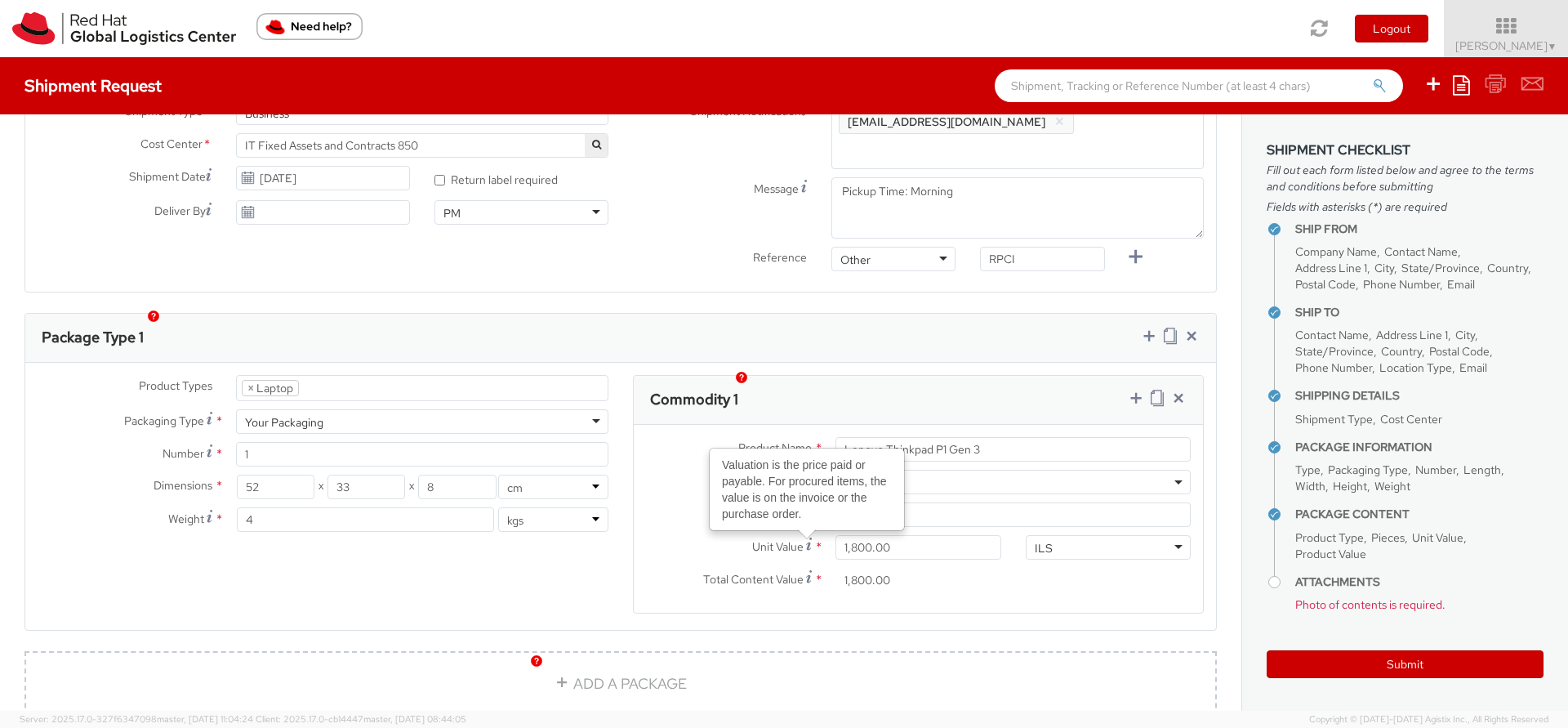
click at [952, 584] on div "Product Name * Lenovo Thinkpad P1 Gen 3 Product Type * Documents Docking Statio…" at bounding box center [918, 519] width 569 height 188
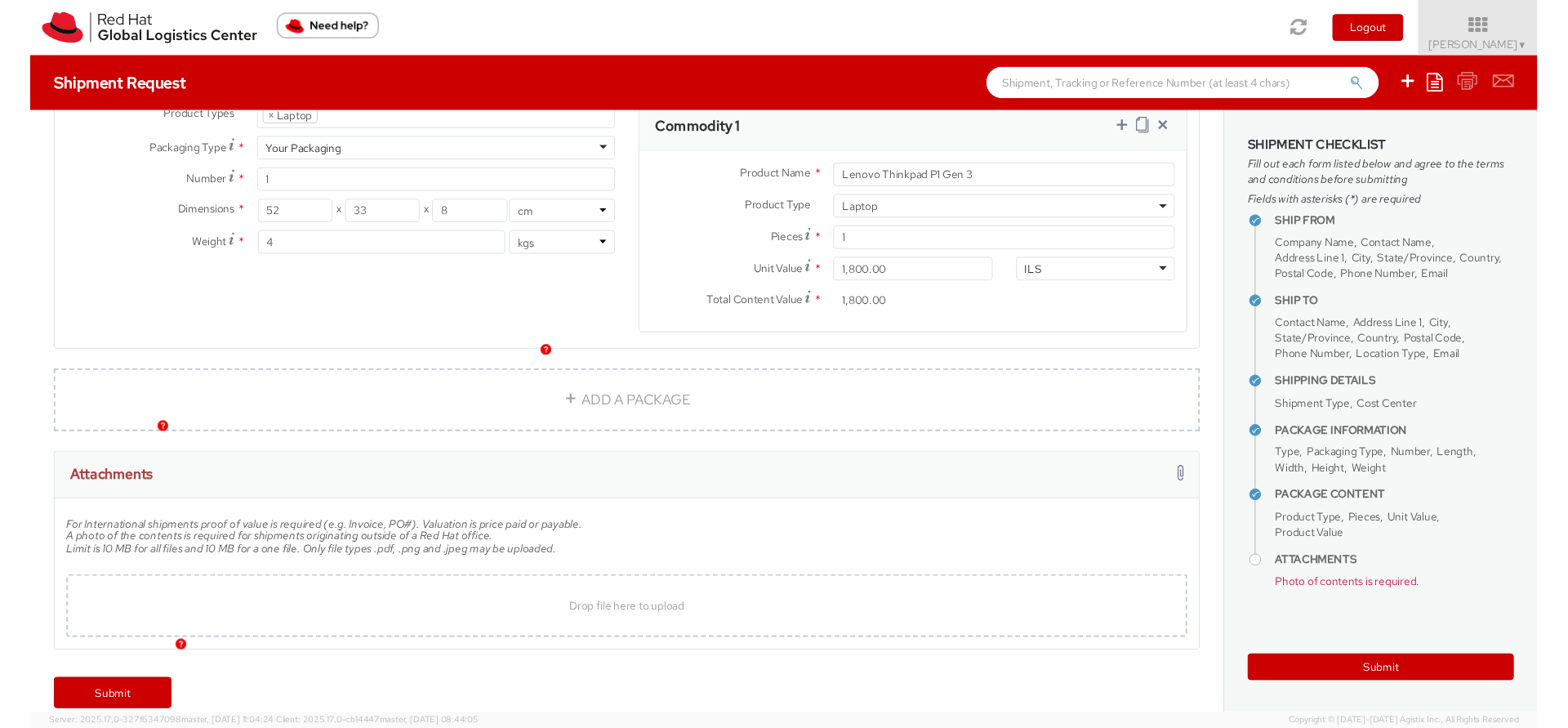
scroll to position [885, 0]
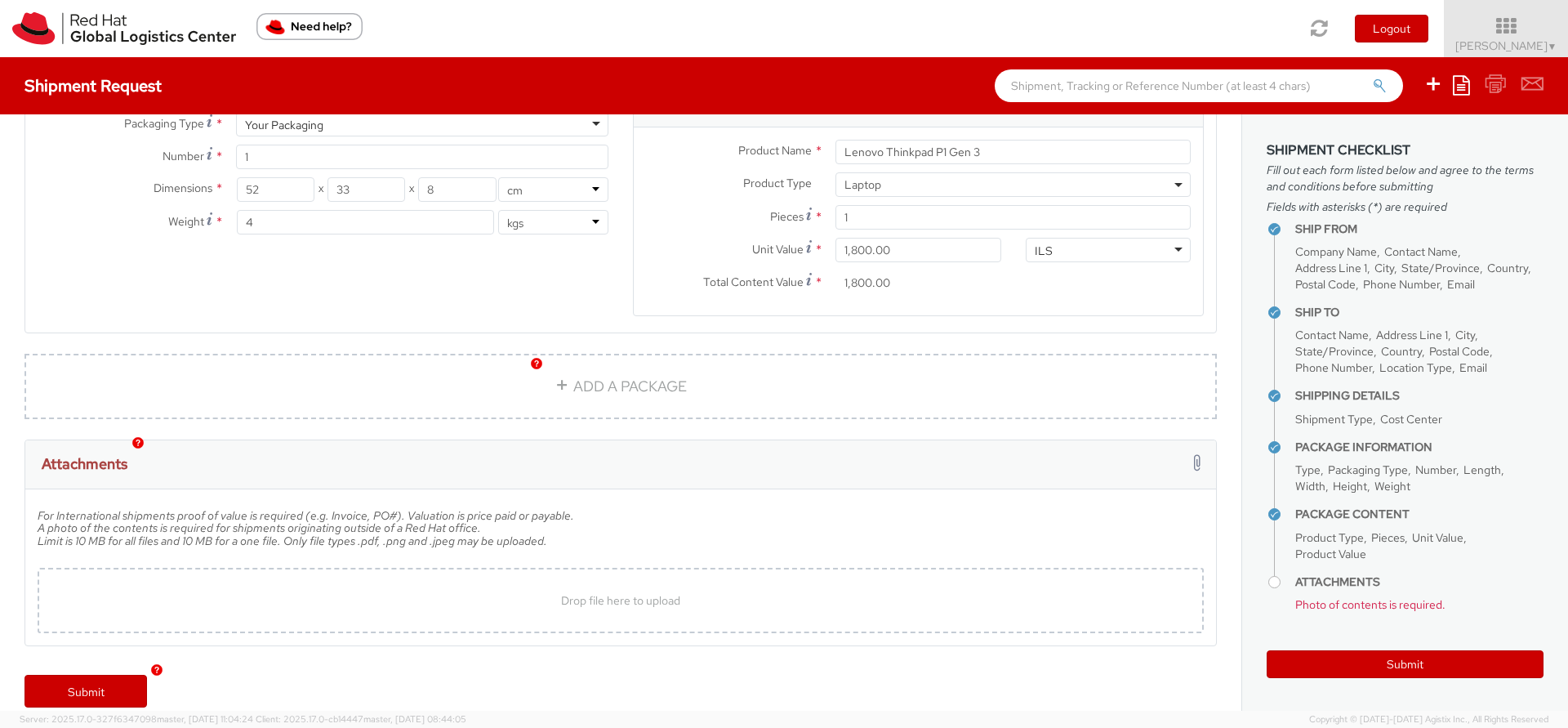
click at [313, 407] on div "ADD A PACKAGE" at bounding box center [621, 396] width 1217 height 86
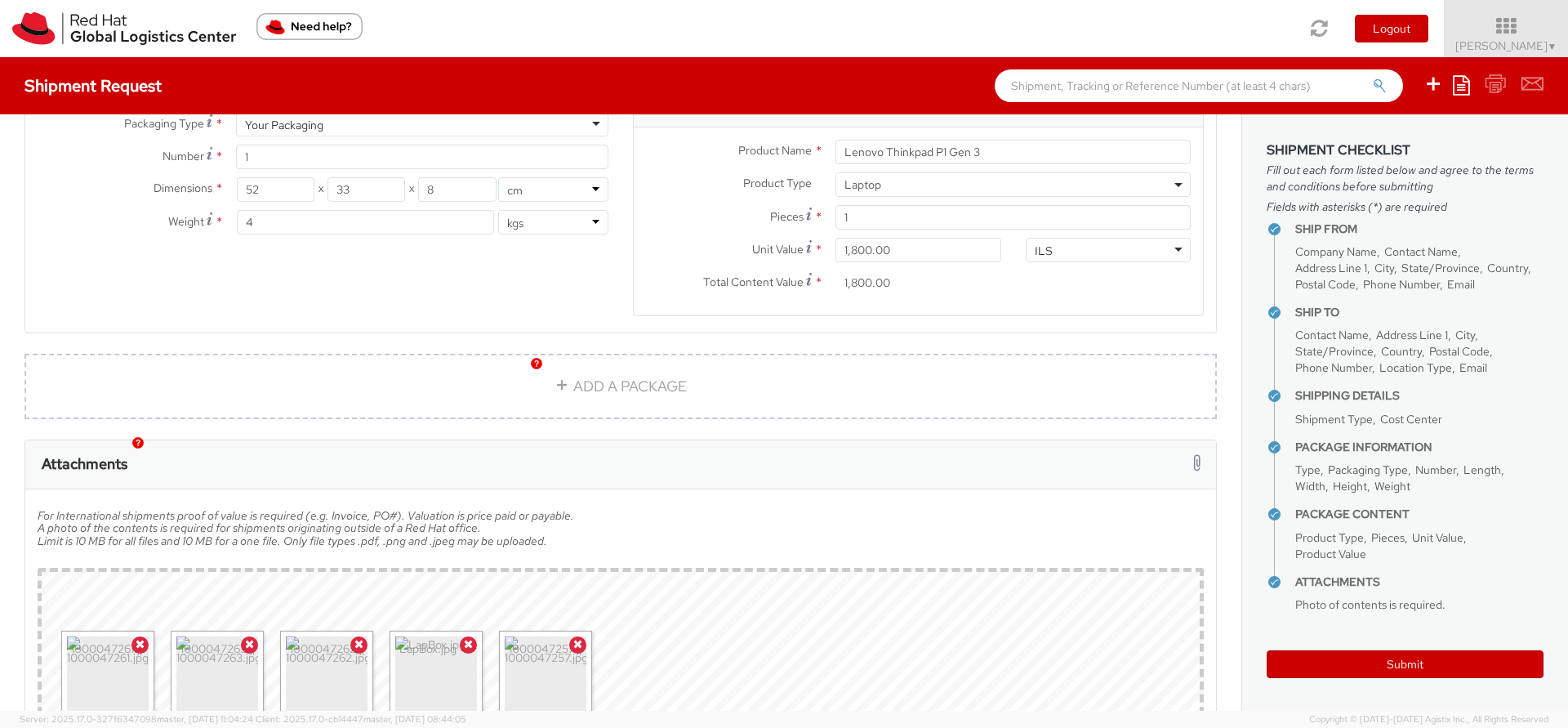
click at [244, 409] on div "ADD A PACKAGE" at bounding box center [621, 396] width 1217 height 86
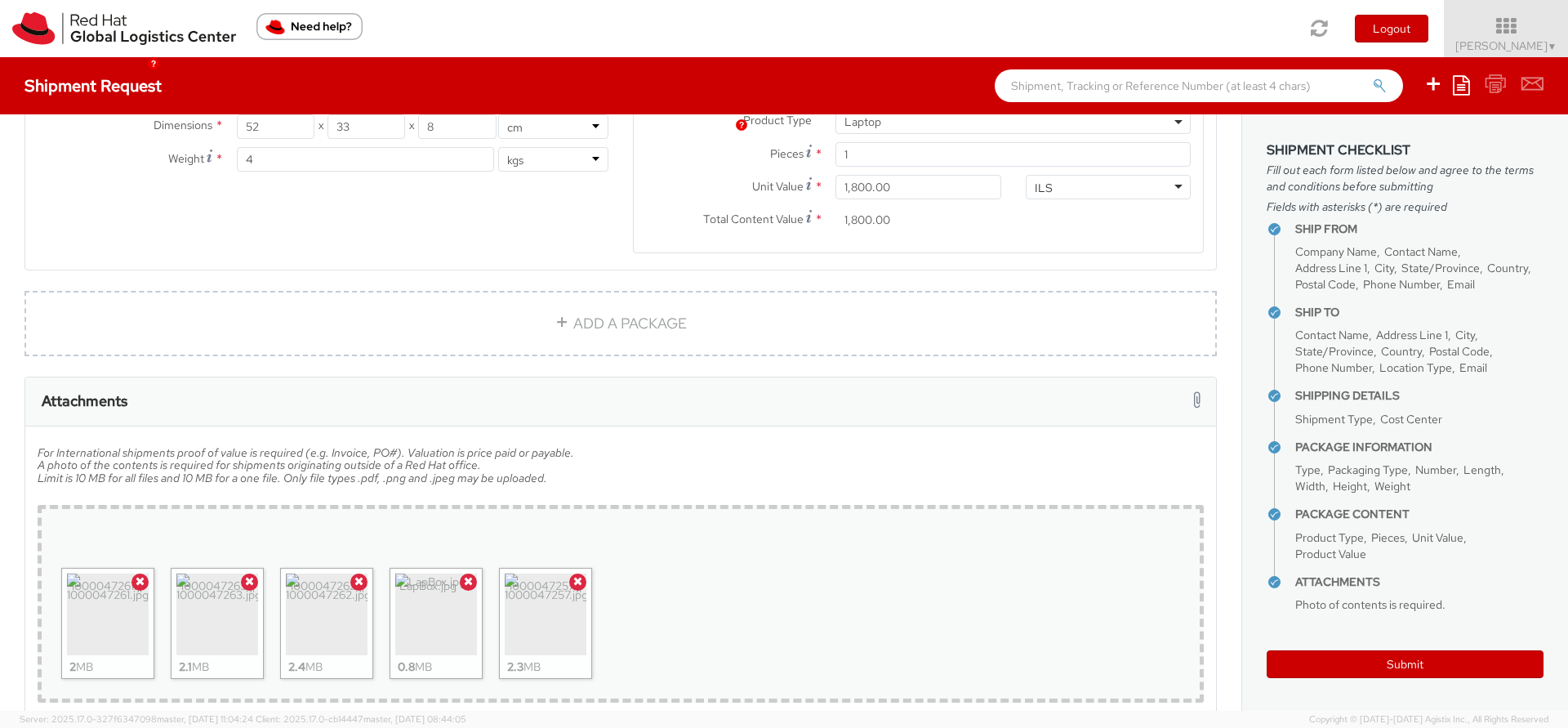
scroll to position [1018, 0]
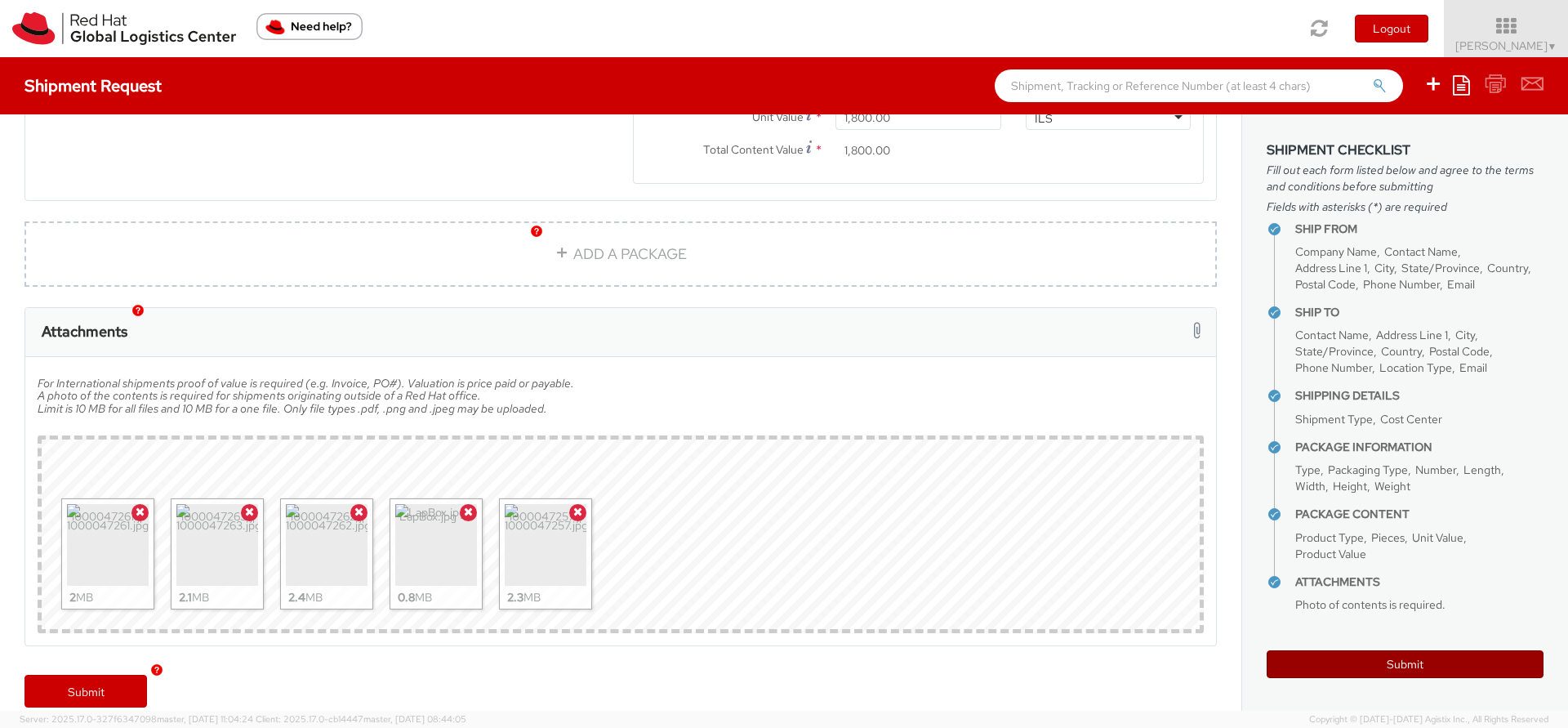
click at [1376, 657] on button "Submit" at bounding box center [1404, 663] width 276 height 27
